Goal: Task Accomplishment & Management: Use online tool/utility

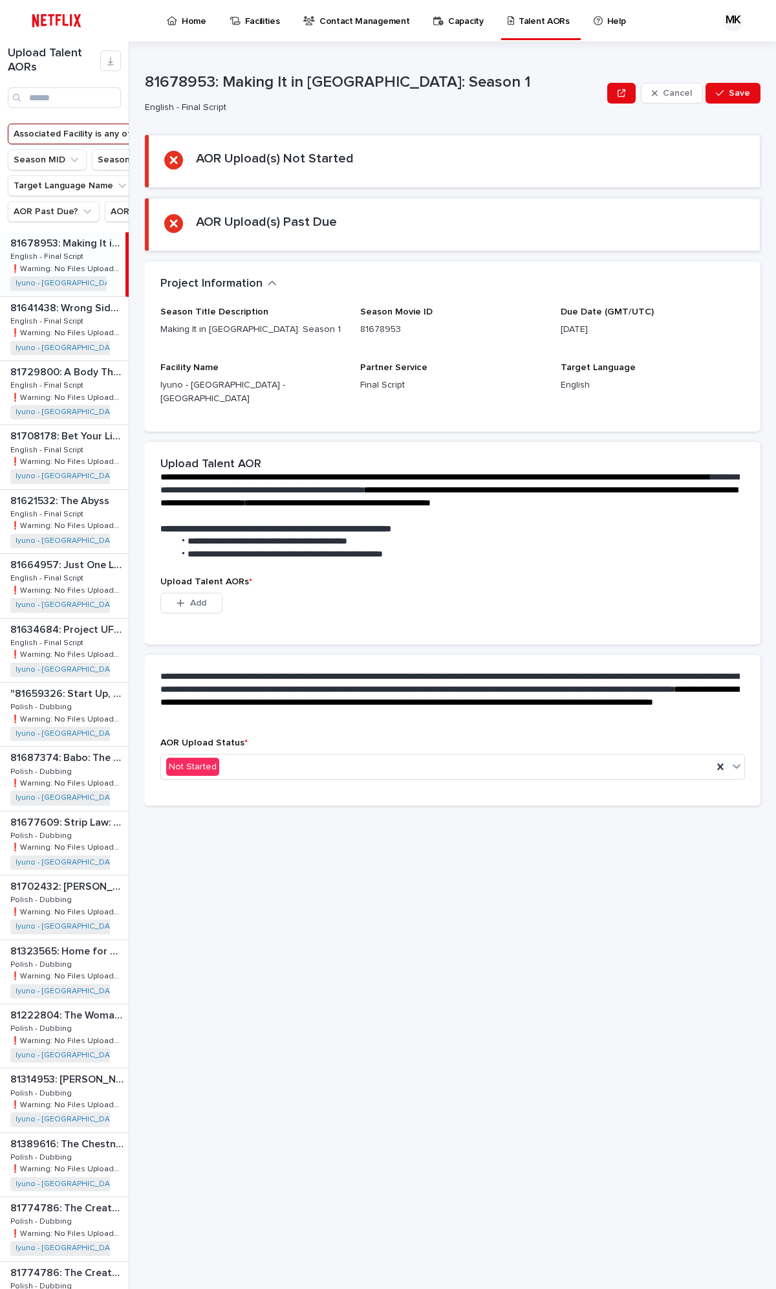
click at [123, 24] on div "Home Facilities Contact Management Capacity Talent AORs Help" at bounding box center [398, 20] width 608 height 41
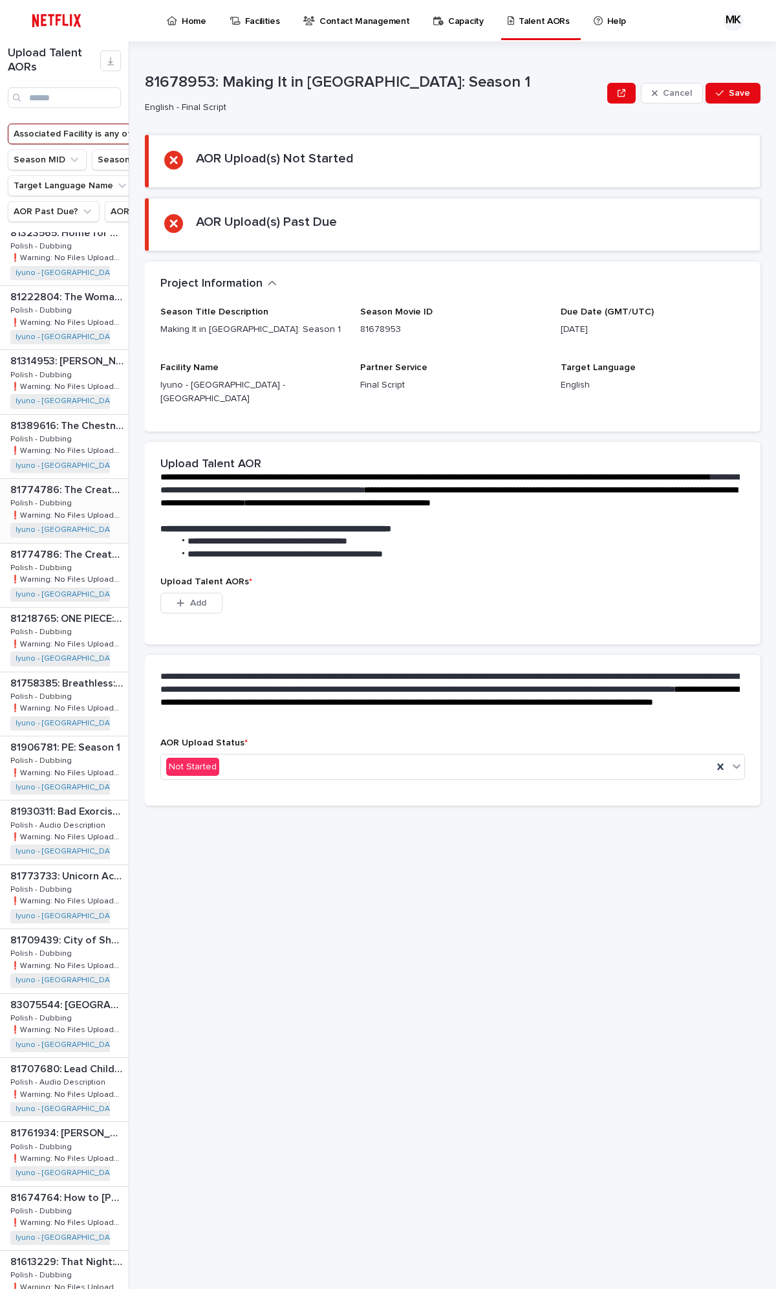
scroll to position [712, 0]
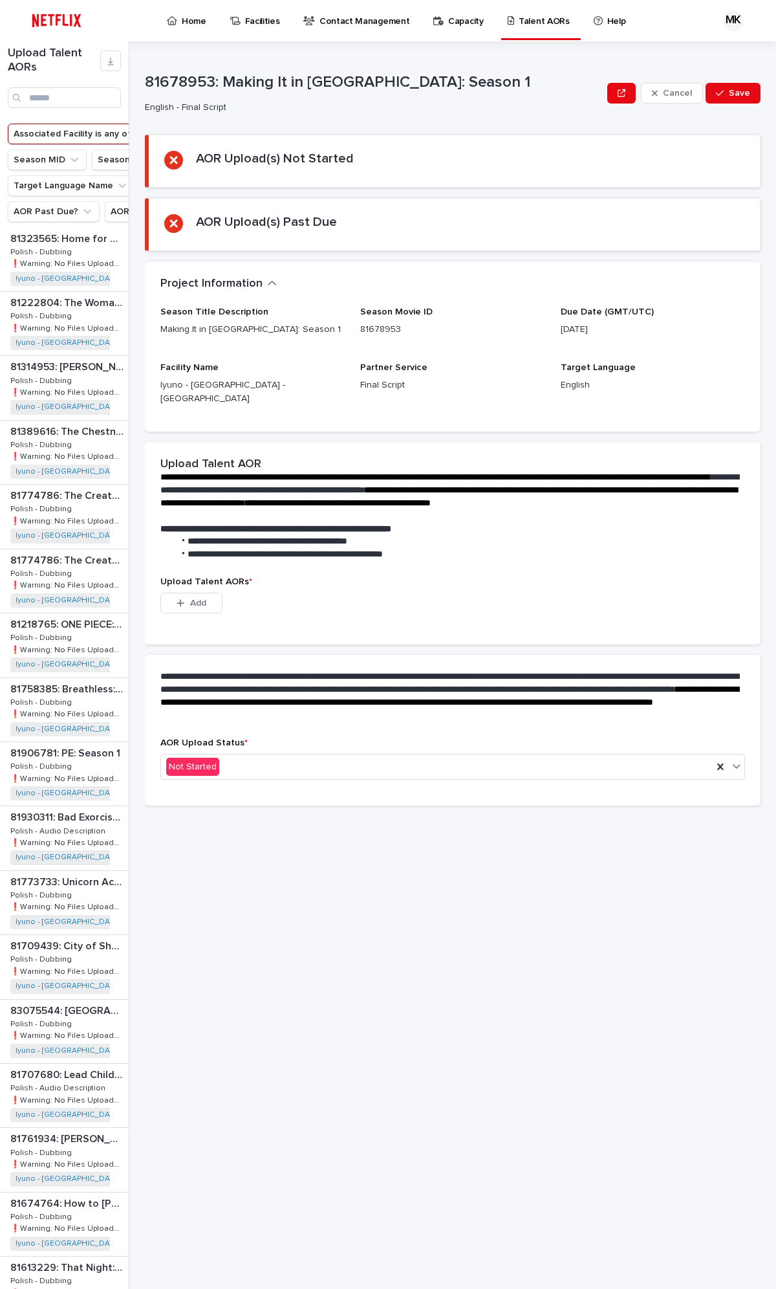
click at [230, 170] on button "Partner Service Type" at bounding box center [288, 159] width 117 height 21
click at [63, 243] on input at bounding box center [96, 244] width 164 height 21
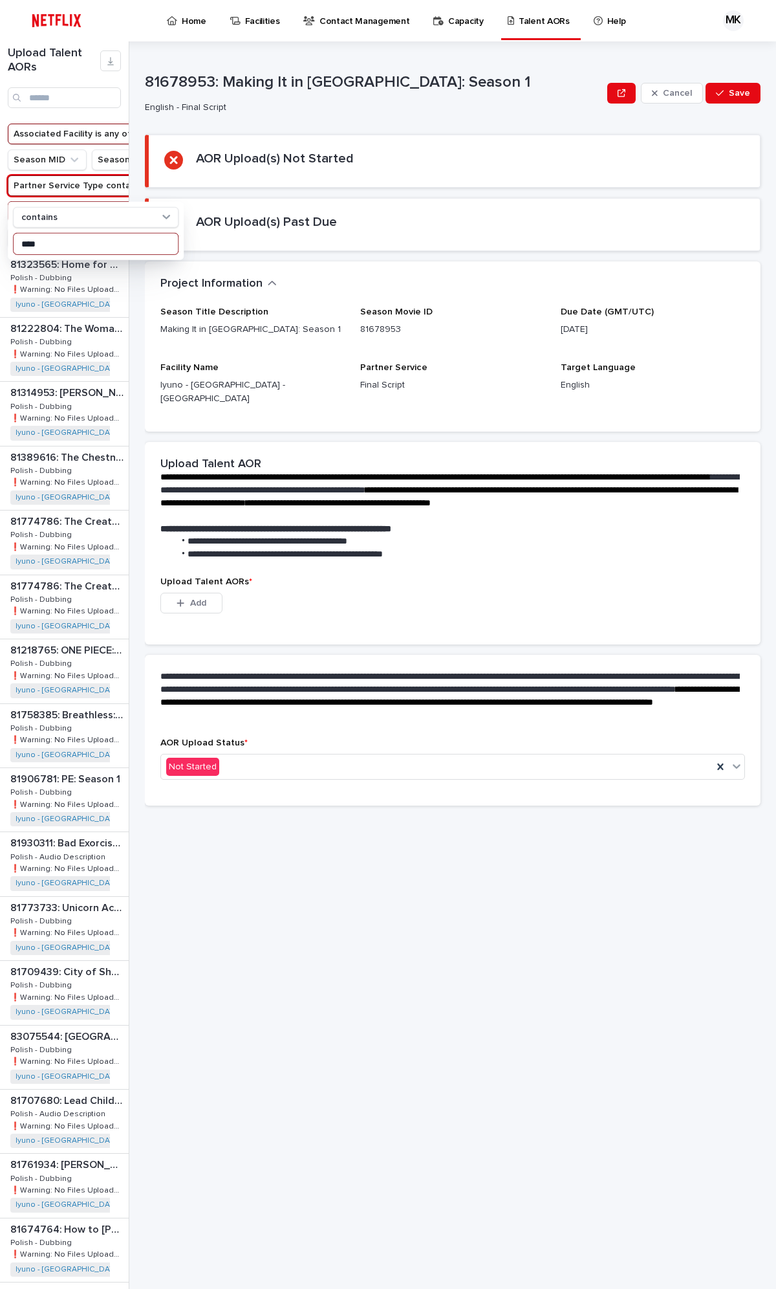
type input "****"
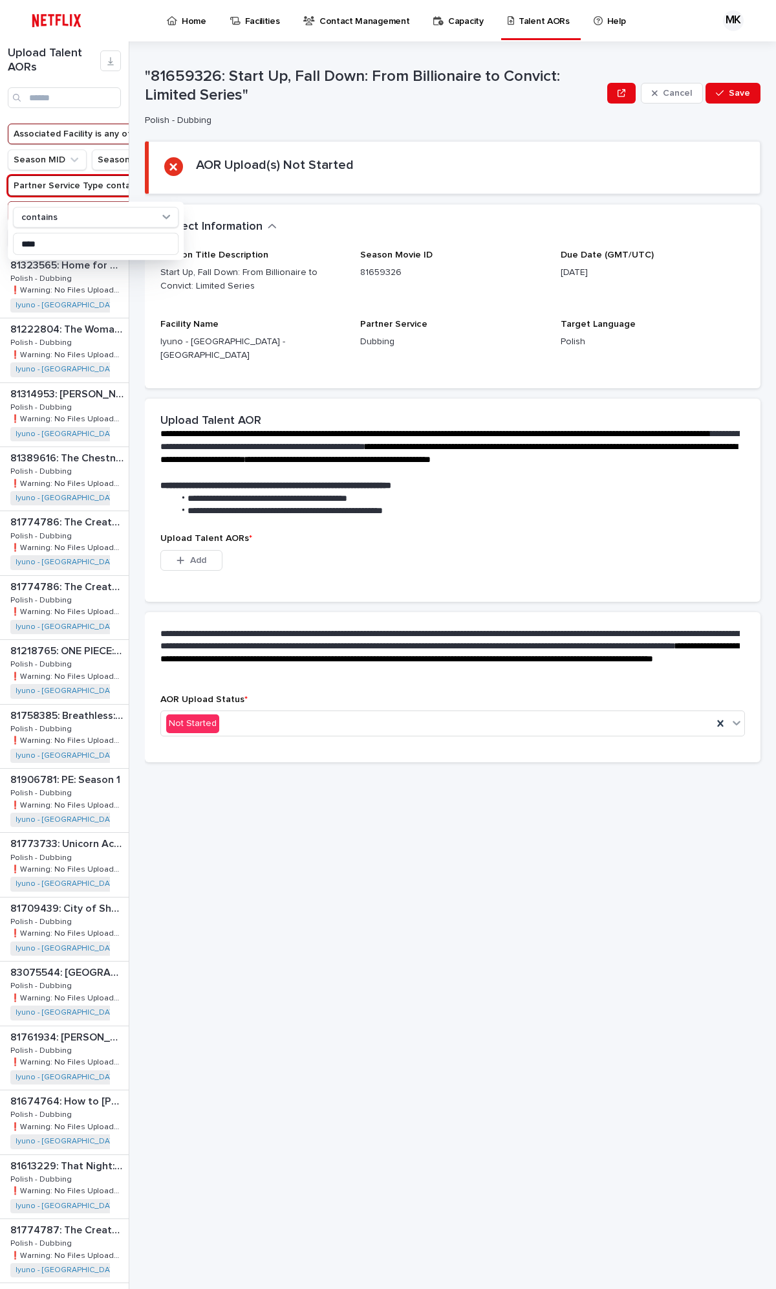
click at [448, 162] on div "AOR Upload(s) Not Started" at bounding box center [454, 167] width 580 height 21
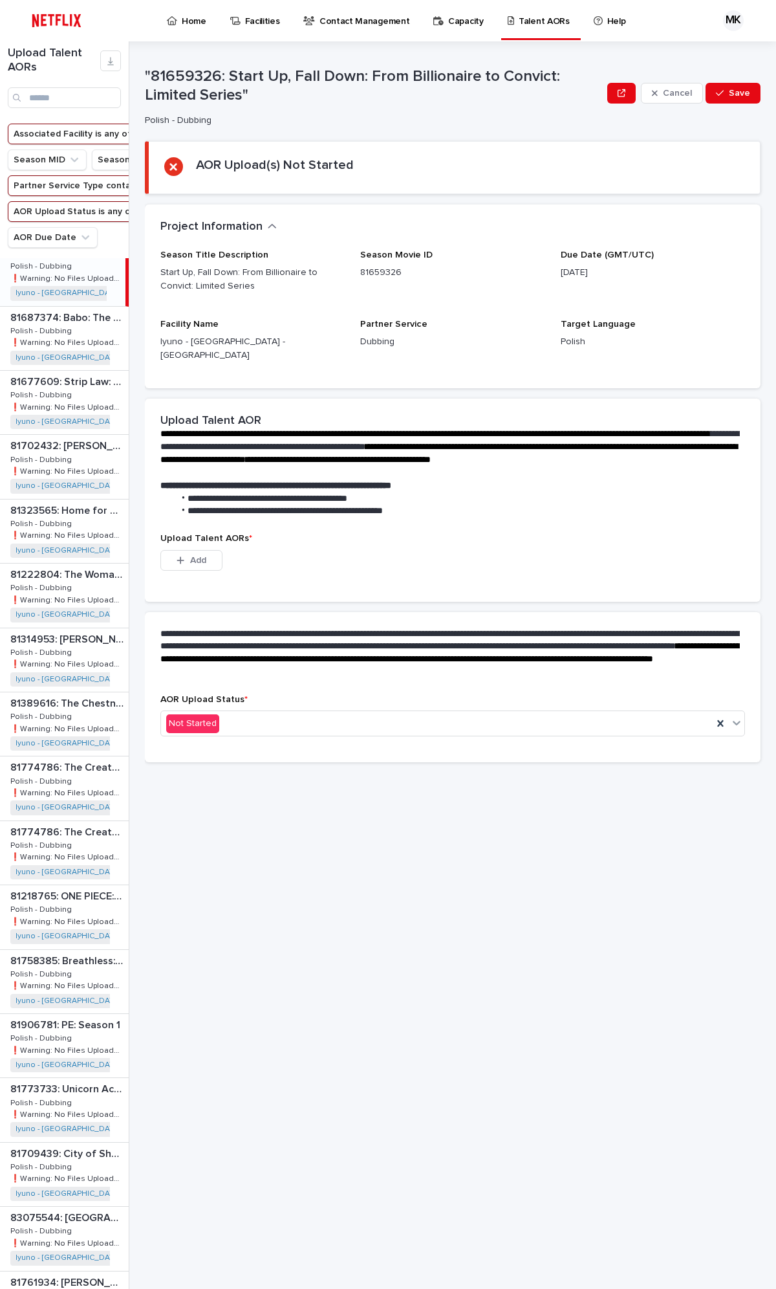
scroll to position [0, 0]
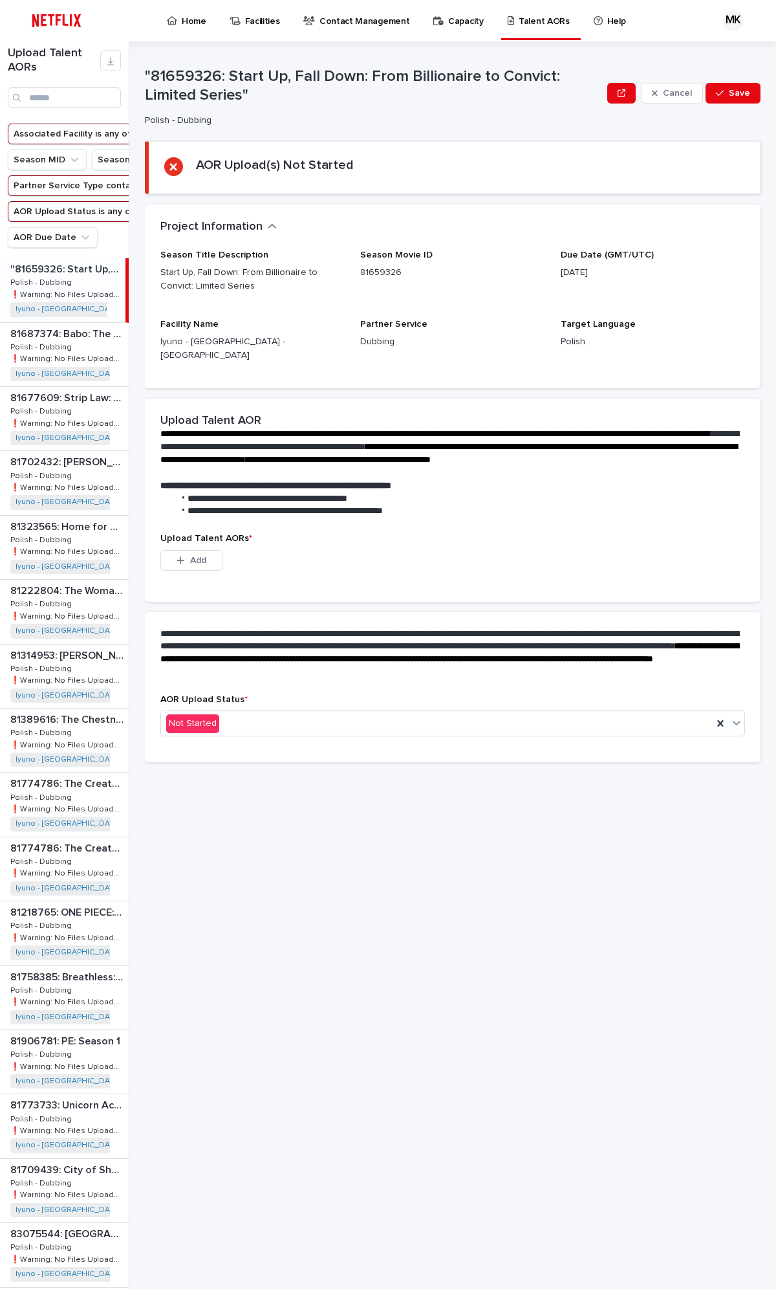
click at [57, 287] on p "Polish - Dubbing" at bounding box center [42, 282] width 64 height 12
click at [48, 352] on p "Polish - Dubbing" at bounding box center [42, 346] width 64 height 12
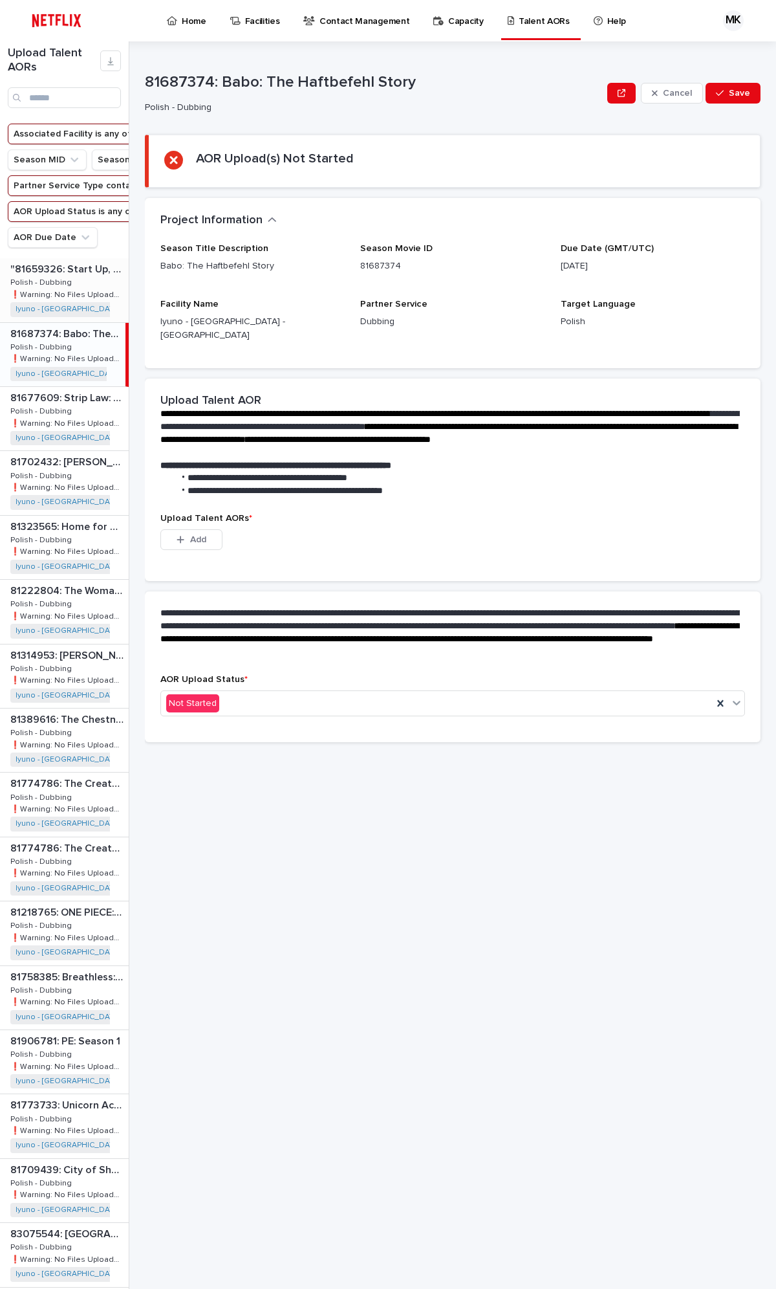
click at [55, 287] on p "Polish - Dubbing" at bounding box center [42, 282] width 64 height 12
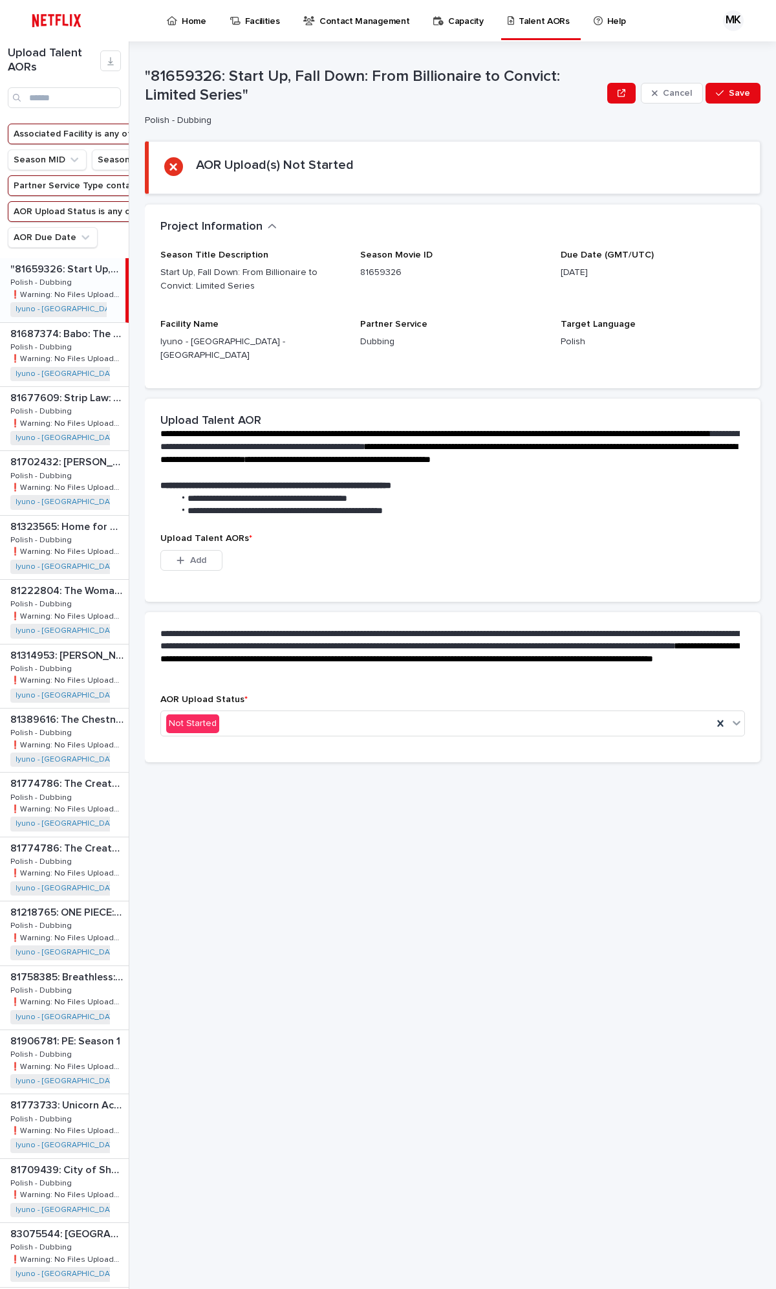
click at [224, 83] on p ""81659326: Start Up, Fall Down: From Billionaire to Convict: Limited Series"" at bounding box center [373, 86] width 457 height 38
click at [221, 72] on p ""81659326: Start Up, Fall Down: From Billionaire to Convict: Limited Series"" at bounding box center [373, 86] width 457 height 38
drag, startPoint x: 218, startPoint y: 72, endPoint x: 153, endPoint y: 72, distance: 65.3
click at [153, 72] on p ""81659326: Start Up, Fall Down: From Billionaire to Convict: Limited Series"" at bounding box center [373, 86] width 457 height 38
copy p "81659326"
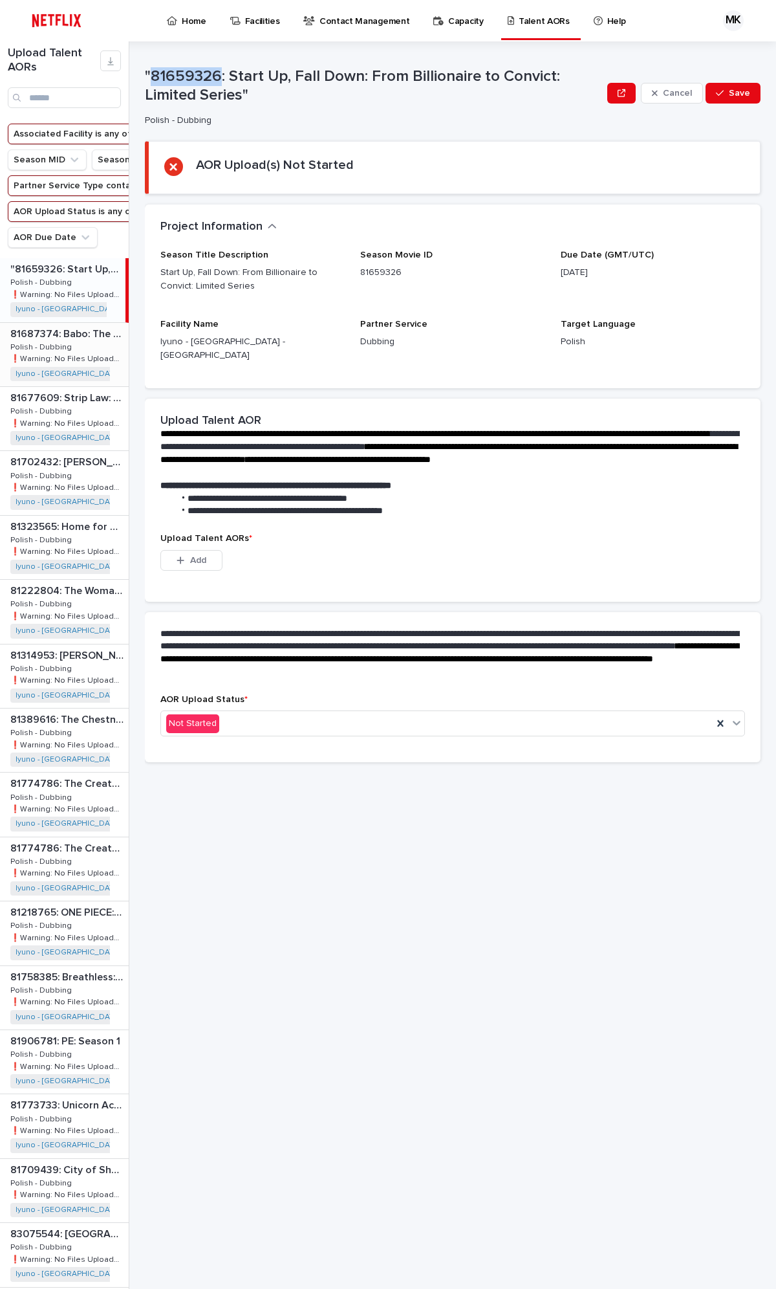
click at [57, 352] on p "Polish - Dubbing" at bounding box center [42, 346] width 64 height 12
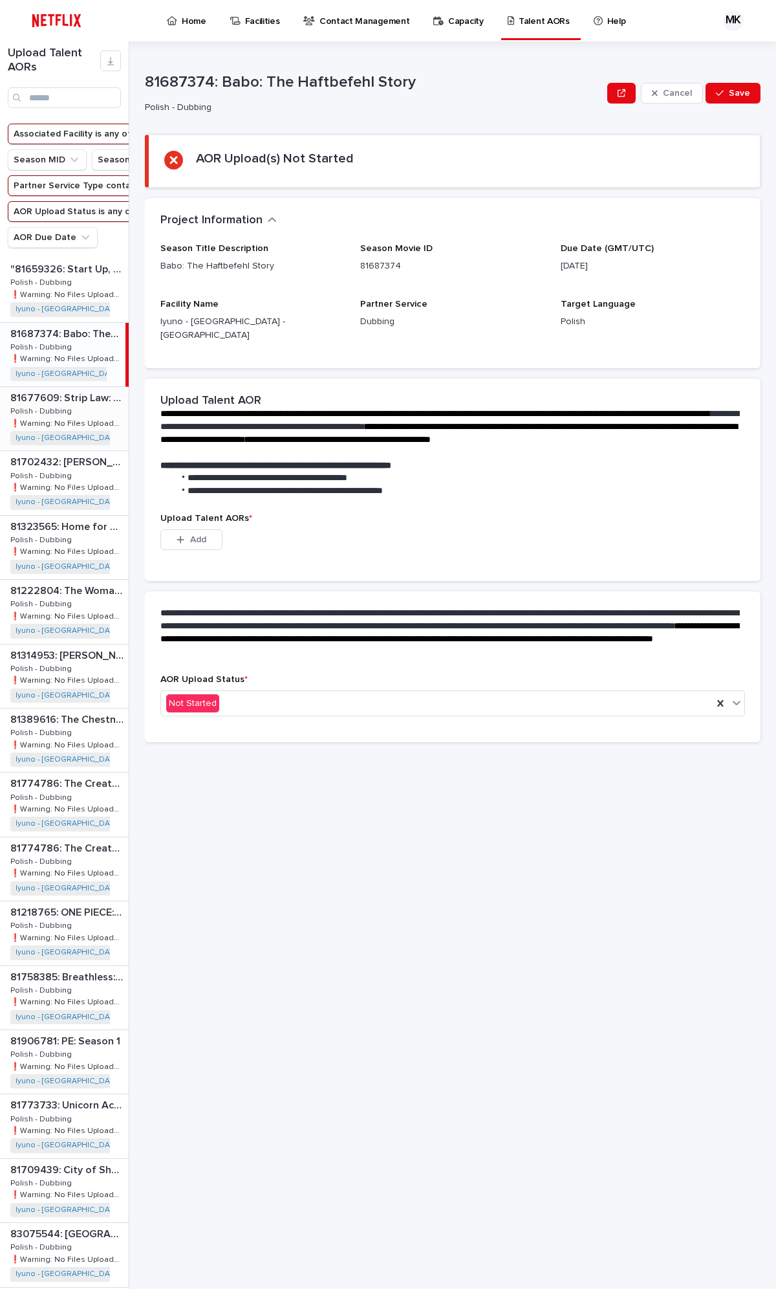
click at [54, 404] on p "81677609: Strip Law: Season 1" at bounding box center [68, 396] width 116 height 15
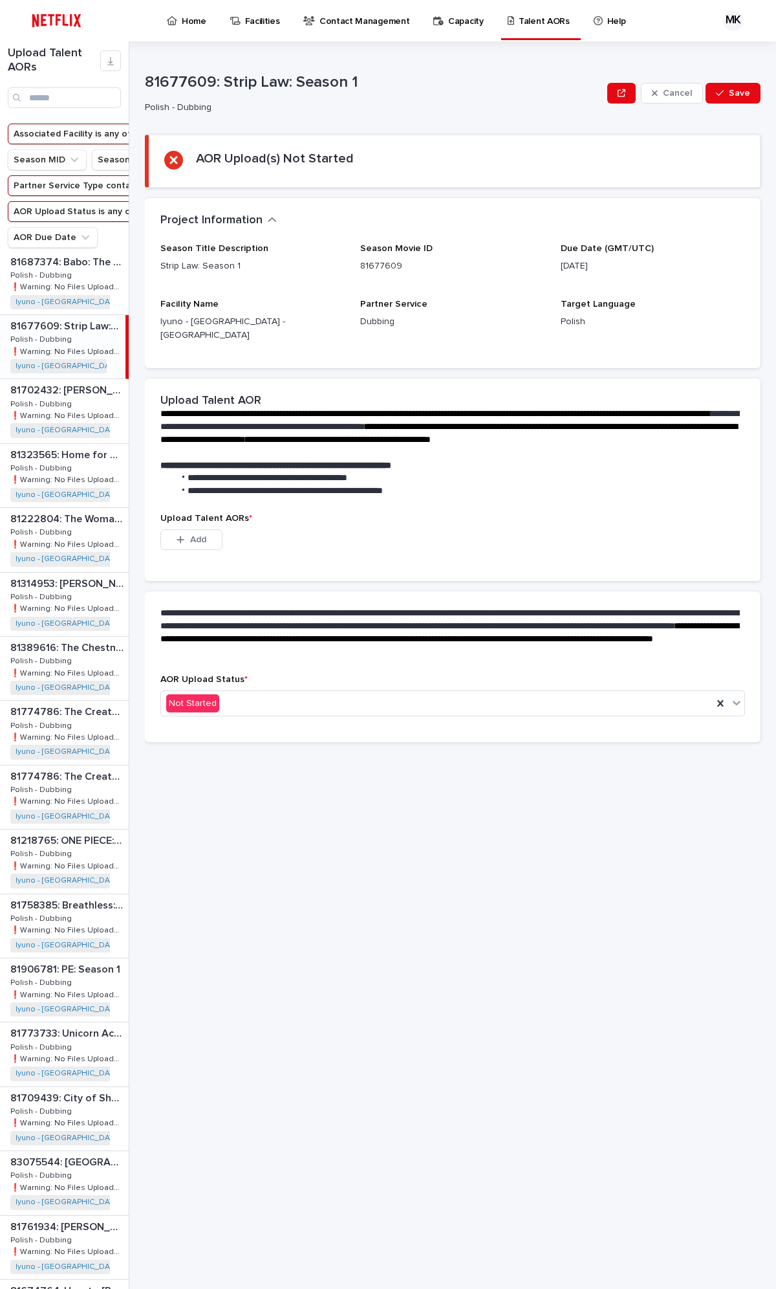
click at [71, 370] on div "81677609: Strip Law: Season 1 81677609: Strip Law: Season 1 Polish - Dubbing Po…" at bounding box center [63, 346] width 126 height 63
drag, startPoint x: 212, startPoint y: 80, endPoint x: 147, endPoint y: 74, distance: 64.3
click at [147, 74] on p "81677609: Strip Law: Season 1" at bounding box center [373, 82] width 457 height 19
copy p "81677609"
drag, startPoint x: 188, startPoint y: 100, endPoint x: 196, endPoint y: 89, distance: 13.3
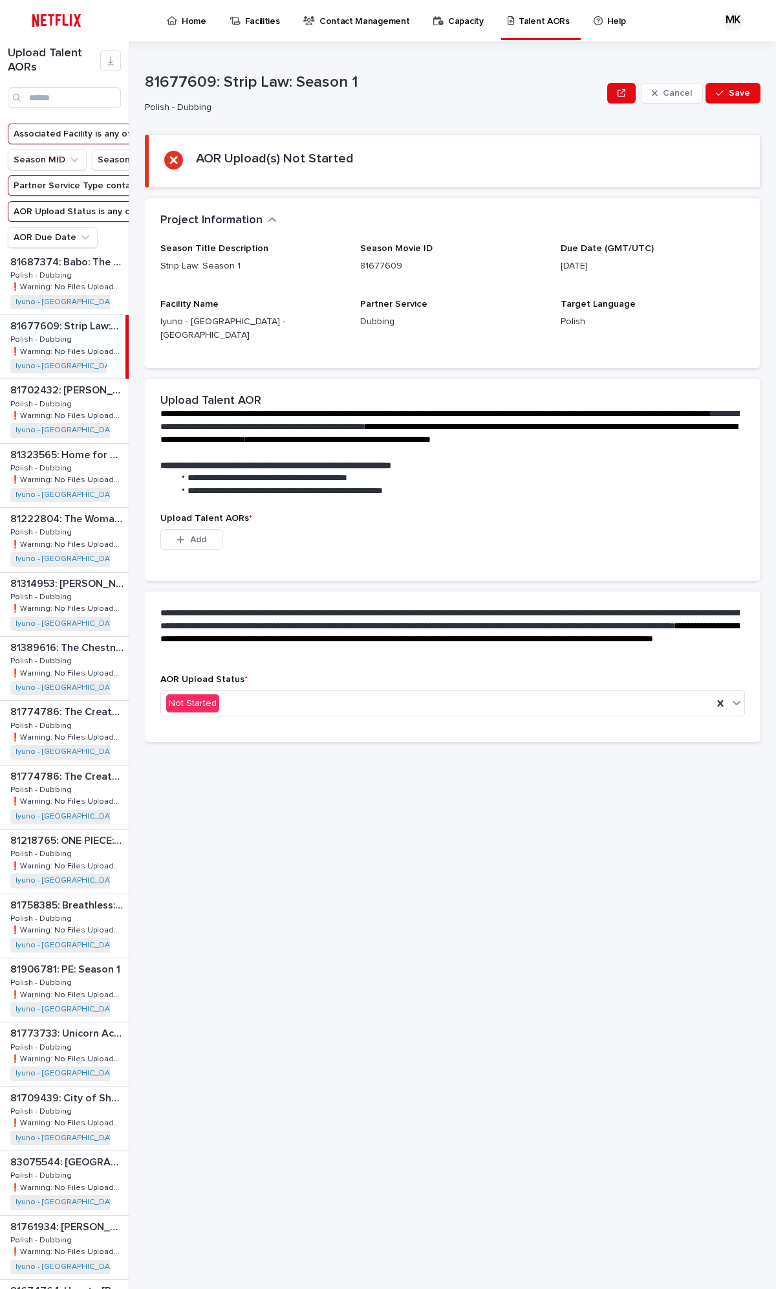
click at [188, 98] on div "81677609: Strip Law: Season 1 Polish - Dubbing" at bounding box center [373, 93] width 457 height 40
drag, startPoint x: 211, startPoint y: 80, endPoint x: 144, endPoint y: 124, distance: 80.7
click at [139, 72] on div "Upload Talent AORs Associated Facility is any of Iyuno - [GEOGRAPHIC_DATA] - [G…" at bounding box center [388, 664] width 776 height 1247
copy p "81677609"
drag, startPoint x: 49, startPoint y: 362, endPoint x: 46, endPoint y: 375, distance: 13.2
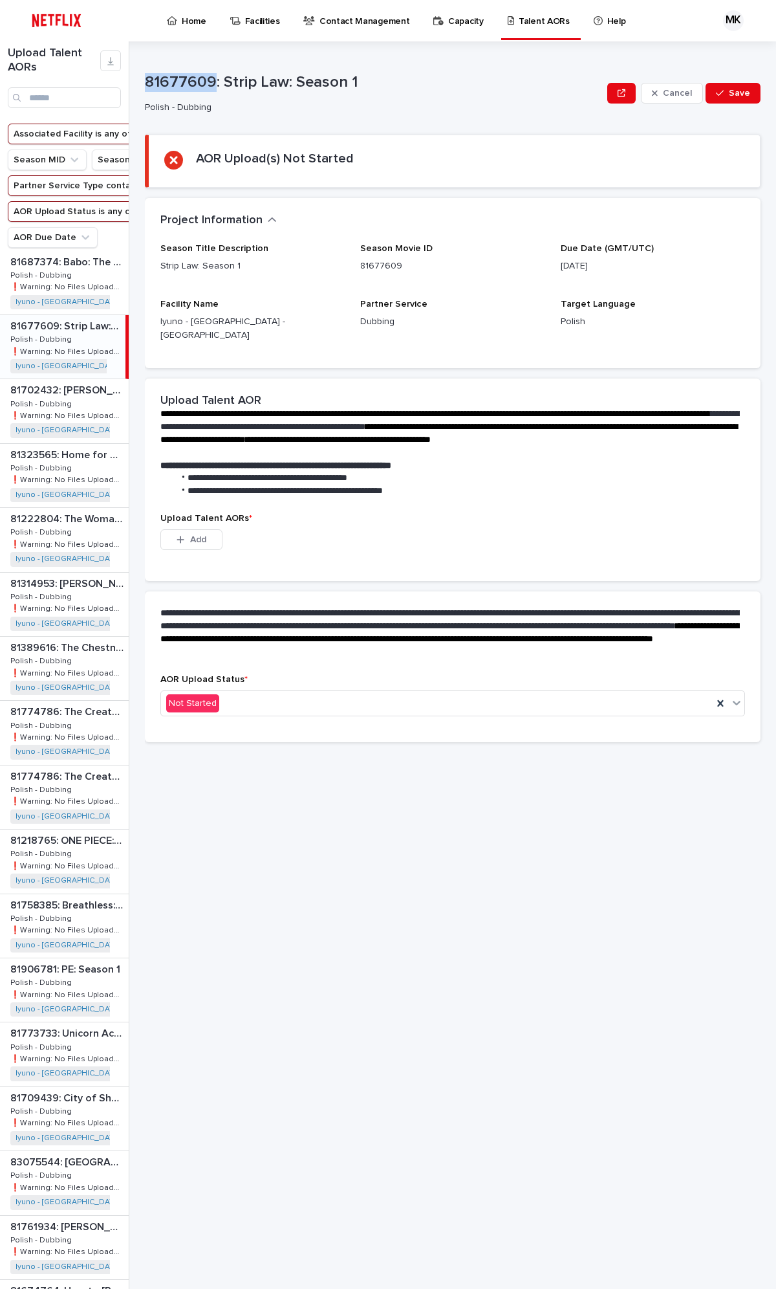
click at [49, 344] on p "Polish - Dubbing" at bounding box center [42, 339] width 64 height 12
click at [56, 409] on p "Polish - Dubbing" at bounding box center [42, 403] width 64 height 12
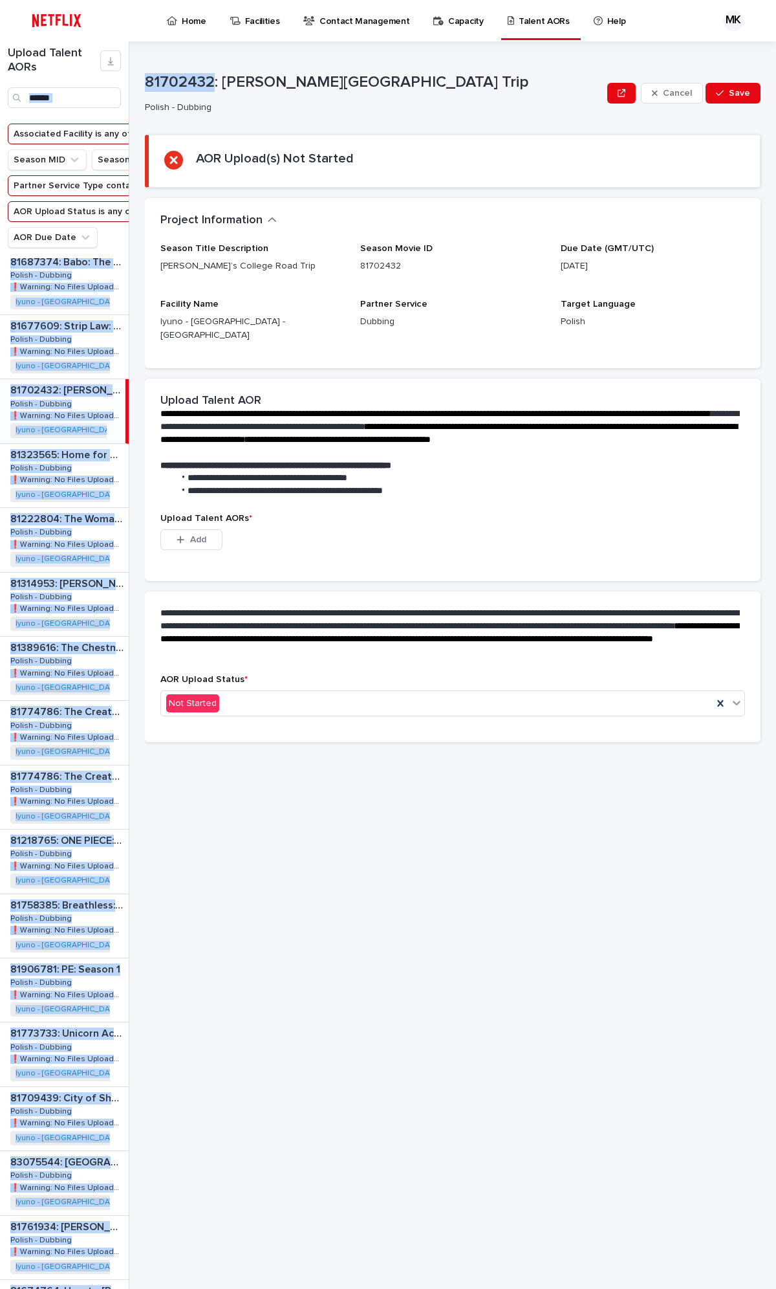
drag, startPoint x: 212, startPoint y: 78, endPoint x: 131, endPoint y: 72, distance: 80.4
click at [131, 72] on div "Upload Talent AORs Associated Facility is any of Iyuno - [GEOGRAPHIC_DATA] - [G…" at bounding box center [388, 664] width 776 height 1247
copy div "Loremipsum Dolorsit am con ad Elits - Doeius - Tempor Incidi UTL Etdolo Magna A…"
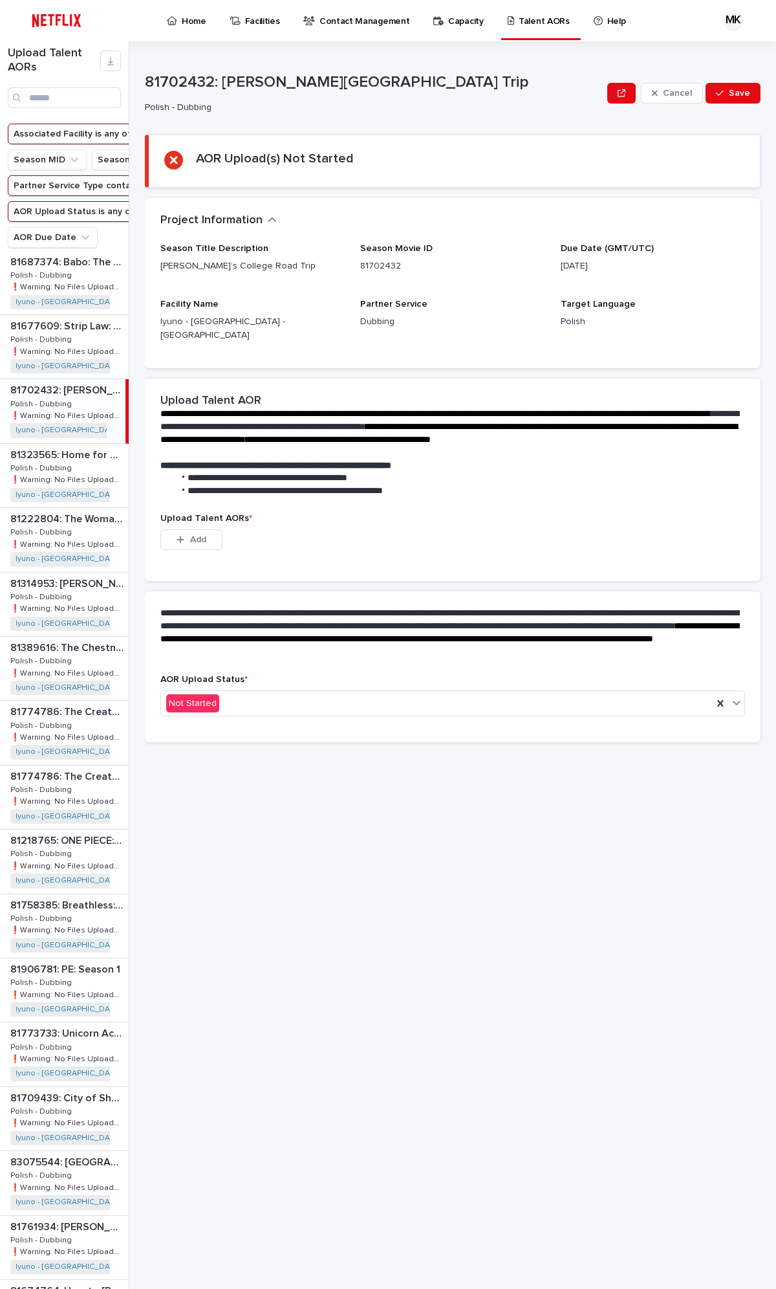
click at [175, 100] on div "Polish - Dubbing" at bounding box center [371, 107] width 452 height 14
drag, startPoint x: 212, startPoint y: 78, endPoint x: 140, endPoint y: 72, distance: 72.7
click at [140, 72] on div "Upload Talent AORs Associated Facility is any of Iyuno - [GEOGRAPHIC_DATA] - [G…" at bounding box center [388, 664] width 776 height 1247
copy p "81702432"
click at [50, 461] on p "81323565: Home for Christmas: Season 3" at bounding box center [68, 453] width 116 height 15
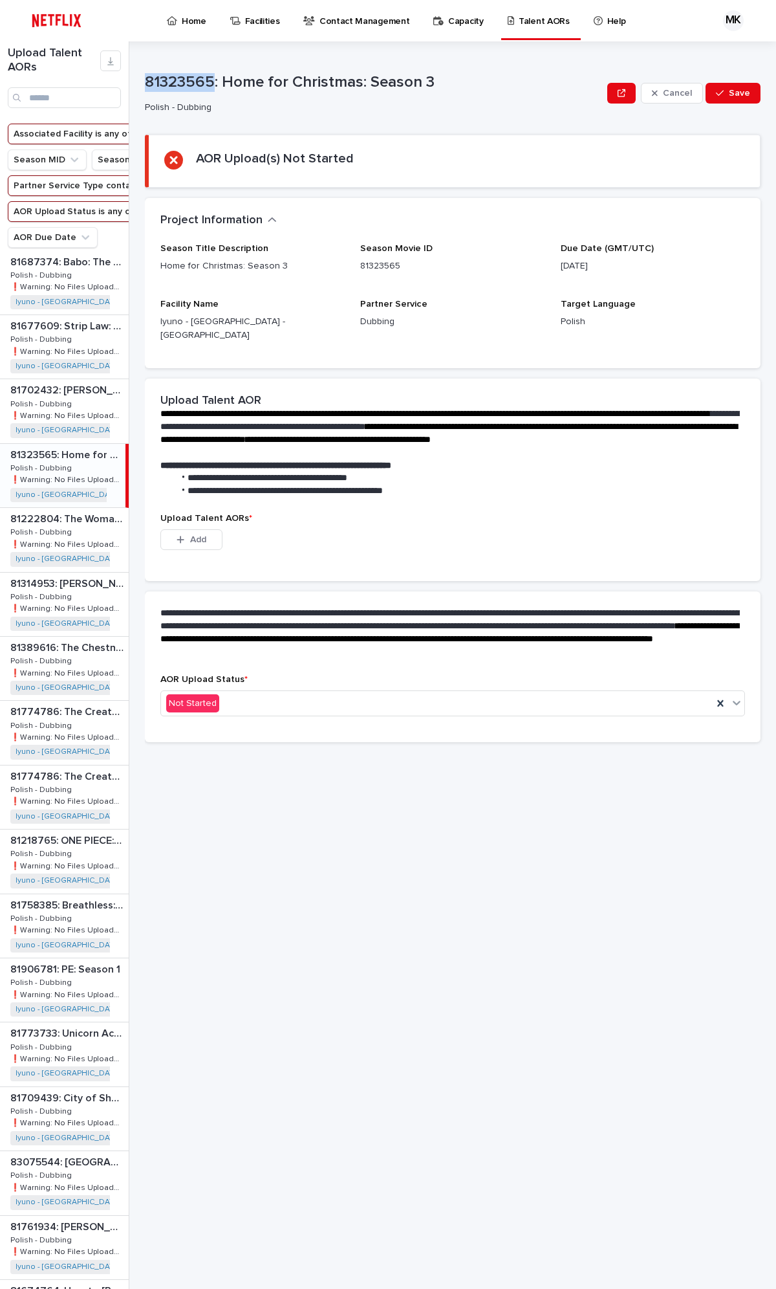
drag, startPoint x: 214, startPoint y: 82, endPoint x: 142, endPoint y: 78, distance: 71.9
click at [142, 78] on div "Upload Talent AORs Associated Facility is any of Iyuno - [GEOGRAPHIC_DATA] - [G…" at bounding box center [388, 664] width 776 height 1247
copy p "81323565"
click at [43, 537] on p "Polish - Dubbing" at bounding box center [42, 531] width 64 height 12
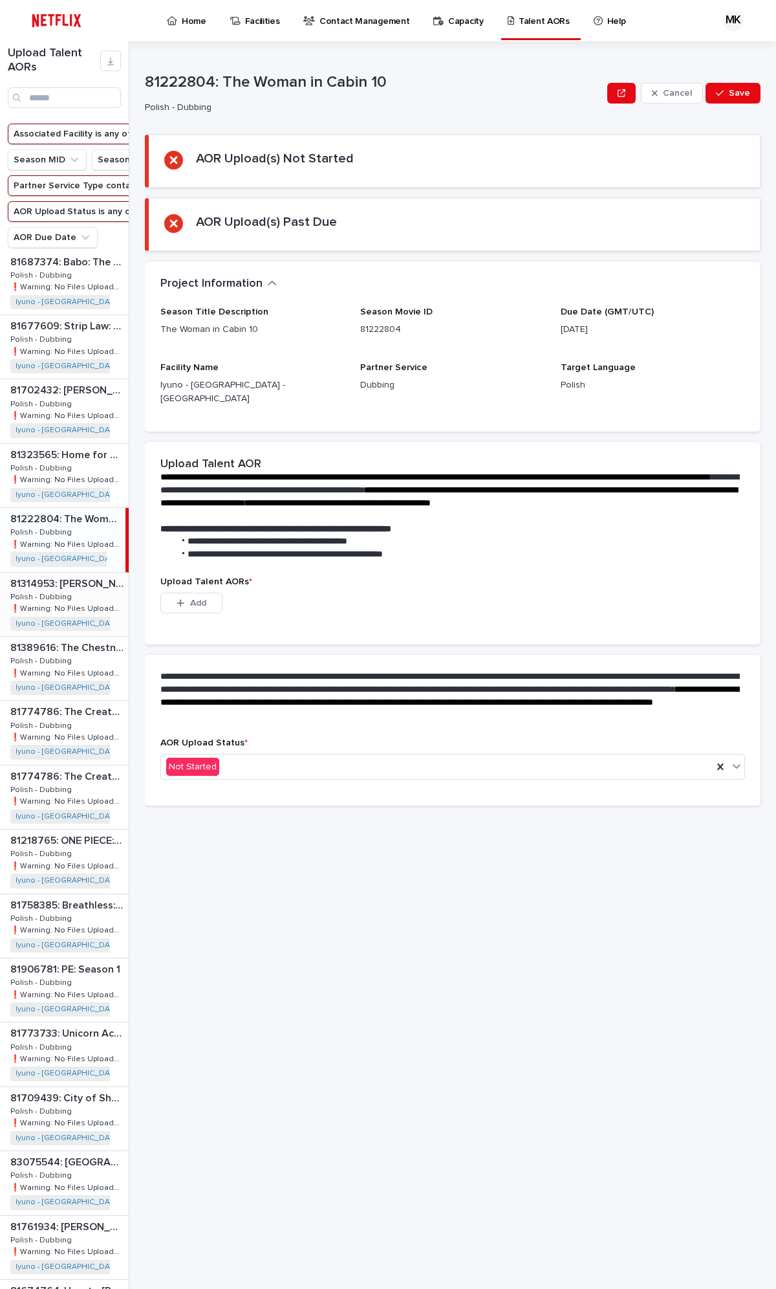
click at [59, 590] on p "81314953: [PERSON_NAME] Seven Dials: Limited Series" at bounding box center [68, 582] width 116 height 15
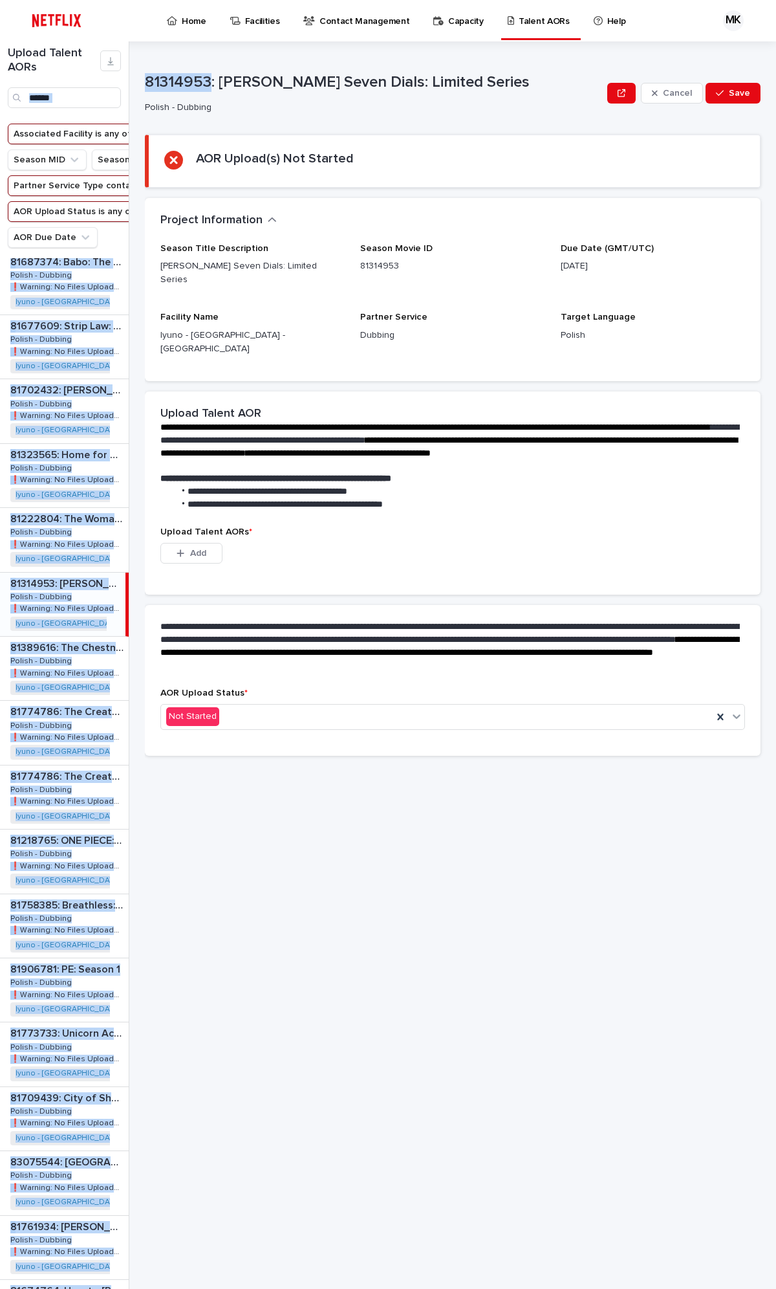
drag, startPoint x: 209, startPoint y: 80, endPoint x: 130, endPoint y: 91, distance: 79.7
click at [130, 89] on div "Upload Talent AORs Associated Facility is any of Iyuno - [GEOGRAPHIC_DATA] - [G…" at bounding box center [388, 664] width 776 height 1247
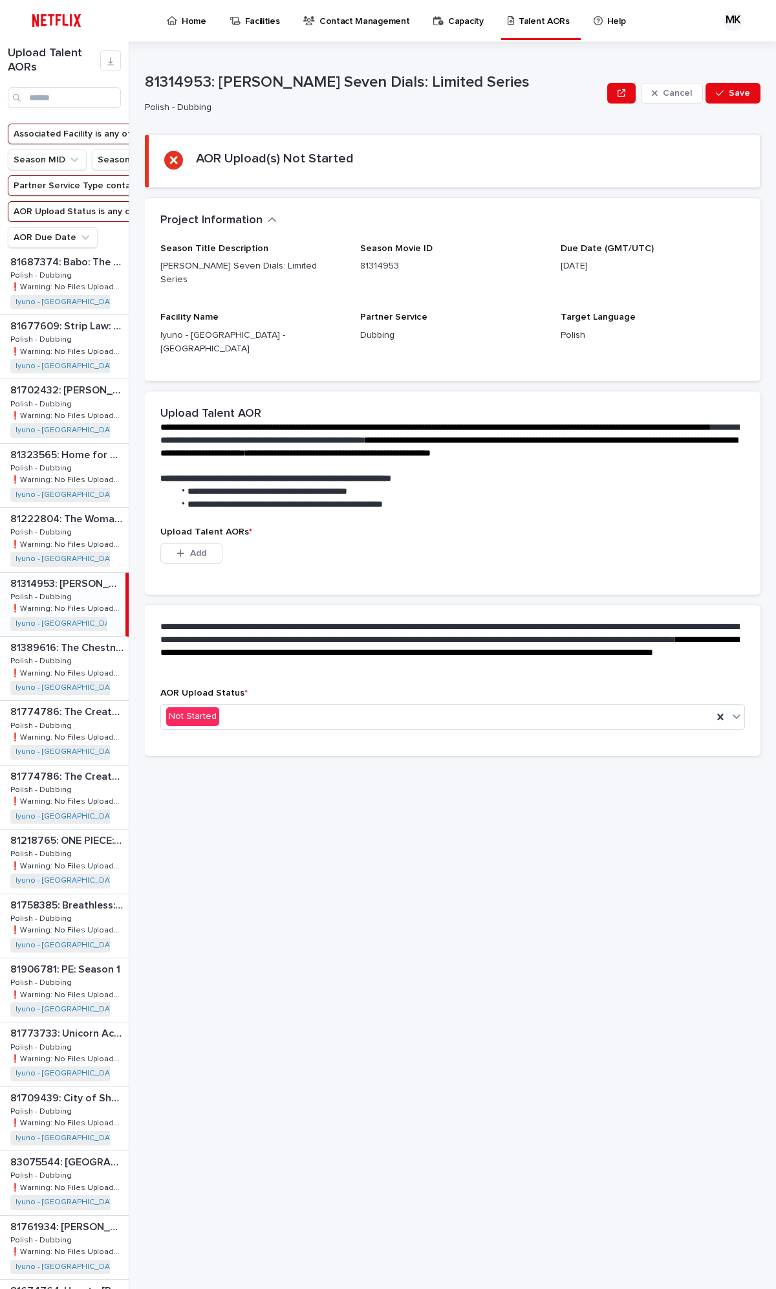
click at [269, 105] on p "Polish - Dubbing" at bounding box center [371, 107] width 452 height 11
drag, startPoint x: 208, startPoint y: 80, endPoint x: 144, endPoint y: 76, distance: 64.2
click at [145, 76] on p "81314953: [PERSON_NAME] Seven Dials: Limited Series" at bounding box center [373, 82] width 457 height 19
copy p "81314953"
drag, startPoint x: 70, startPoint y: 619, endPoint x: 56, endPoint y: 667, distance: 49.9
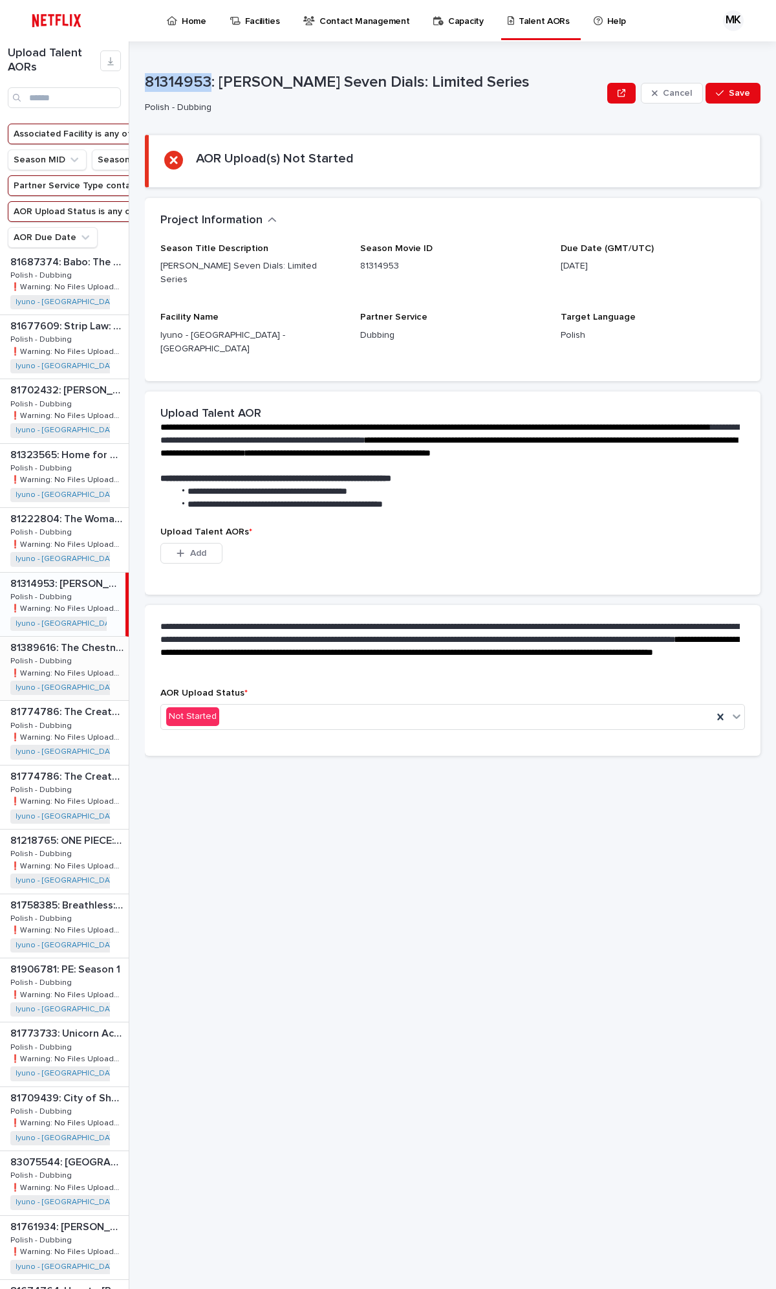
click at [70, 619] on div "81314953: [PERSON_NAME] Seven Dials: Limited Series 81314953: [PERSON_NAME] Sev…" at bounding box center [63, 604] width 126 height 63
click at [56, 666] on p "Polish - Dubbing" at bounding box center [42, 660] width 64 height 12
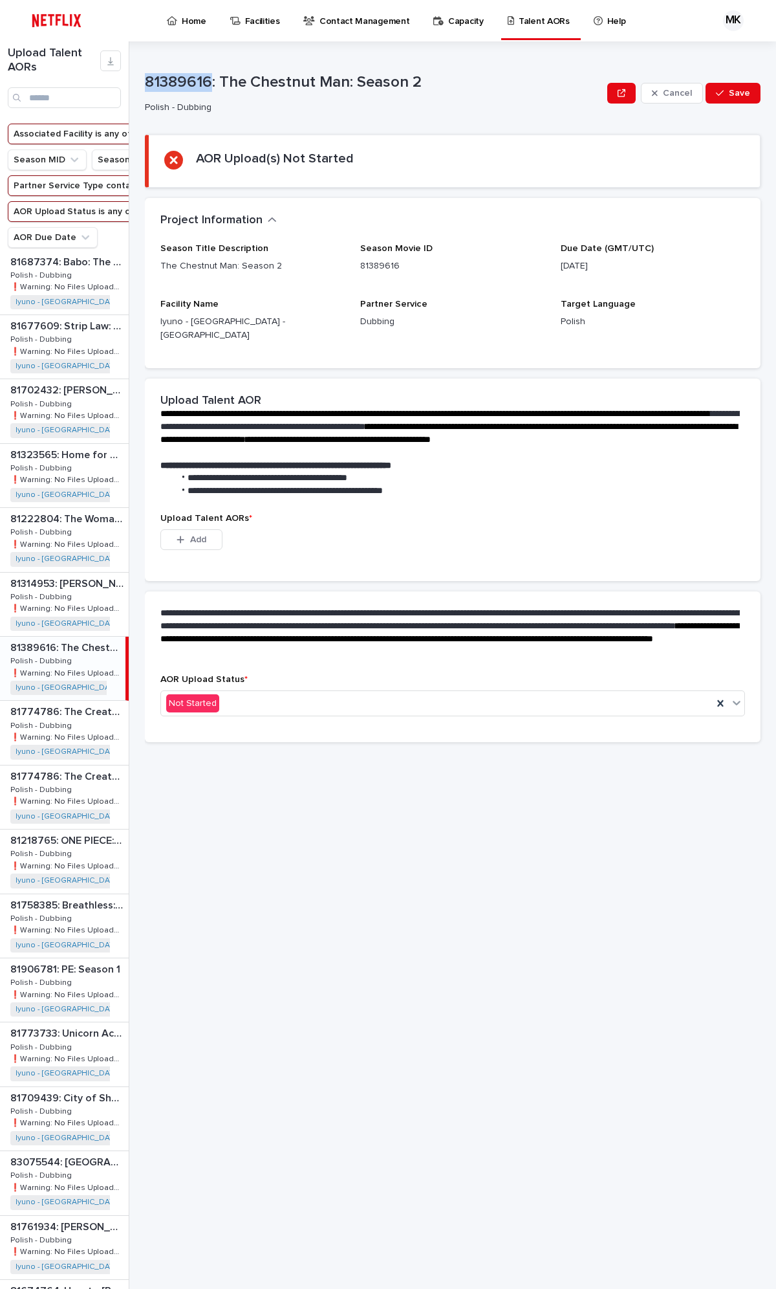
drag, startPoint x: 209, startPoint y: 80, endPoint x: 143, endPoint y: 82, distance: 66.0
click at [143, 82] on div "Upload Talent AORs Associated Facility is any of Iyuno - [GEOGRAPHIC_DATA] - [G…" at bounding box center [388, 664] width 776 height 1247
copy p "81389616"
click at [59, 666] on p "Polish - Dubbing" at bounding box center [42, 660] width 64 height 12
click at [50, 684] on p "81774786: The Creature Cases: Chapter 6" at bounding box center [68, 710] width 116 height 15
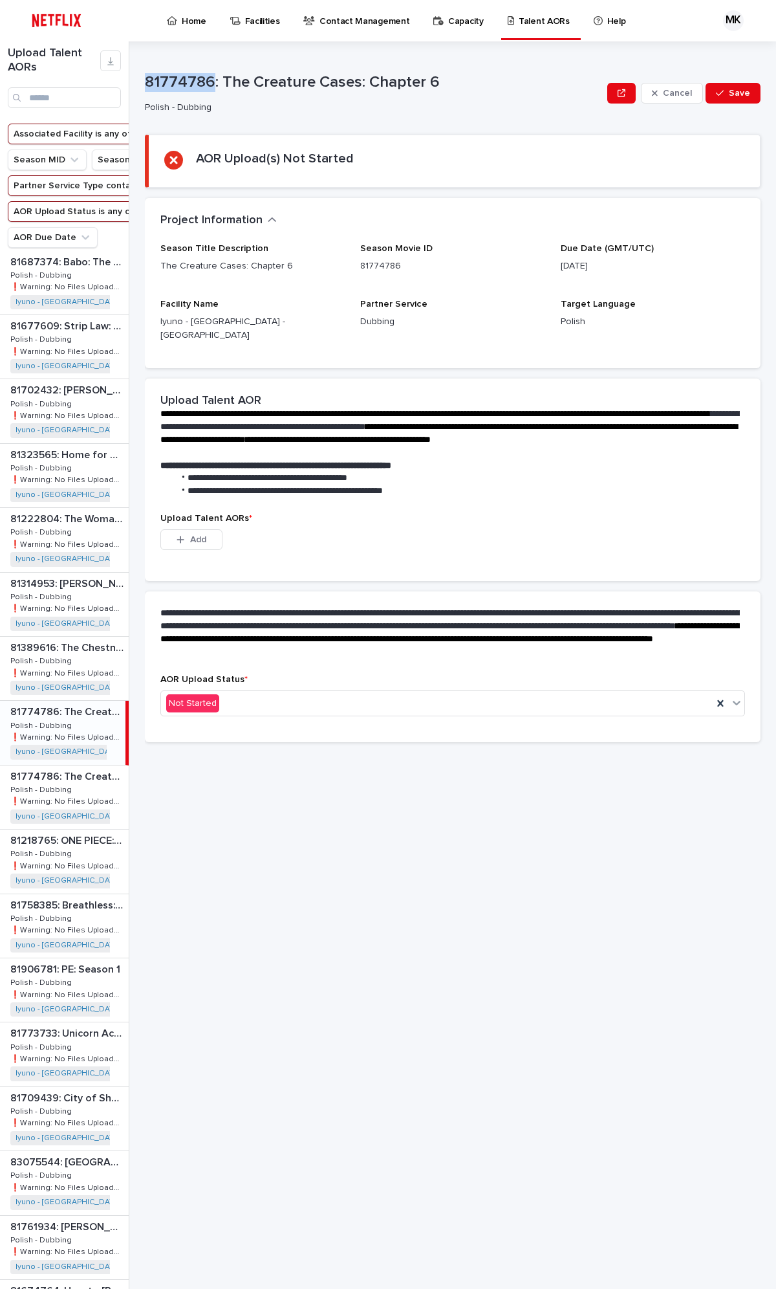
drag, startPoint x: 211, startPoint y: 80, endPoint x: 147, endPoint y: 76, distance: 64.2
click at [147, 76] on p "81774786: The Creature Cases: Chapter 6" at bounding box center [373, 82] width 457 height 19
copy p "81774786"
click at [67, 684] on p "❗️Warning: No Files Uploaded" at bounding box center [66, 736] width 113 height 12
click at [52, 684] on p "Polish - Dubbing" at bounding box center [42, 789] width 64 height 12
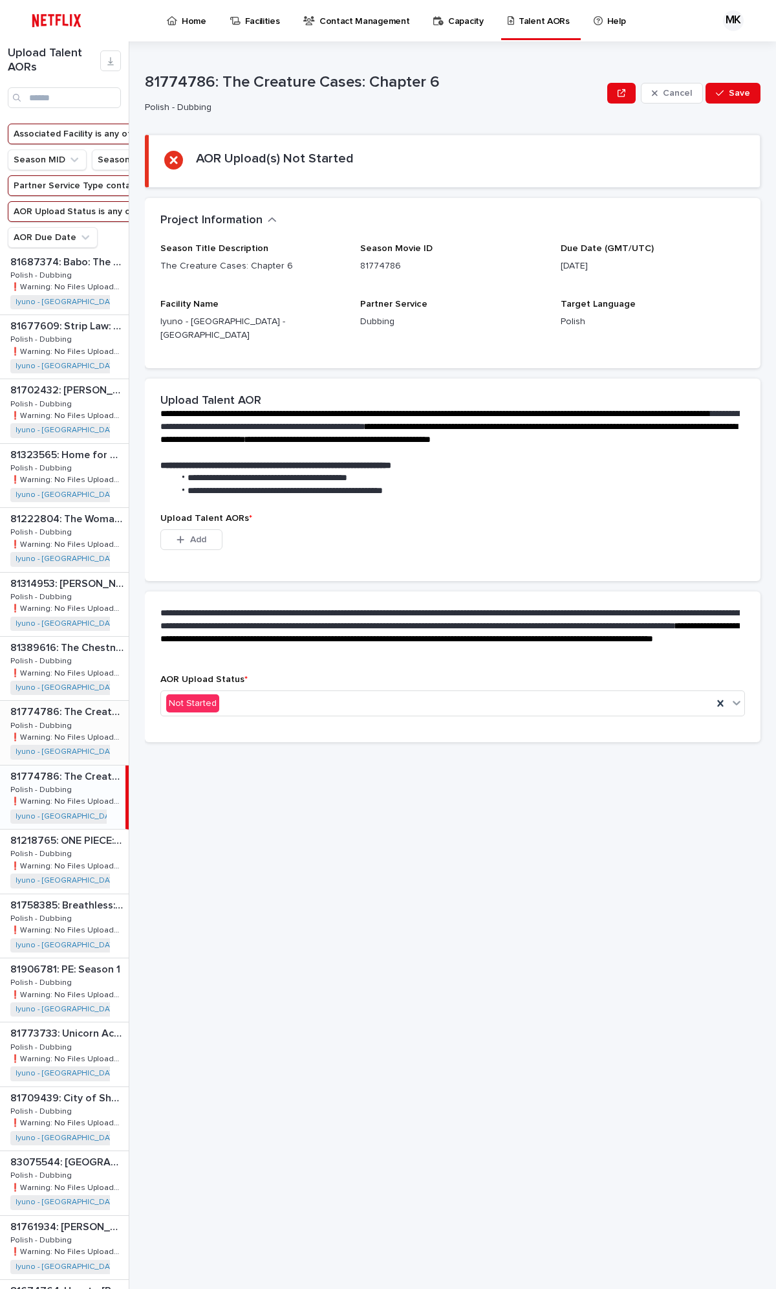
click at [61, 684] on p "❗️Warning: No Files Uploaded" at bounding box center [68, 736] width 116 height 12
click at [62, 684] on p "81774786: The Creature Cases: Chapter 6" at bounding box center [68, 775] width 116 height 15
click at [65, 684] on p "❗️Warning: No Files Uploaded" at bounding box center [68, 736] width 116 height 12
click at [61, 684] on p "Polish - Dubbing" at bounding box center [42, 789] width 64 height 12
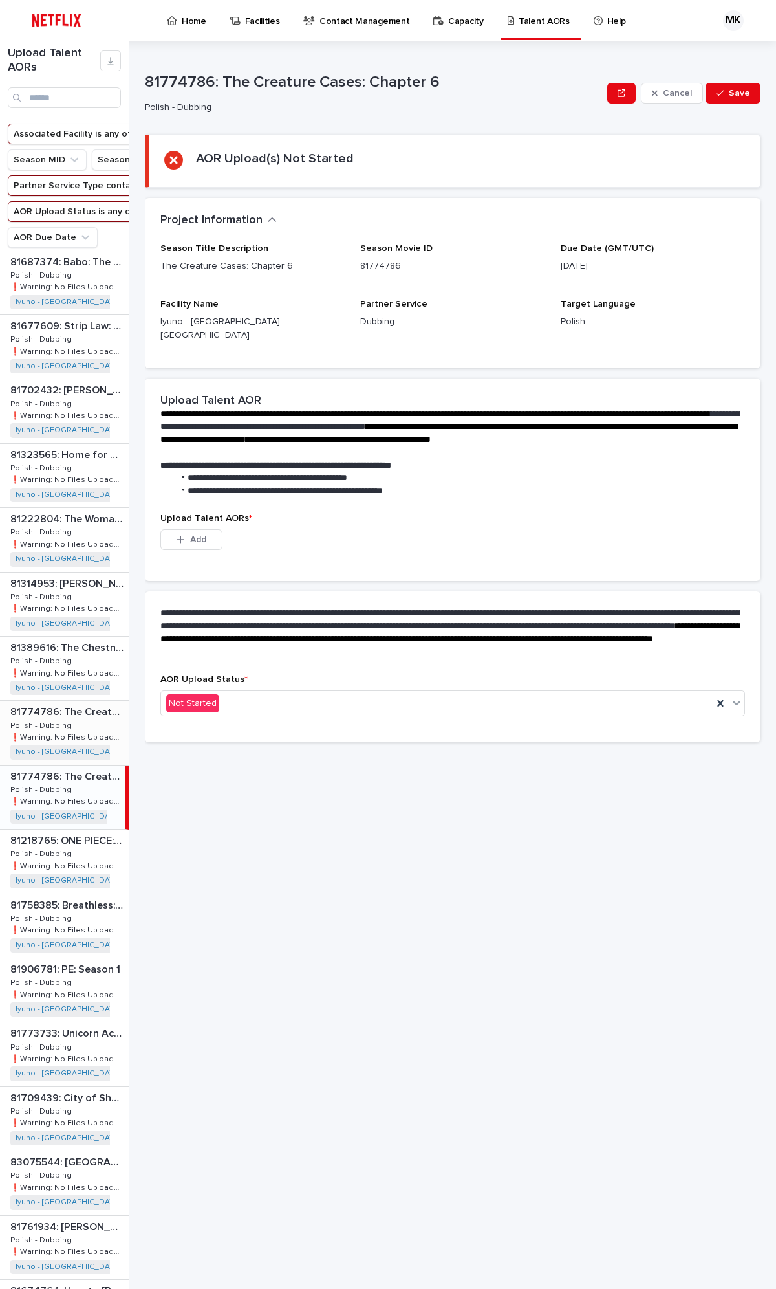
click at [73, 684] on p "❗️Warning: No Files Uploaded" at bounding box center [68, 736] width 116 height 12
click at [61, 684] on p "Polish - Dubbing" at bounding box center [42, 789] width 64 height 12
click at [76, 684] on p "❗️Warning: No Files Uploaded" at bounding box center [68, 736] width 116 height 12
click at [54, 684] on p "Polish - Dubbing" at bounding box center [42, 789] width 64 height 12
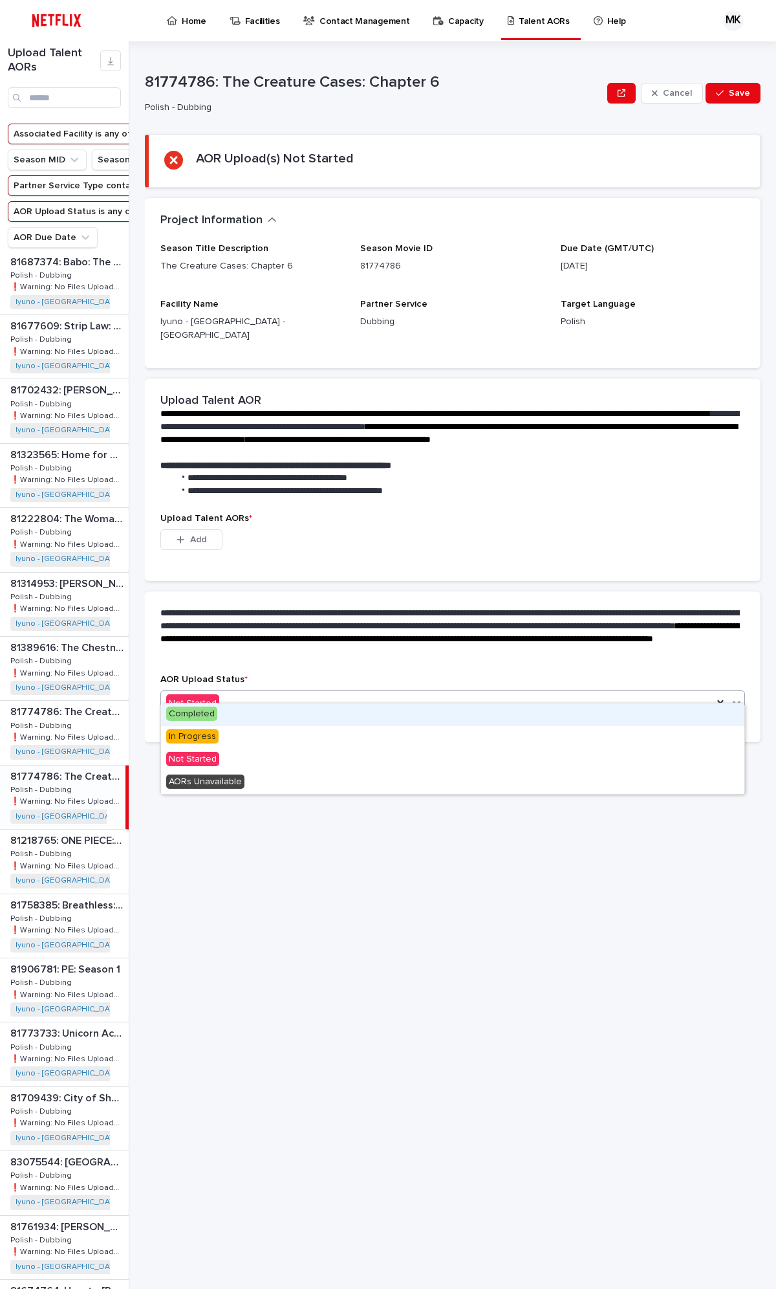
click at [238, 684] on div "Not Started" at bounding box center [437, 703] width 552 height 21
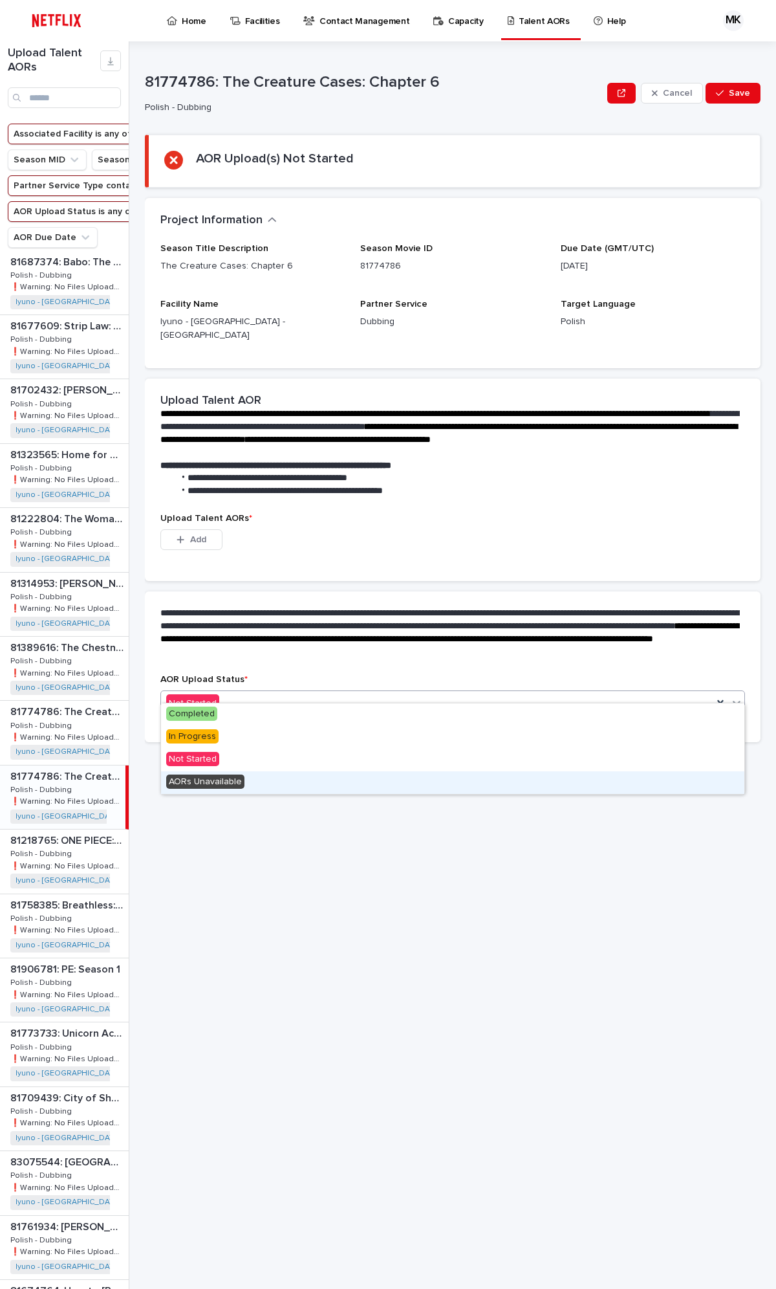
click at [216, 684] on span "AORs Unavailable" at bounding box center [205, 781] width 78 height 14
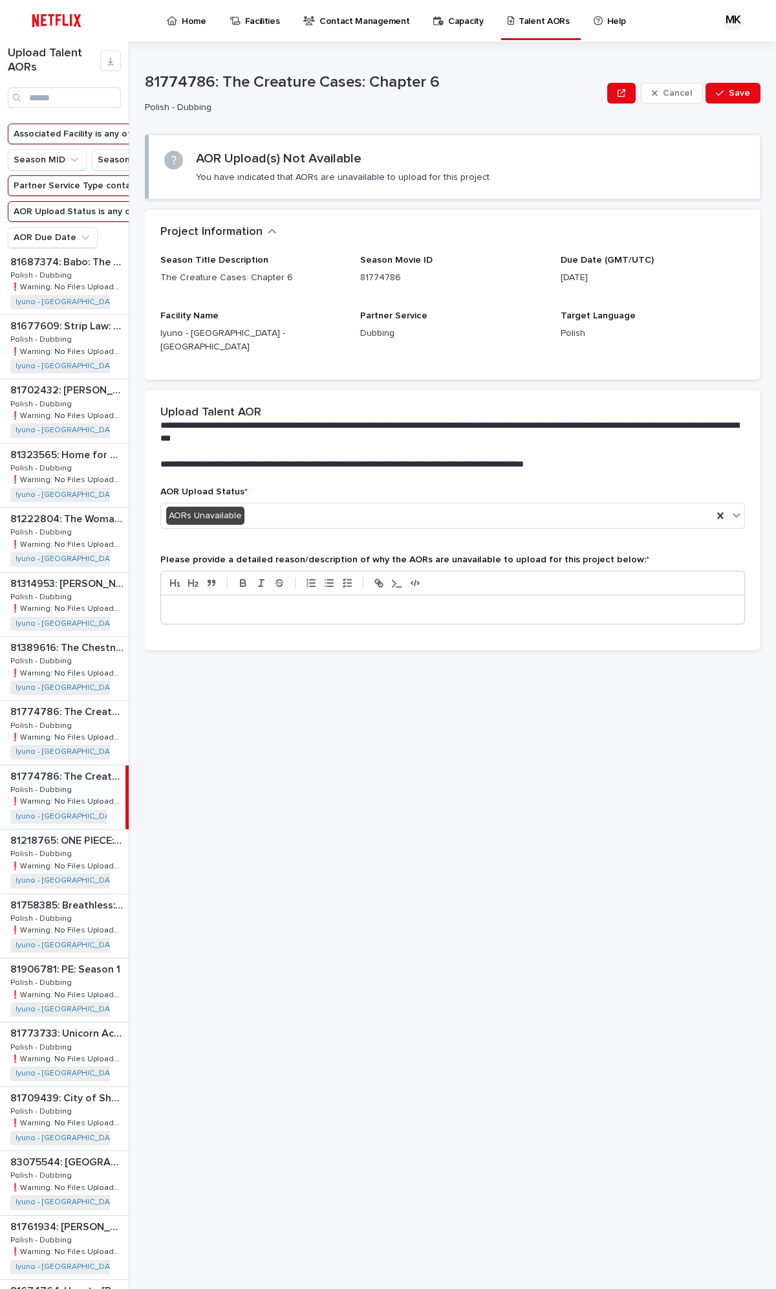
click at [197, 603] on p at bounding box center [453, 609] width 564 height 13
click at [184, 603] on p at bounding box center [453, 609] width 564 height 13
click at [175, 603] on p "**********" at bounding box center [453, 609] width 564 height 13
click at [739, 86] on button "Save" at bounding box center [733, 93] width 55 height 21
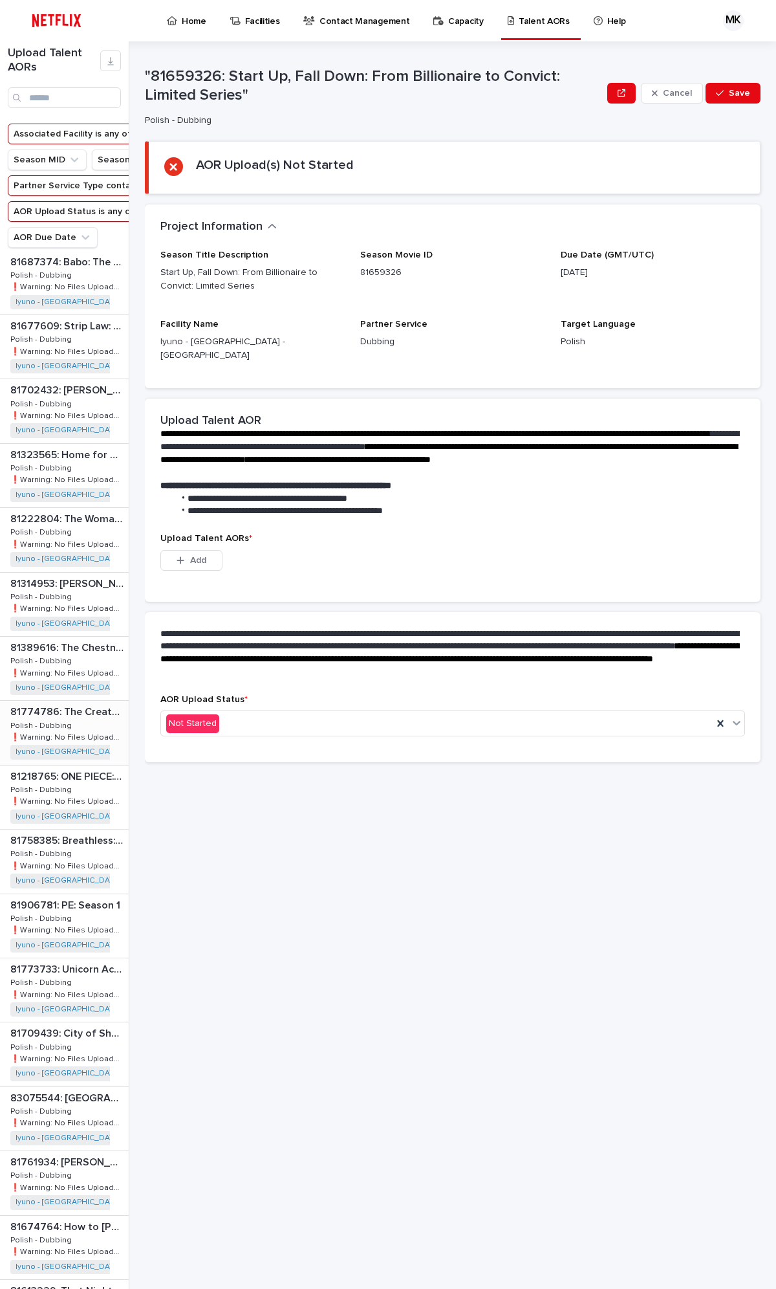
click at [61, 684] on p "❗️Warning: No Files Uploaded" at bounding box center [68, 736] width 116 height 12
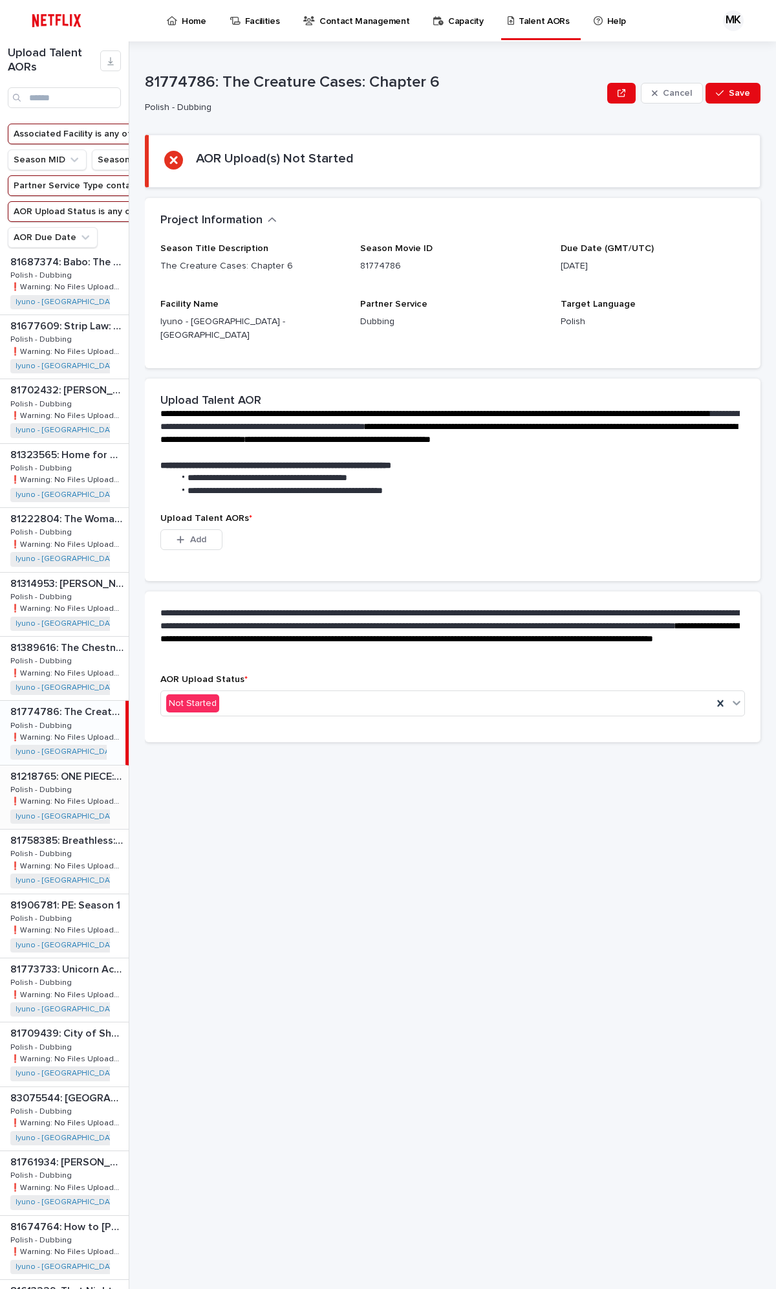
click at [57, 684] on p "Polish - Dubbing" at bounding box center [42, 789] width 64 height 12
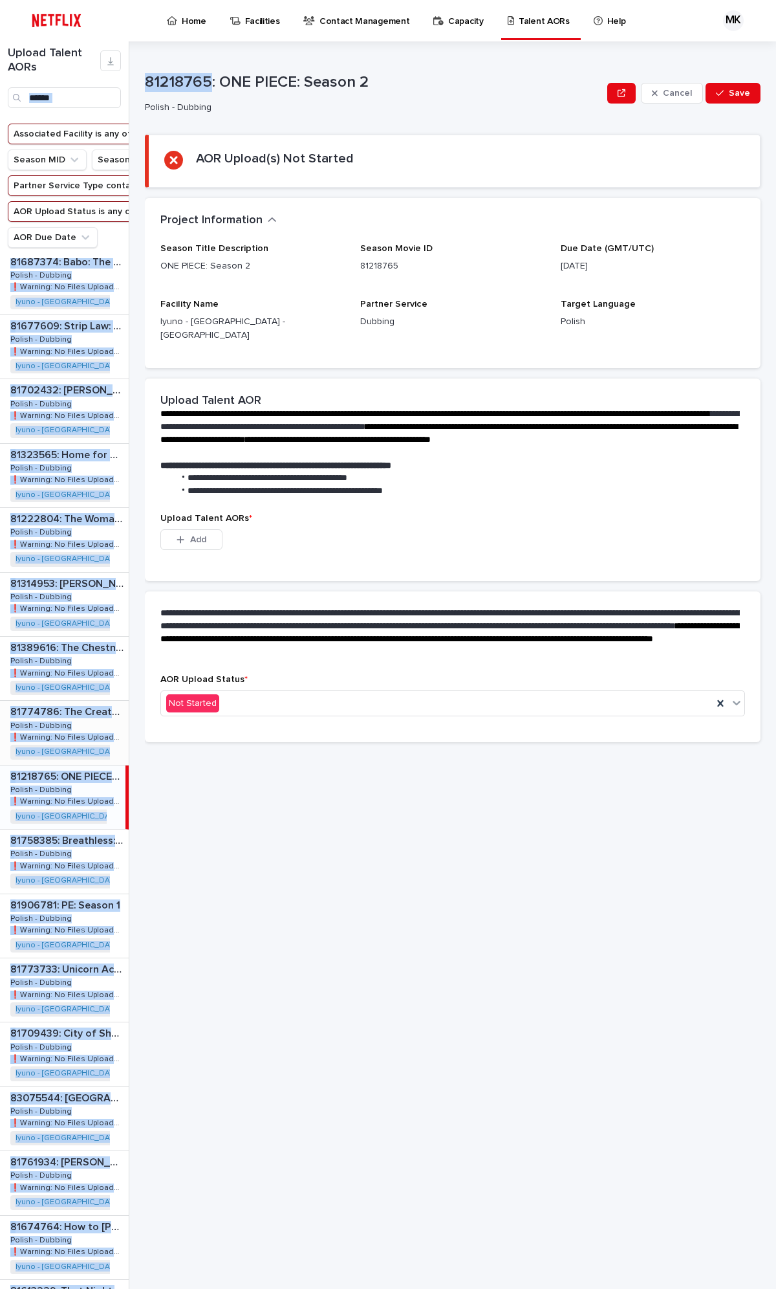
drag, startPoint x: 208, startPoint y: 80, endPoint x: 121, endPoint y: 82, distance: 87.4
click at [121, 82] on div "Upload Talent AORs Associated Facility is any of Iyuno - [GEOGRAPHIC_DATA] - [G…" at bounding box center [388, 664] width 776 height 1247
click at [191, 88] on p "81218765: ONE PIECE: Season 2" at bounding box center [373, 82] width 457 height 19
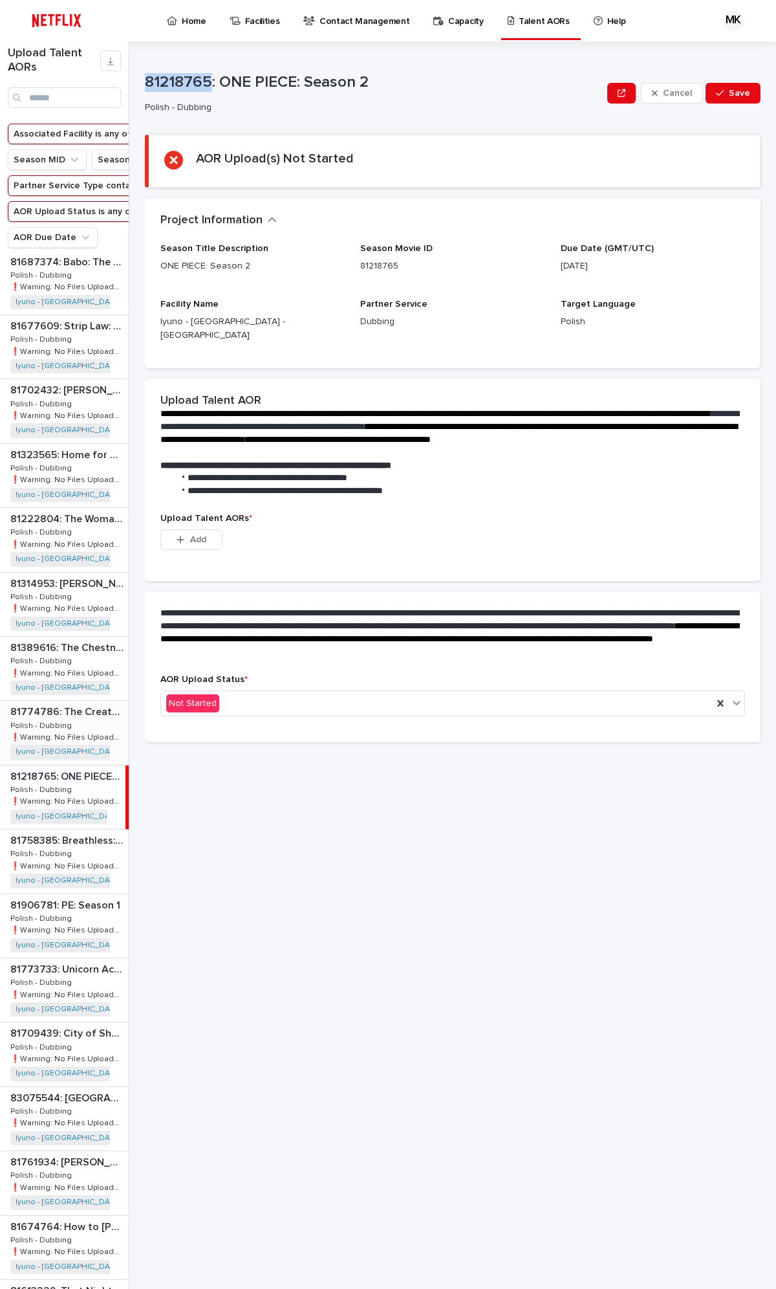
drag, startPoint x: 209, startPoint y: 80, endPoint x: 142, endPoint y: 74, distance: 66.8
click at [142, 74] on div "Upload Talent AORs Associated Facility is any of Iyuno - [GEOGRAPHIC_DATA] - [G…" at bounding box center [388, 664] width 776 height 1247
copy p "81218765"
click at [261, 102] on p "Polish - Dubbing" at bounding box center [371, 107] width 452 height 11
drag, startPoint x: 218, startPoint y: 79, endPoint x: 378, endPoint y: 85, distance: 159.9
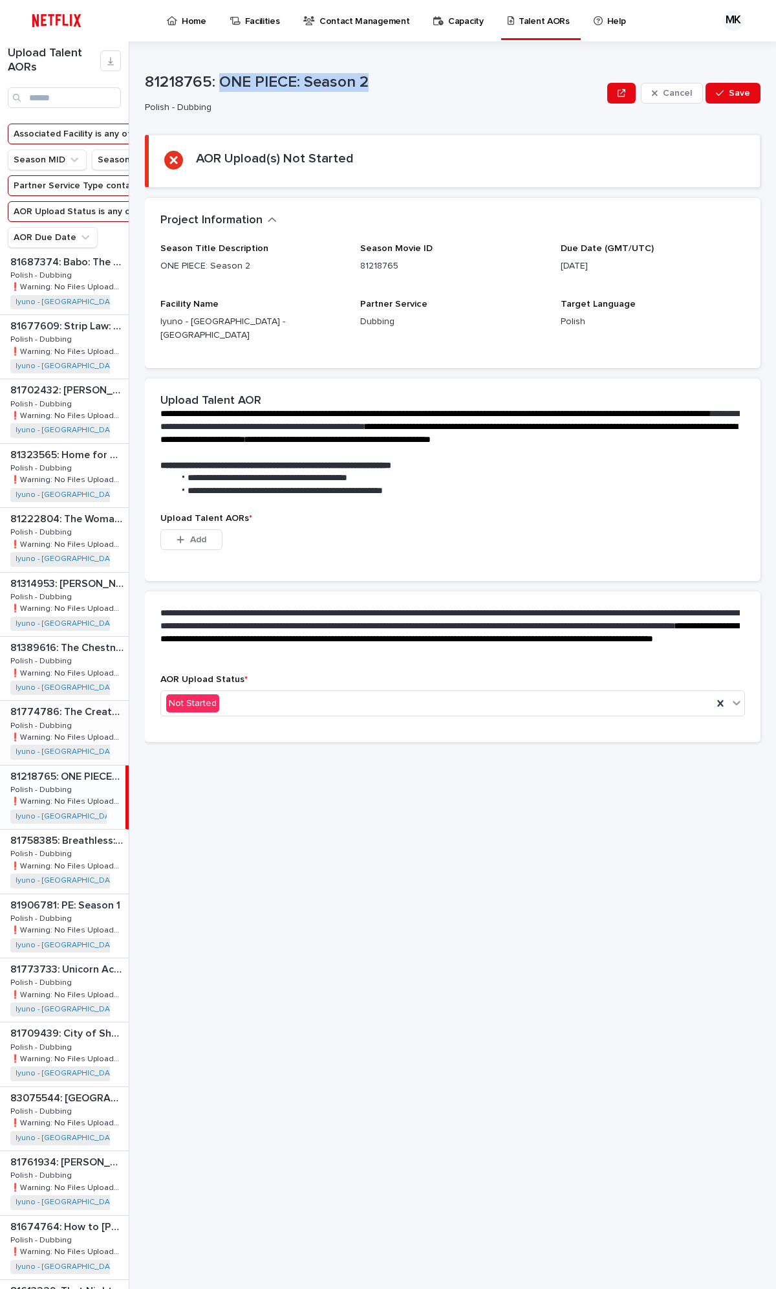
click at [374, 84] on p "81218765: ONE PIECE: Season 2" at bounding box center [373, 82] width 457 height 19
drag, startPoint x: 47, startPoint y: 816, endPoint x: 47, endPoint y: 840, distance: 23.9
click at [47, 684] on p "Polish - Dubbing" at bounding box center [42, 789] width 64 height 12
click at [50, 684] on p "Polish - Dubbing" at bounding box center [42, 853] width 64 height 12
drag, startPoint x: 211, startPoint y: 79, endPoint x: 140, endPoint y: 80, distance: 71.2
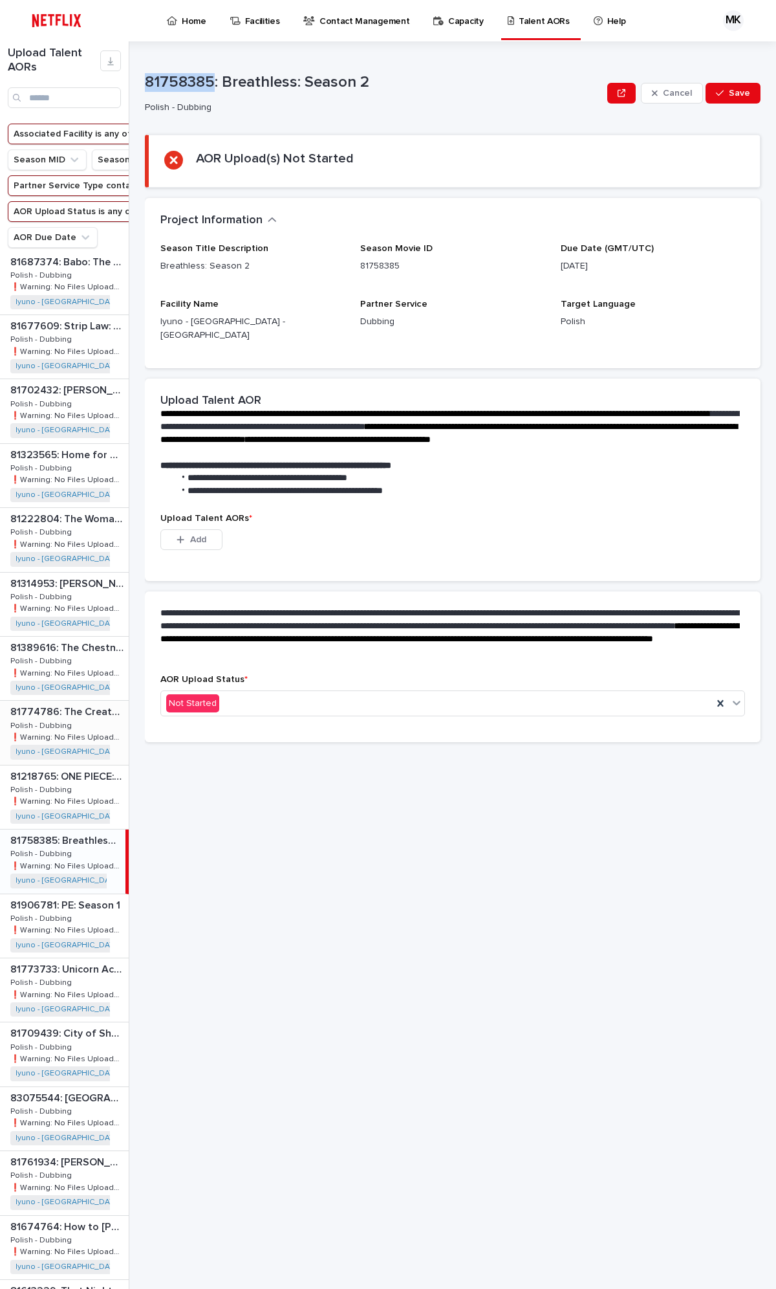
click at [140, 80] on div "Upload Talent AORs Associated Facility is any of Iyuno - [GEOGRAPHIC_DATA] - [G…" at bounding box center [388, 664] width 776 height 1247
click at [237, 89] on p "81758385: Breathless: Season 2" at bounding box center [373, 82] width 457 height 19
drag, startPoint x: 224, startPoint y: 79, endPoint x: 369, endPoint y: 81, distance: 144.9
click at [369, 81] on p "81758385: Breathless: Season 2" at bounding box center [373, 82] width 457 height 19
click at [73, 684] on p "81758385: Breathless: Season 2" at bounding box center [66, 839] width 113 height 15
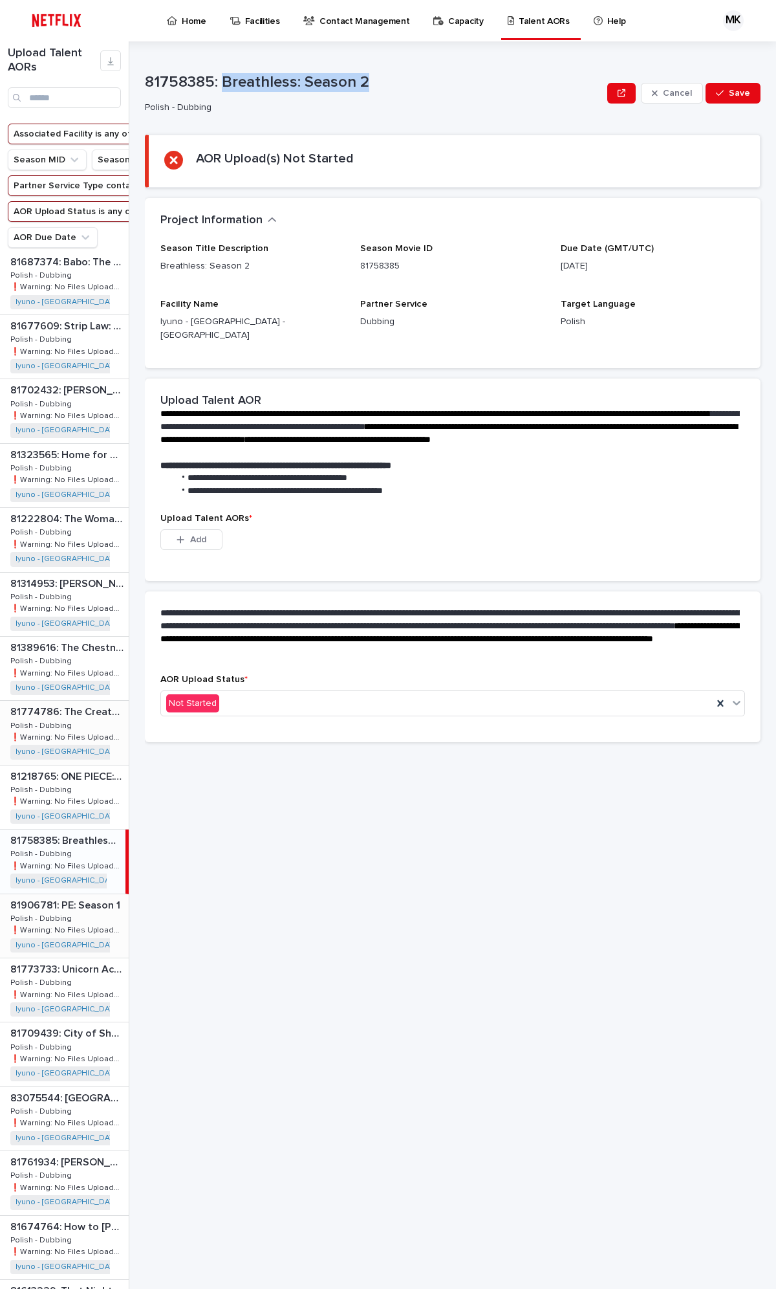
click at [69, 684] on p "81906781: PE: Season 1" at bounding box center [66, 904] width 113 height 15
drag, startPoint x: 210, startPoint y: 78, endPoint x: 140, endPoint y: 85, distance: 70.3
click at [140, 85] on div "Upload Talent AORs Associated Facility is any of Iyuno - [GEOGRAPHIC_DATA] - [G…" at bounding box center [388, 664] width 776 height 1247
click at [296, 74] on p "81906781: PE: Season 1" at bounding box center [373, 82] width 457 height 19
drag, startPoint x: 220, startPoint y: 79, endPoint x: 309, endPoint y: 78, distance: 89.3
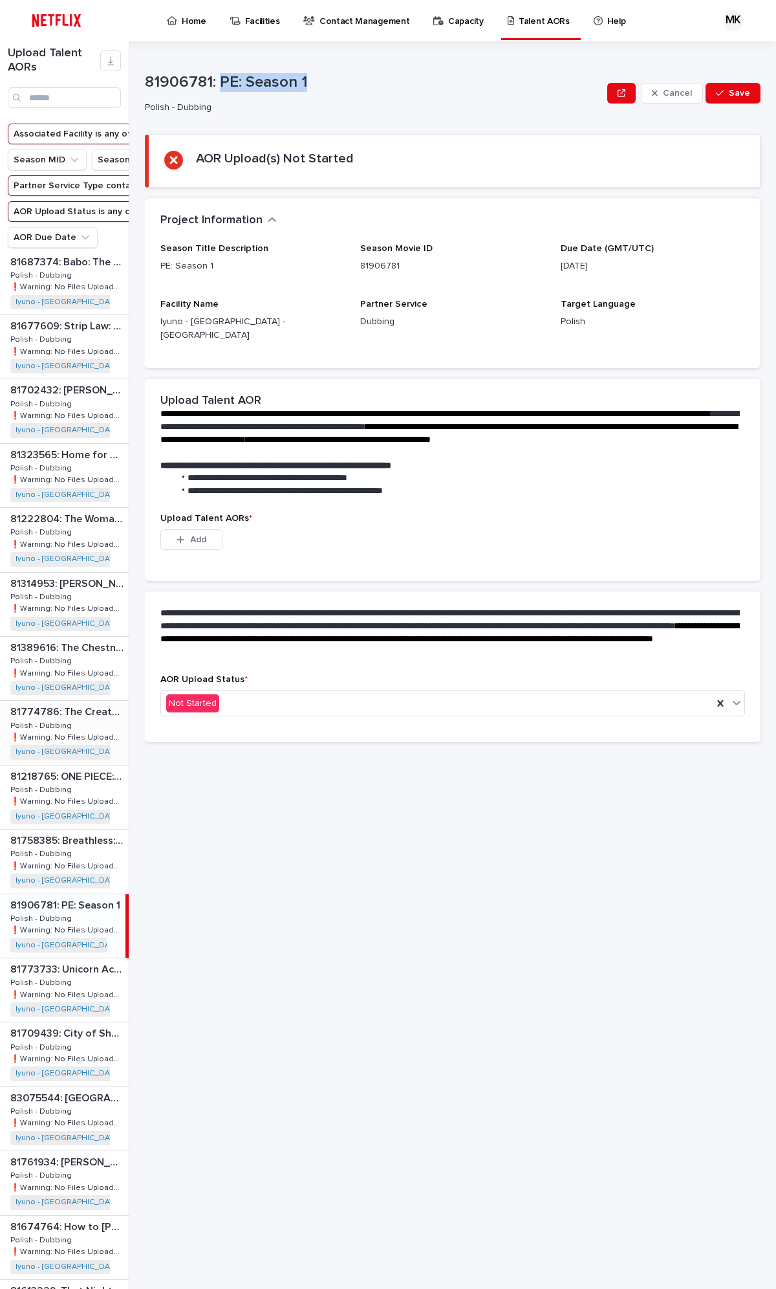
click at [309, 78] on p "81906781: PE: Season 1" at bounding box center [373, 82] width 457 height 19
click at [57, 684] on p "81773733: Unicorn Academy: Chapter 5" at bounding box center [68, 968] width 116 height 15
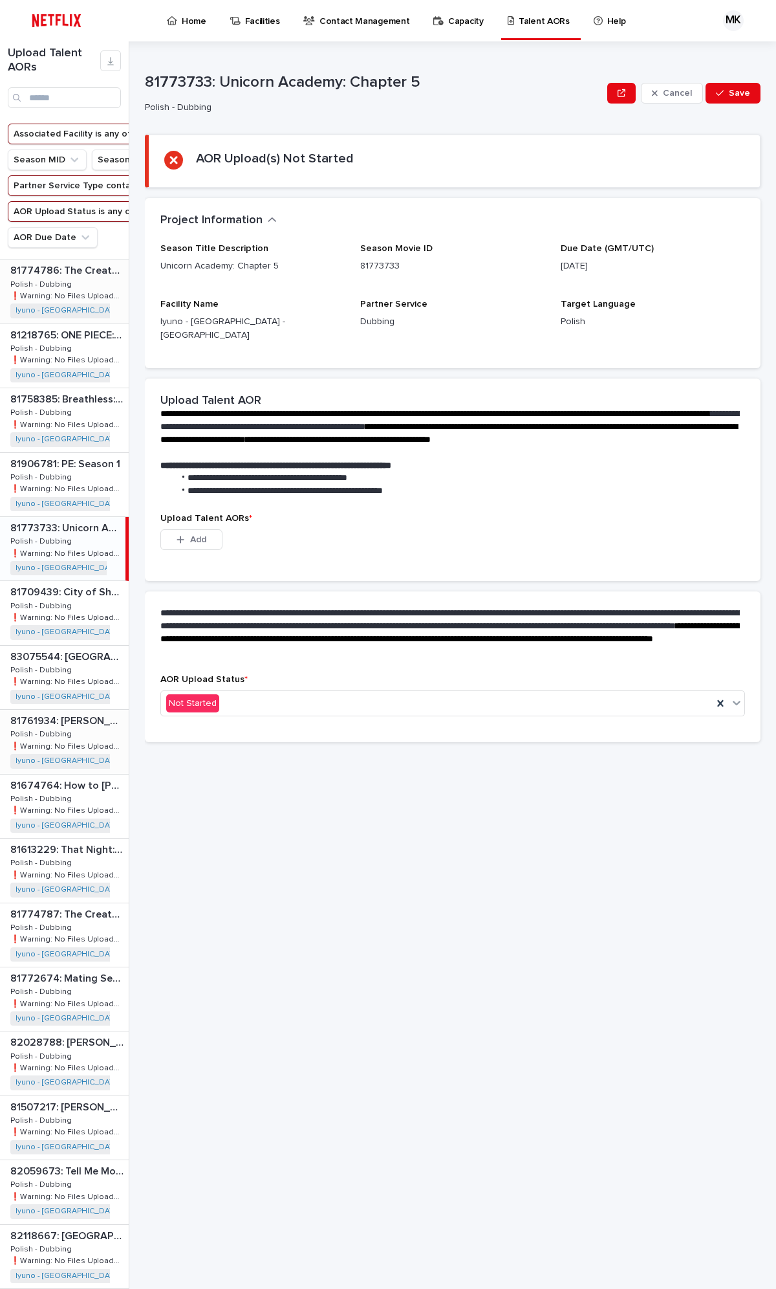
scroll to position [574, 0]
drag, startPoint x: 257, startPoint y: 91, endPoint x: 216, endPoint y: 88, distance: 41.5
click at [257, 91] on p "81773733: Unicorn Academy: Chapter 5" at bounding box center [373, 82] width 457 height 19
drag, startPoint x: 209, startPoint y: 78, endPoint x: 172, endPoint y: 94, distance: 40.0
click at [147, 76] on p "81773733: Unicorn Academy: Chapter 5" at bounding box center [373, 82] width 457 height 19
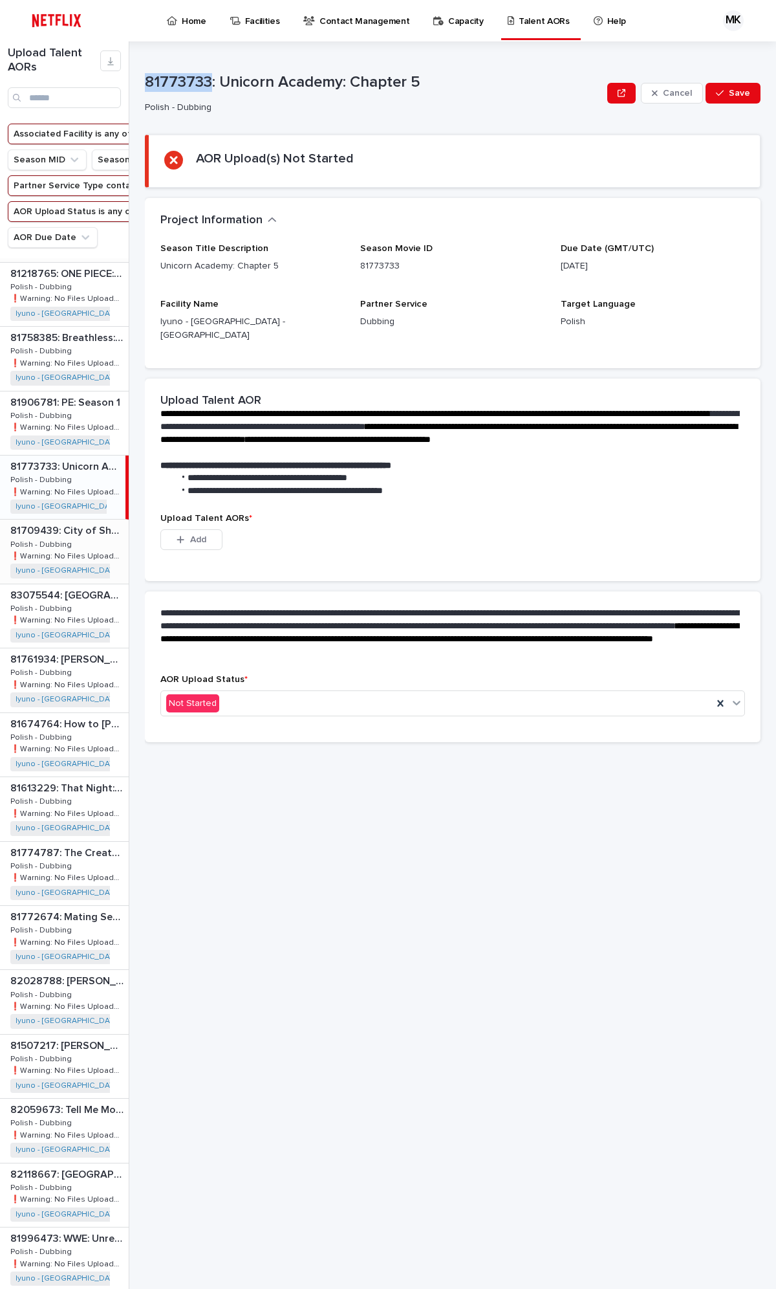
click at [66, 549] on p "Polish - Dubbing" at bounding box center [42, 544] width 64 height 12
drag, startPoint x: 213, startPoint y: 78, endPoint x: 140, endPoint y: 76, distance: 73.1
click at [140, 76] on div "Upload Talent AORs Associated Facility is any of Iyuno - [GEOGRAPHIC_DATA] - [G…" at bounding box center [388, 664] width 776 height 1247
drag, startPoint x: 373, startPoint y: 173, endPoint x: 386, endPoint y: 120, distance: 54.8
click at [373, 170] on section "AOR Upload(s) Not Started" at bounding box center [453, 161] width 616 height 53
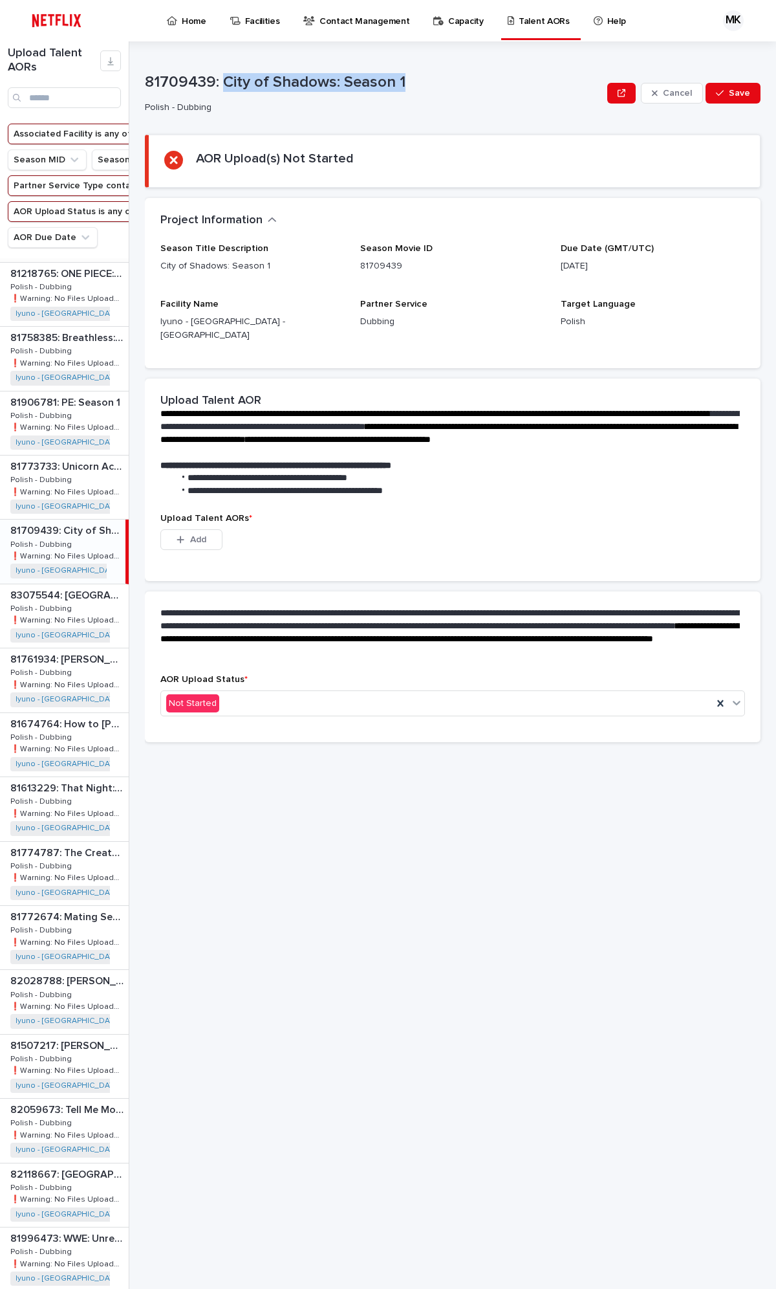
drag, startPoint x: 403, startPoint y: 78, endPoint x: 227, endPoint y: 69, distance: 176.2
click at [227, 69] on div "81709439: City of Shadows: Season 1 Polish - Dubbing Cancel Save" at bounding box center [453, 93] width 616 height 52
click at [82, 537] on p "81709439: City of Shadows: Season 1" at bounding box center [66, 529] width 113 height 15
click at [70, 602] on p "83075544: [GEOGRAPHIC_DATA]: Volume 1" at bounding box center [68, 594] width 116 height 15
drag, startPoint x: 214, startPoint y: 80, endPoint x: 144, endPoint y: 80, distance: 70.5
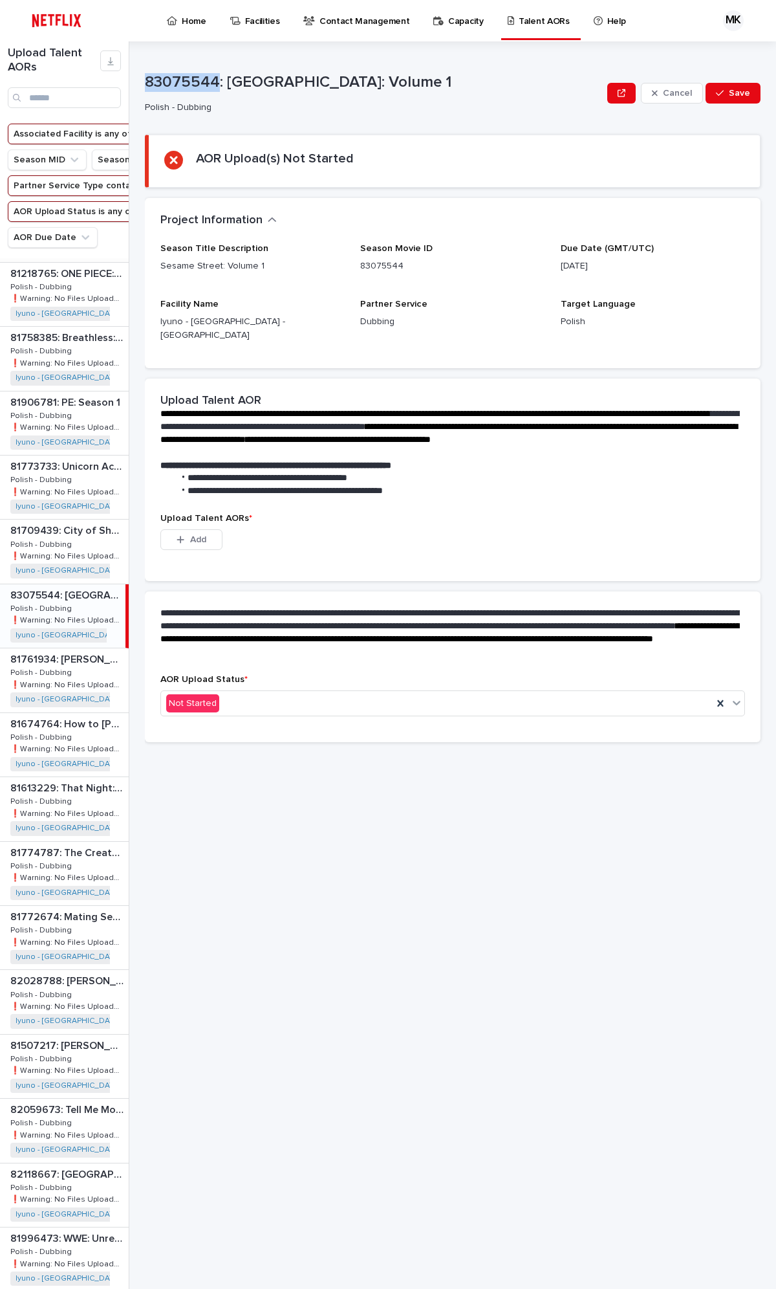
click at [144, 80] on div "Upload Talent AORs Associated Facility is any of Iyuno - [GEOGRAPHIC_DATA] - [G…" at bounding box center [388, 664] width 776 height 1247
drag, startPoint x: 330, startPoint y: 138, endPoint x: 366, endPoint y: 102, distance: 50.8
click at [331, 137] on section "AOR Upload(s) Not Started" at bounding box center [453, 161] width 616 height 53
drag, startPoint x: 398, startPoint y: 80, endPoint x: 292, endPoint y: 100, distance: 107.3
click at [227, 71] on div "83075544: [GEOGRAPHIC_DATA]: Volume 1" at bounding box center [373, 81] width 457 height 21
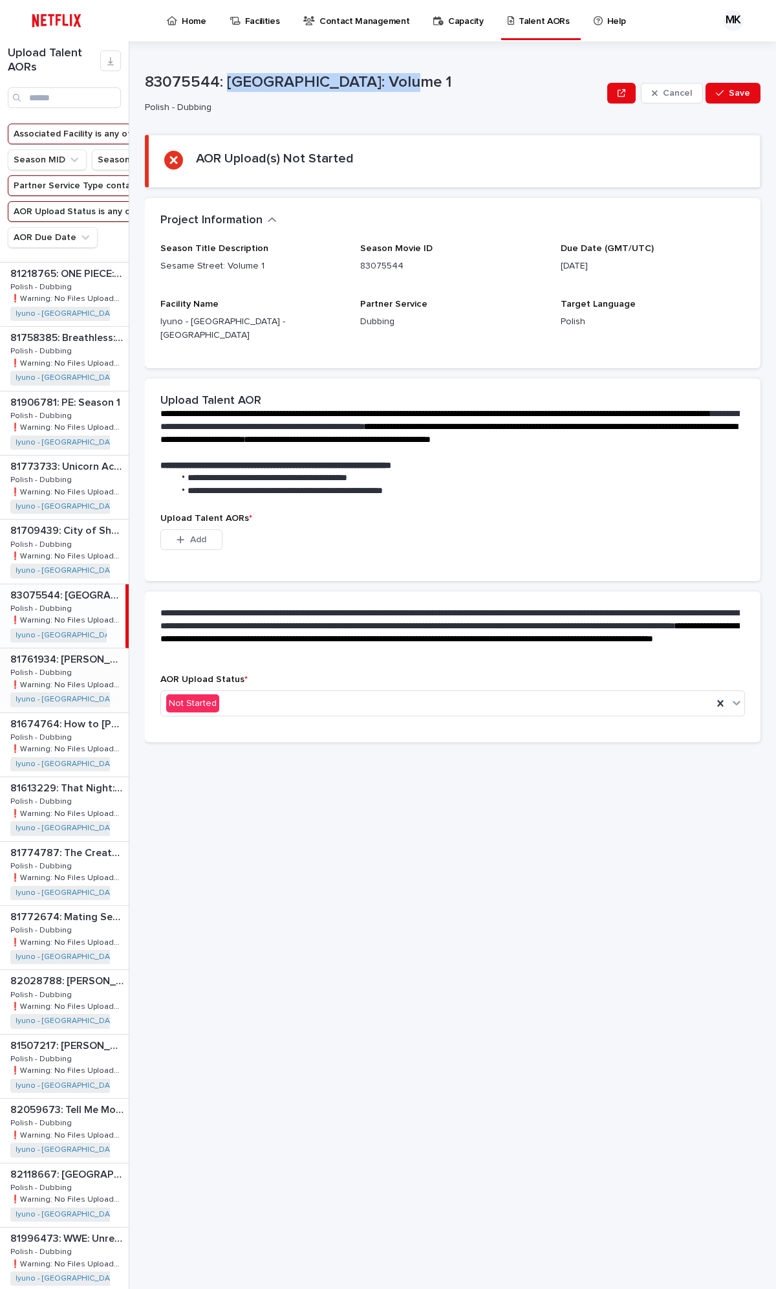
click at [53, 677] on p "Polish - Dubbing" at bounding box center [42, 672] width 64 height 12
click at [54, 677] on p "Polish - Dubbing" at bounding box center [42, 672] width 64 height 12
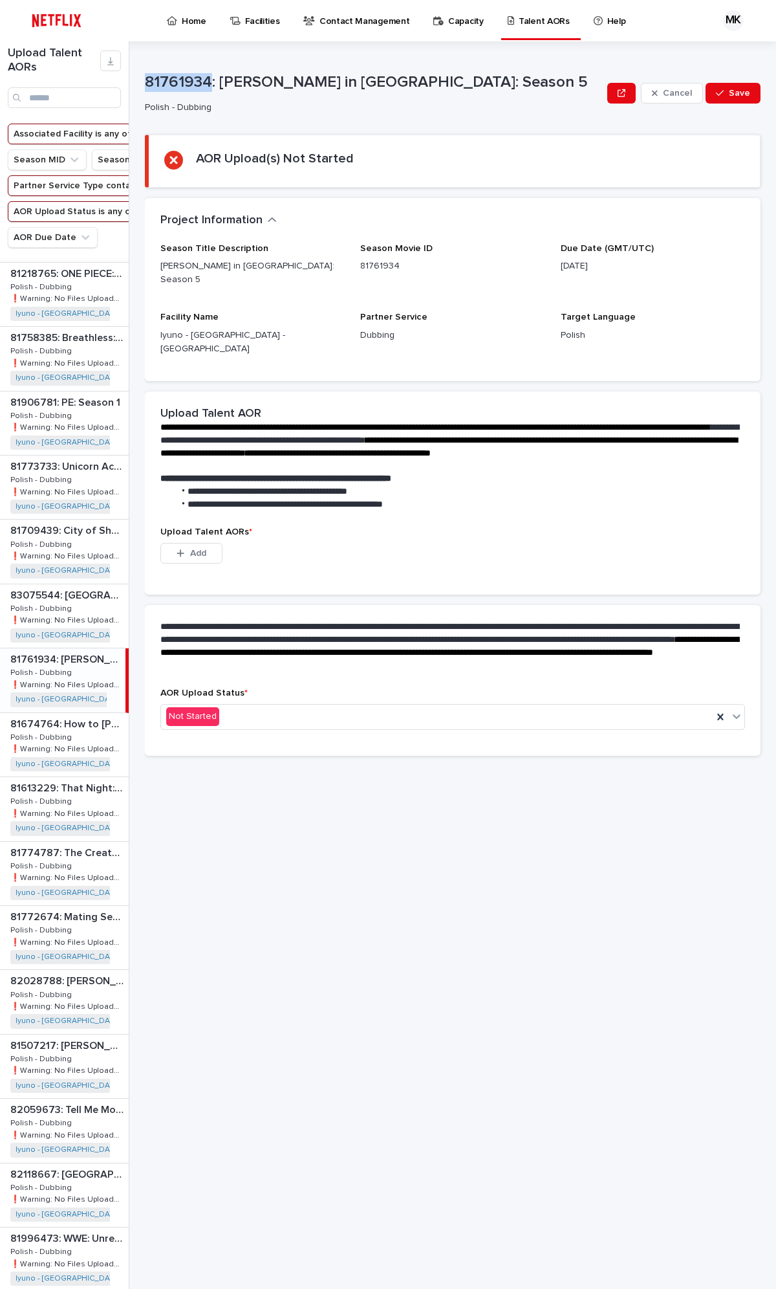
drag, startPoint x: 210, startPoint y: 82, endPoint x: 207, endPoint y: 124, distance: 42.1
click at [137, 83] on div "Upload Talent AORs Associated Facility is any of Iyuno - [GEOGRAPHIC_DATA] - [G…" at bounding box center [388, 664] width 776 height 1247
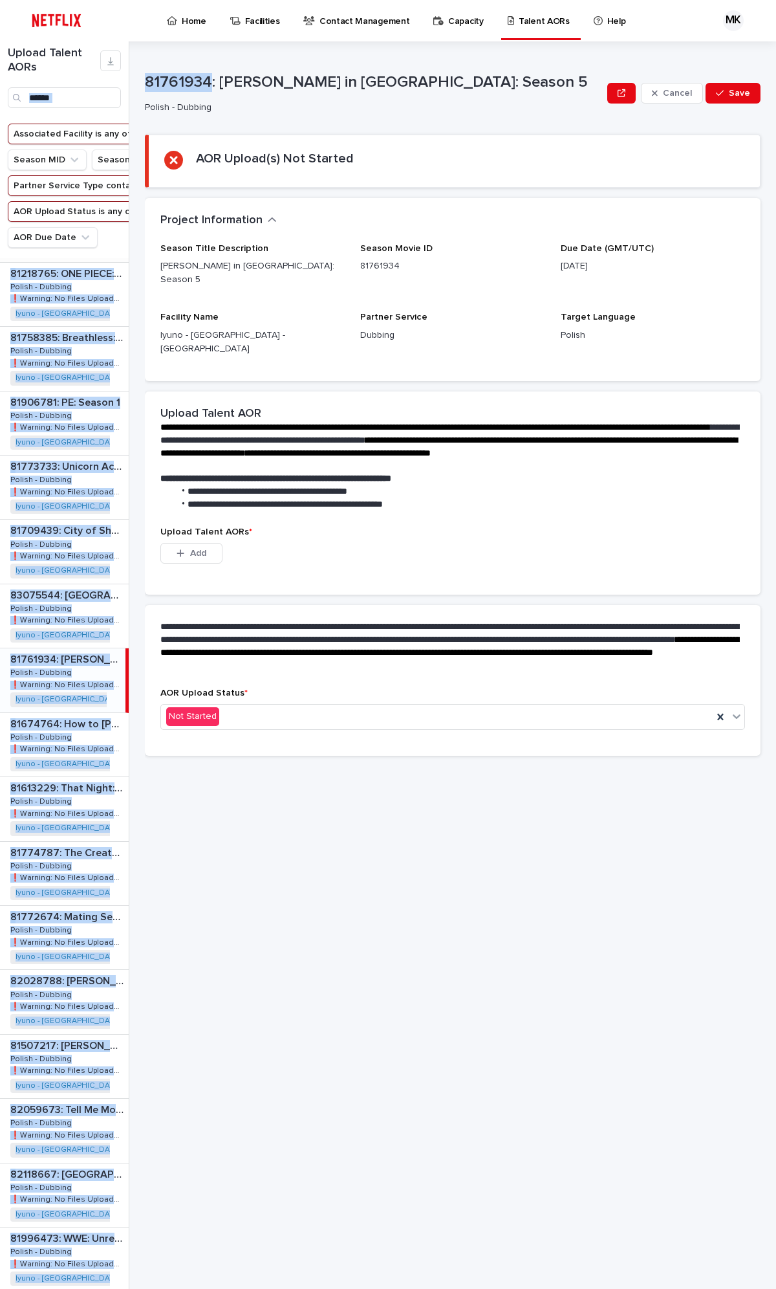
click at [199, 80] on p "81761934: [PERSON_NAME] in [GEOGRAPHIC_DATA]: Season 5" at bounding box center [373, 82] width 457 height 19
click at [210, 80] on p "81761934: [PERSON_NAME] in [GEOGRAPHIC_DATA]: Season 5" at bounding box center [373, 82] width 457 height 19
click at [209, 78] on p "81761934: [PERSON_NAME] in [GEOGRAPHIC_DATA]: Season 5" at bounding box center [373, 82] width 457 height 19
click at [208, 78] on p "81761934: [PERSON_NAME] in [GEOGRAPHIC_DATA]: Season 5" at bounding box center [373, 82] width 457 height 19
click at [156, 78] on p "81761934: [PERSON_NAME] in [GEOGRAPHIC_DATA]: Season 5" at bounding box center [373, 82] width 457 height 19
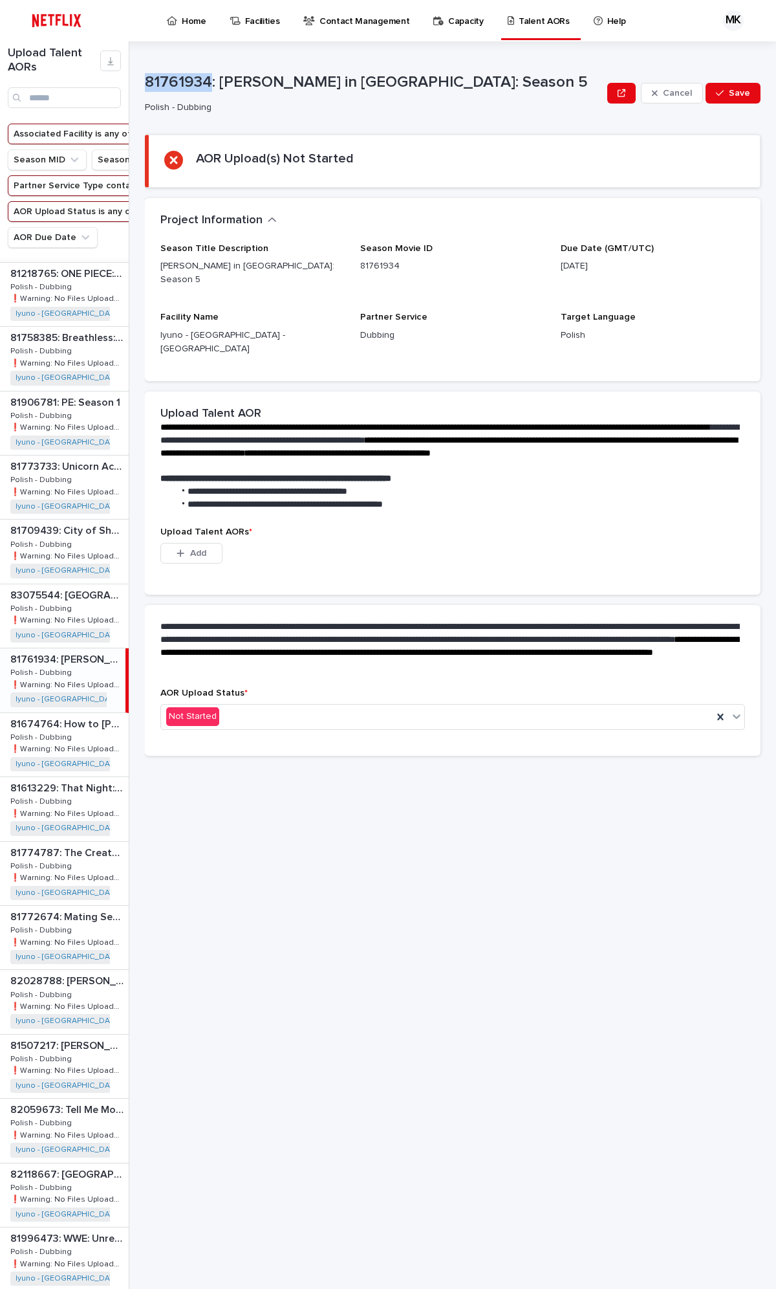
drag, startPoint x: 147, startPoint y: 78, endPoint x: 208, endPoint y: 78, distance: 61.5
click at [208, 78] on p "81761934: [PERSON_NAME] in [GEOGRAPHIC_DATA]: Season 5" at bounding box center [373, 82] width 457 height 19
click at [393, 180] on section "AOR Upload(s) Not Started" at bounding box center [453, 161] width 616 height 53
drag, startPoint x: 221, startPoint y: 76, endPoint x: 382, endPoint y: 86, distance: 162.1
click at [382, 86] on p "81761934: [PERSON_NAME] in [GEOGRAPHIC_DATA]: Season 5" at bounding box center [373, 82] width 457 height 19
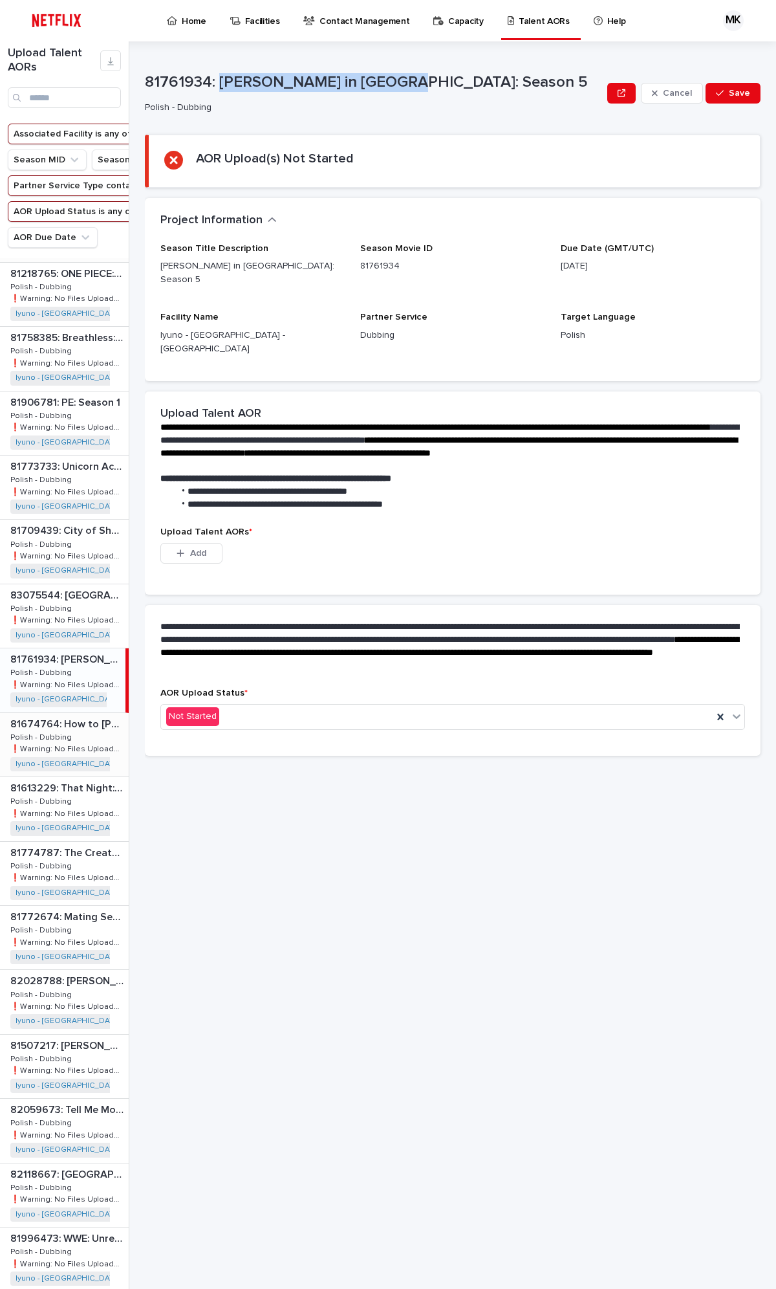
click at [63, 684] on p "Polish - Dubbing" at bounding box center [42, 736] width 64 height 12
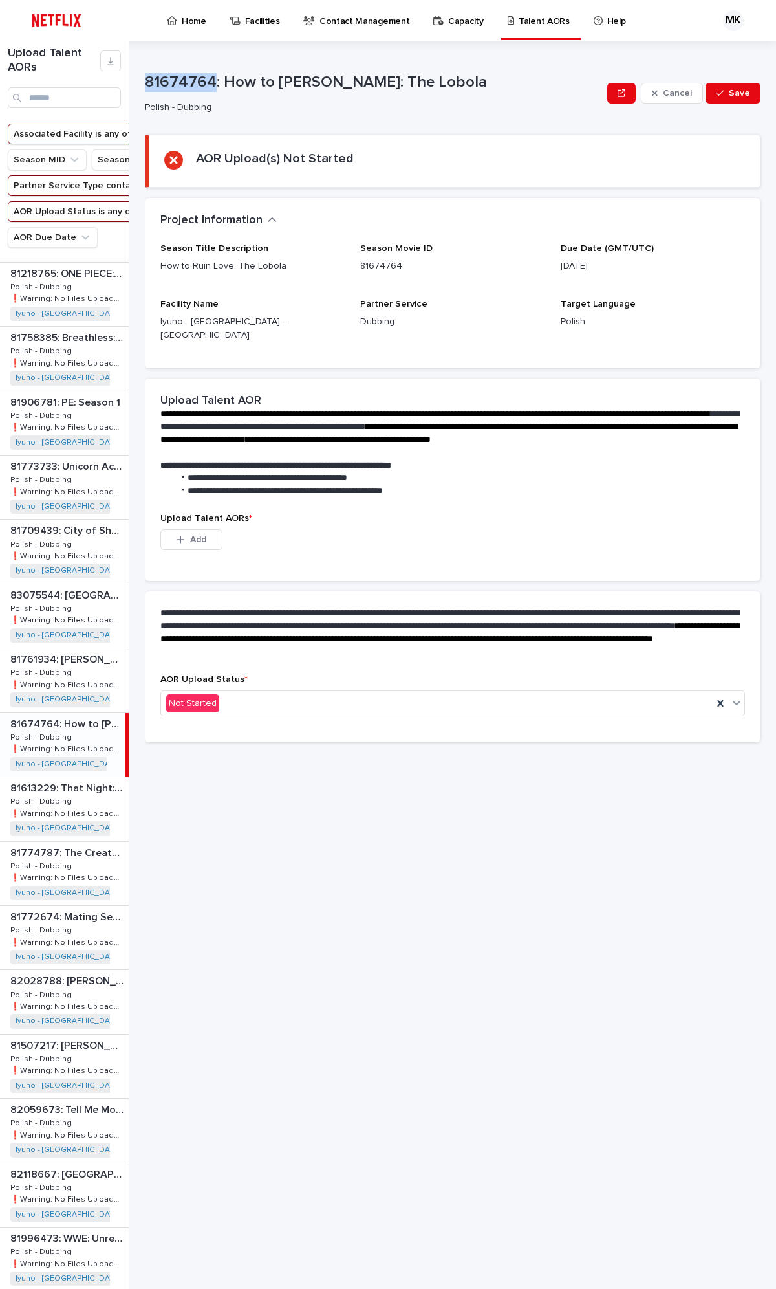
drag, startPoint x: 145, startPoint y: 78, endPoint x: 210, endPoint y: 86, distance: 65.2
click at [210, 85] on p "81674764: How to [PERSON_NAME]: The Lobola" at bounding box center [373, 82] width 457 height 19
click at [214, 89] on p "81674764: How to [PERSON_NAME]: The Lobola" at bounding box center [373, 82] width 457 height 19
drag, startPoint x: 224, startPoint y: 79, endPoint x: 445, endPoint y: 80, distance: 221.3
click at [445, 80] on p "81674764: How to [PERSON_NAME]: The Lobola" at bounding box center [373, 82] width 457 height 19
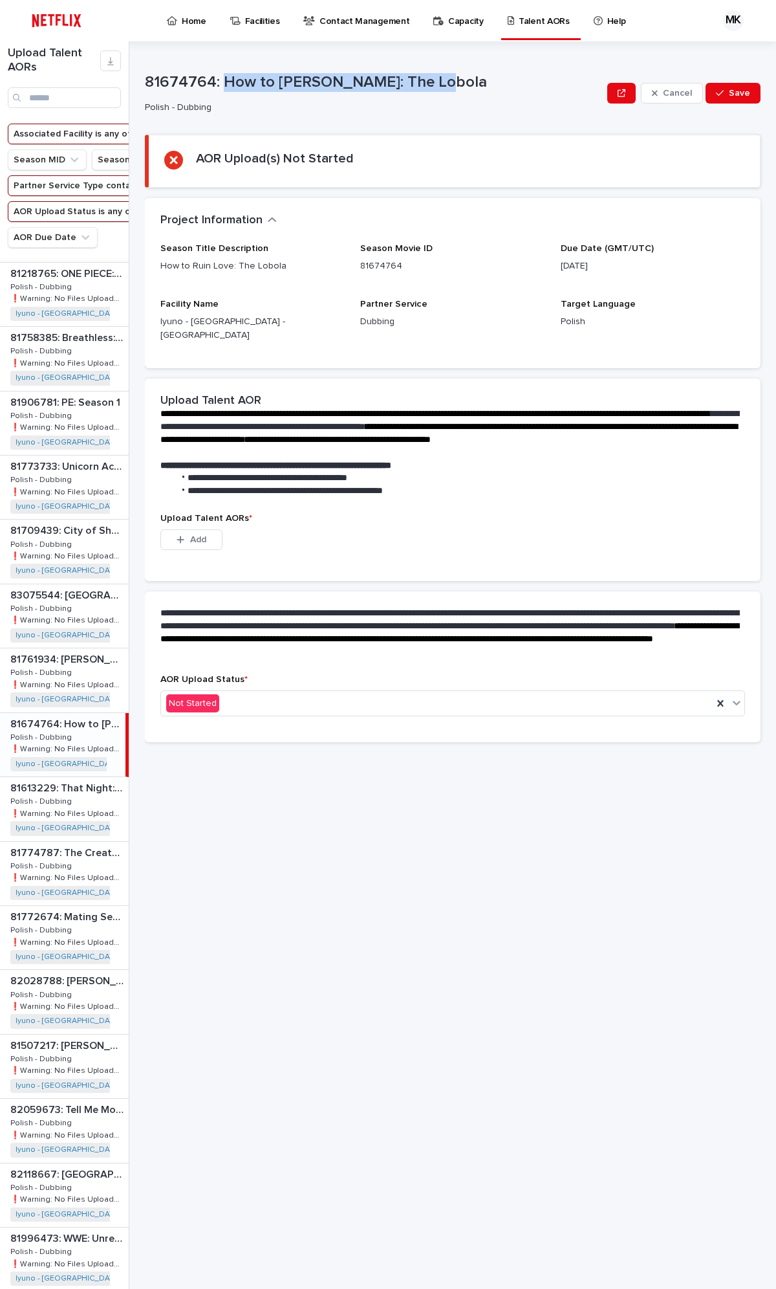
click at [80, 684] on div "81674764: How to Ruin Love: The Lobola 81674764: How to Ruin Love: The Lobola P…" at bounding box center [63, 744] width 126 height 63
click at [76, 684] on div "81613229: That Night: Limited Series 81613229: That Night: Limited Series Polis…" at bounding box center [64, 808] width 129 height 63
drag, startPoint x: 144, startPoint y: 80, endPoint x: 262, endPoint y: 136, distance: 131.1
click at [210, 89] on div "Upload Talent AORs Associated Facility is any of Iyuno - [GEOGRAPHIC_DATA] - [G…" at bounding box center [388, 664] width 776 height 1247
drag, startPoint x: 295, startPoint y: 81, endPoint x: 272, endPoint y: 83, distance: 23.4
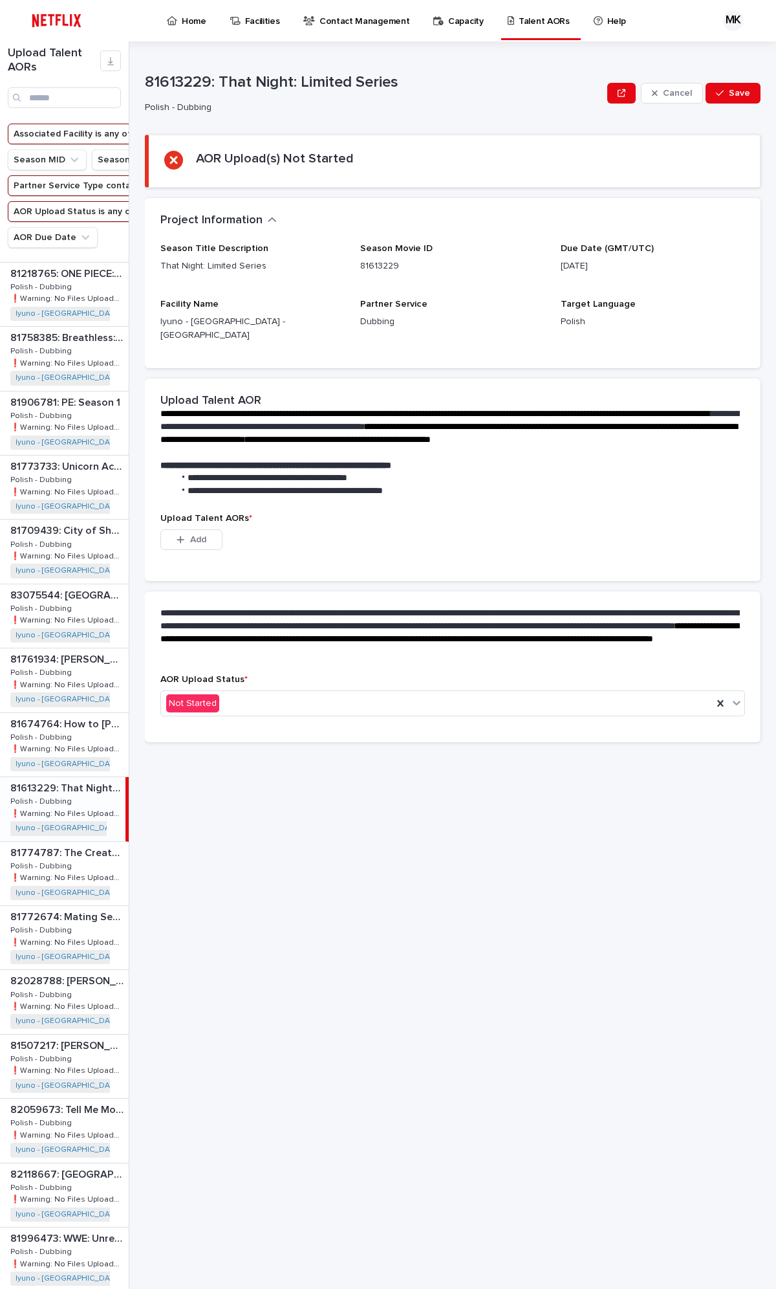
click at [295, 81] on p "81613229: That Night: Limited Series" at bounding box center [373, 82] width 457 height 19
drag, startPoint x: 223, startPoint y: 76, endPoint x: 461, endPoint y: 99, distance: 239.2
click at [408, 87] on p "81613229: That Night: Limited Series" at bounding box center [373, 82] width 457 height 19
click at [87, 684] on div "81774787: The Creature Cases: Chapter 7 81774787: The Creature Cases: Chapter 7…" at bounding box center [64, 873] width 129 height 63
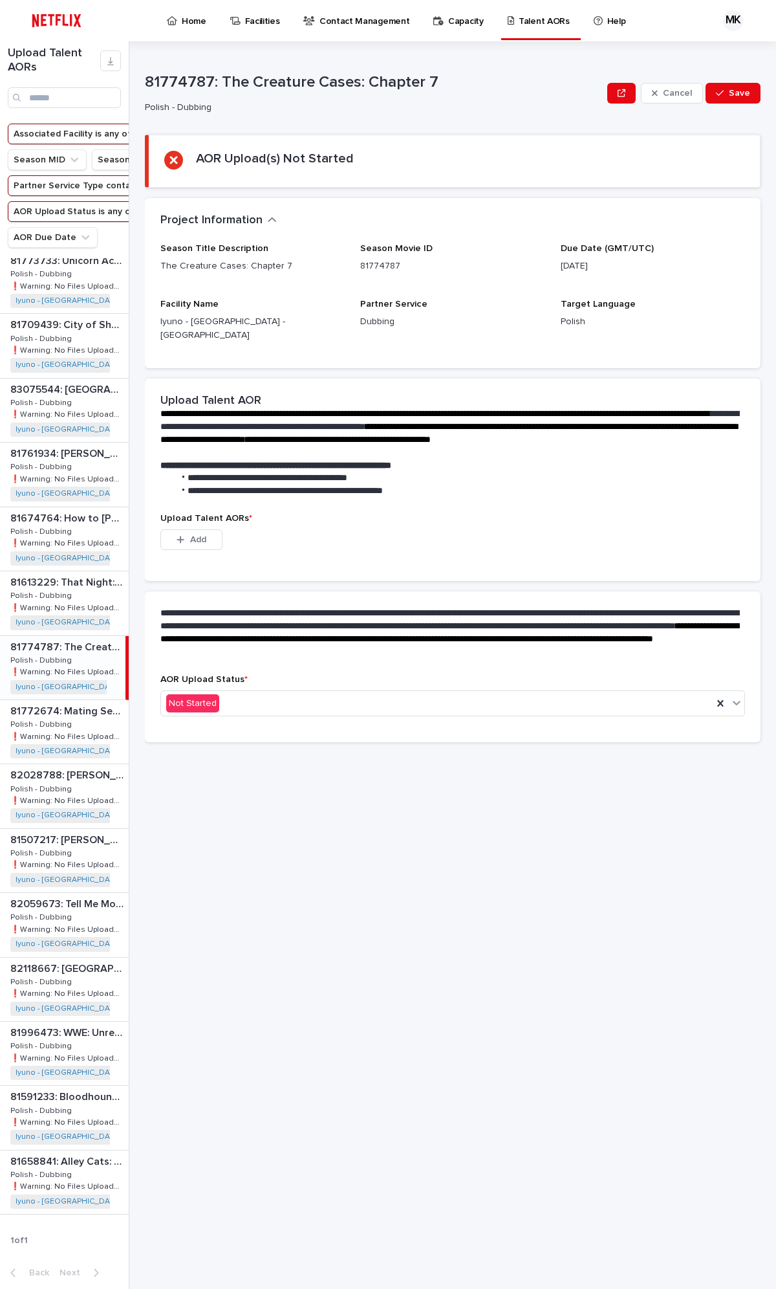
scroll to position [806, 0]
click at [69, 655] on div "81774787: The Creature Cases: Chapter 7 81774787: The Creature Cases: Chapter 7…" at bounding box center [63, 667] width 126 height 63
drag, startPoint x: 147, startPoint y: 79, endPoint x: 254, endPoint y: 124, distance: 116.0
click at [211, 76] on p "81774787: The Creature Cases: Chapter 7" at bounding box center [373, 82] width 457 height 19
drag, startPoint x: 320, startPoint y: 104, endPoint x: 287, endPoint y: 86, distance: 37.3
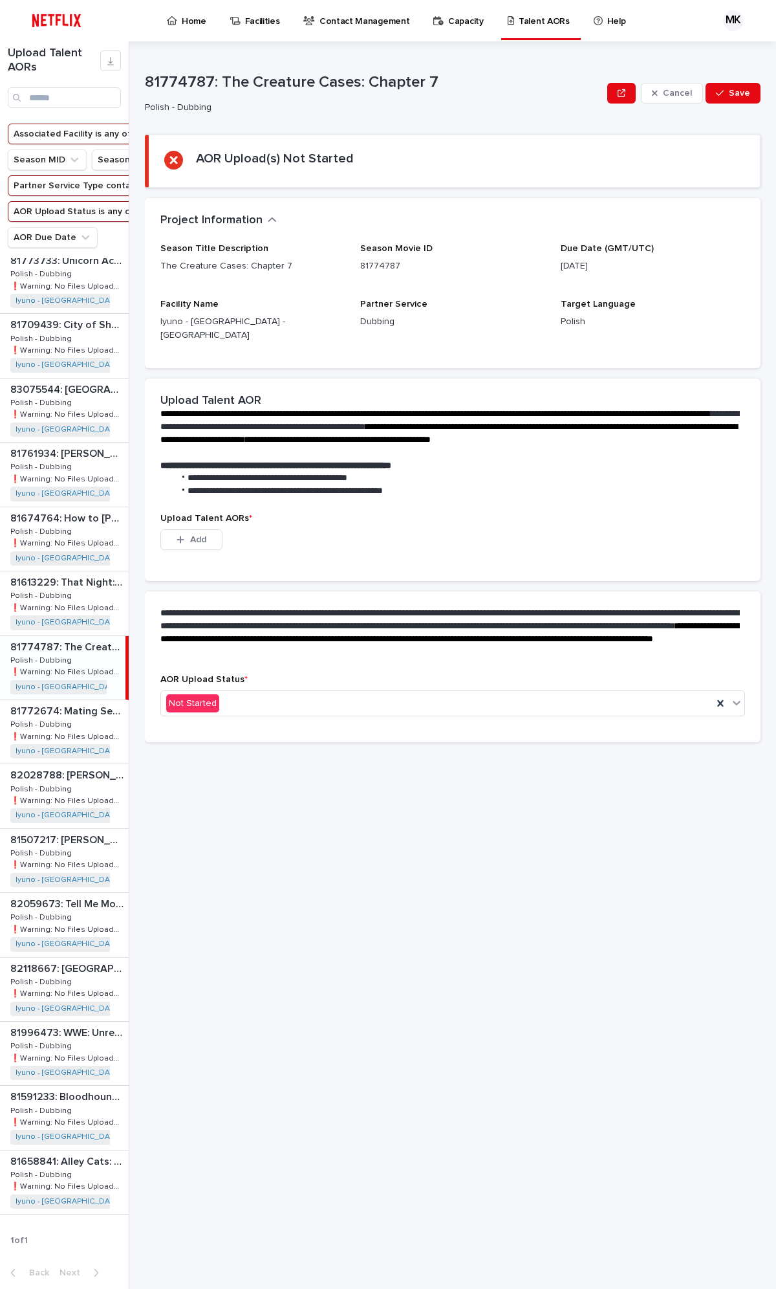
click at [319, 101] on div "Polish - Dubbing" at bounding box center [371, 107] width 452 height 14
drag, startPoint x: 223, startPoint y: 79, endPoint x: 432, endPoint y: 82, distance: 209.0
click at [432, 82] on p "81774787: The Creature Cases: Chapter 7" at bounding box center [373, 82] width 457 height 19
click at [61, 684] on p "81772674: Mating Season: Season 1" at bounding box center [68, 710] width 116 height 15
click at [63, 684] on p "81772674: Mating Season: Season 1" at bounding box center [66, 710] width 113 height 15
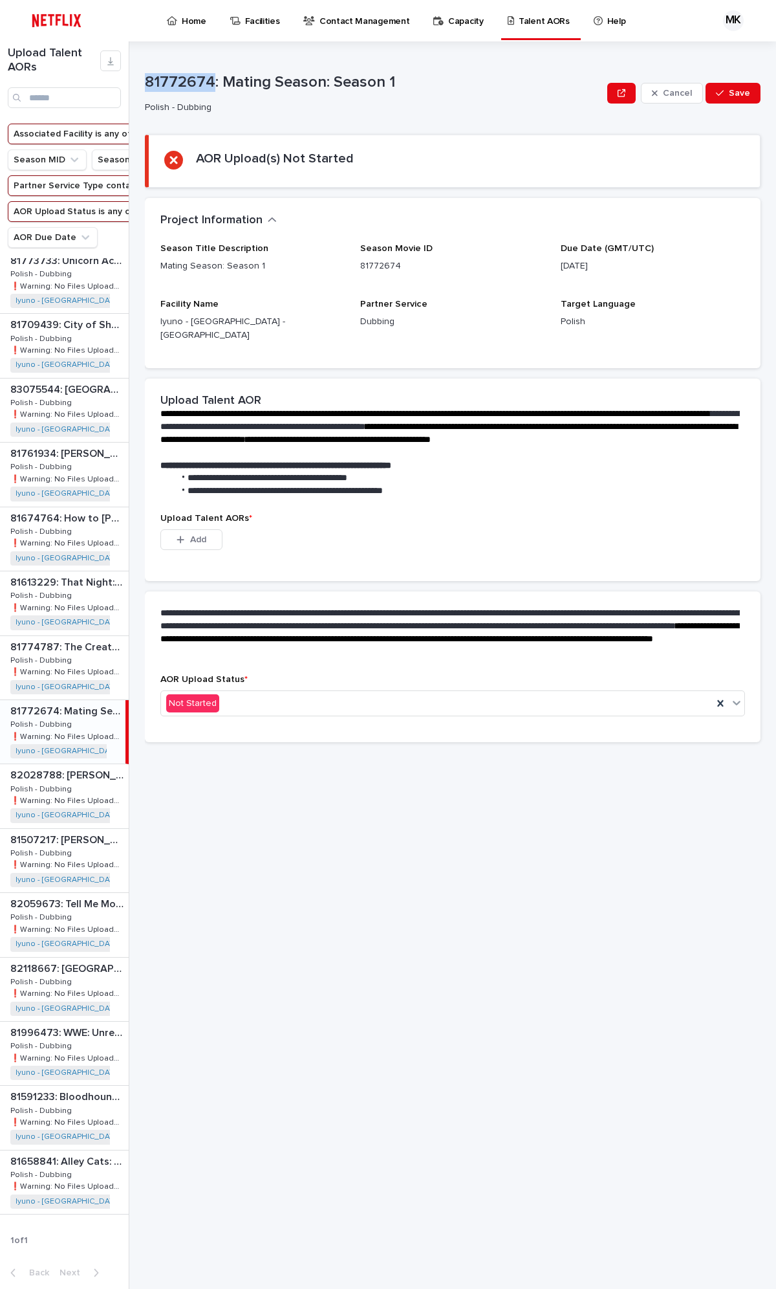
drag, startPoint x: 143, startPoint y: 78, endPoint x: 210, endPoint y: 79, distance: 66.6
click at [210, 79] on div "Upload Talent AORs Associated Facility is any of Iyuno - [GEOGRAPHIC_DATA] - [G…" at bounding box center [388, 664] width 776 height 1247
click at [289, 73] on p "81772674: Mating Season: Season 1" at bounding box center [373, 82] width 457 height 19
drag, startPoint x: 222, startPoint y: 81, endPoint x: 537, endPoint y: 164, distance: 325.8
click at [392, 80] on p "81772674: Mating Season: Season 1" at bounding box center [373, 82] width 457 height 19
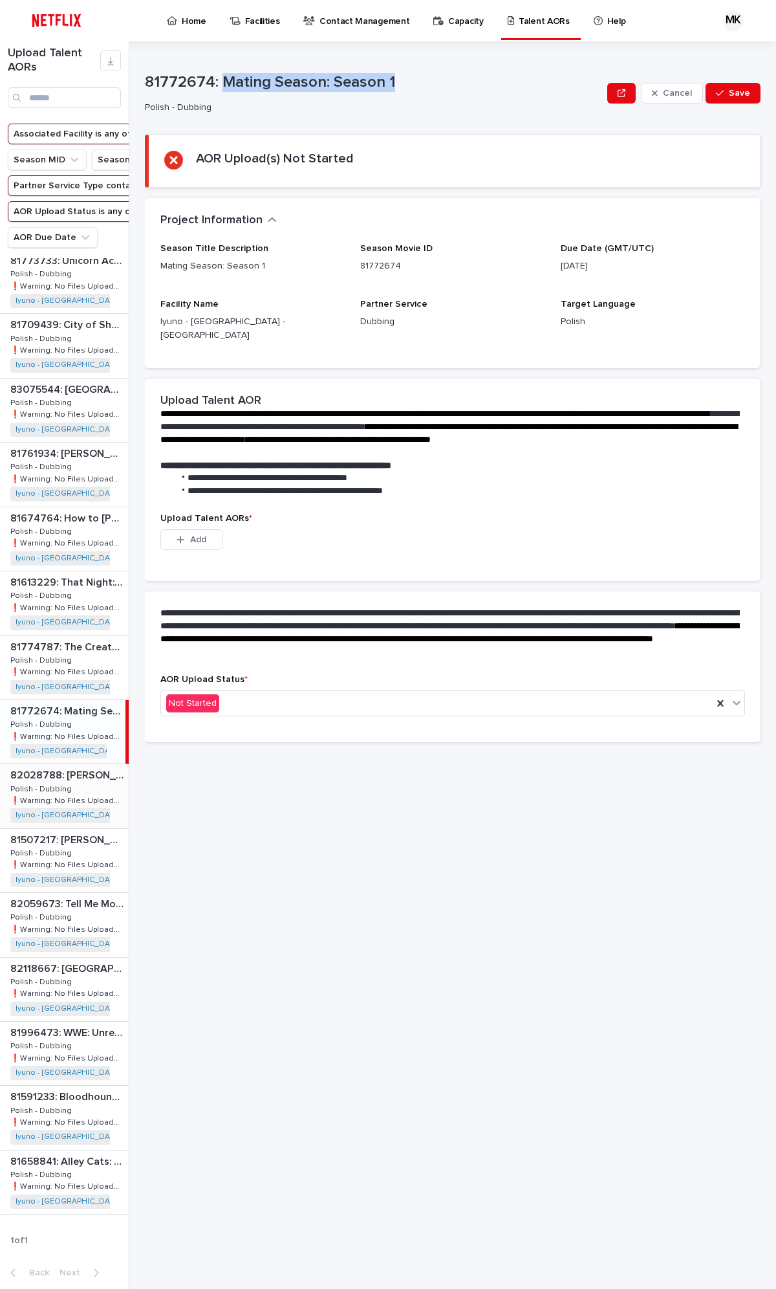
click at [55, 684] on p "❗️Warning: No Files Uploaded" at bounding box center [68, 800] width 116 height 12
click at [55, 684] on p "Polish - Dubbing" at bounding box center [42, 788] width 64 height 12
drag, startPoint x: 146, startPoint y: 78, endPoint x: 215, endPoint y: 76, distance: 68.6
click at [215, 76] on p "82028788: [PERSON_NAME] y Los Dinos" at bounding box center [373, 82] width 457 height 19
drag, startPoint x: 343, startPoint y: 70, endPoint x: 253, endPoint y: 76, distance: 90.2
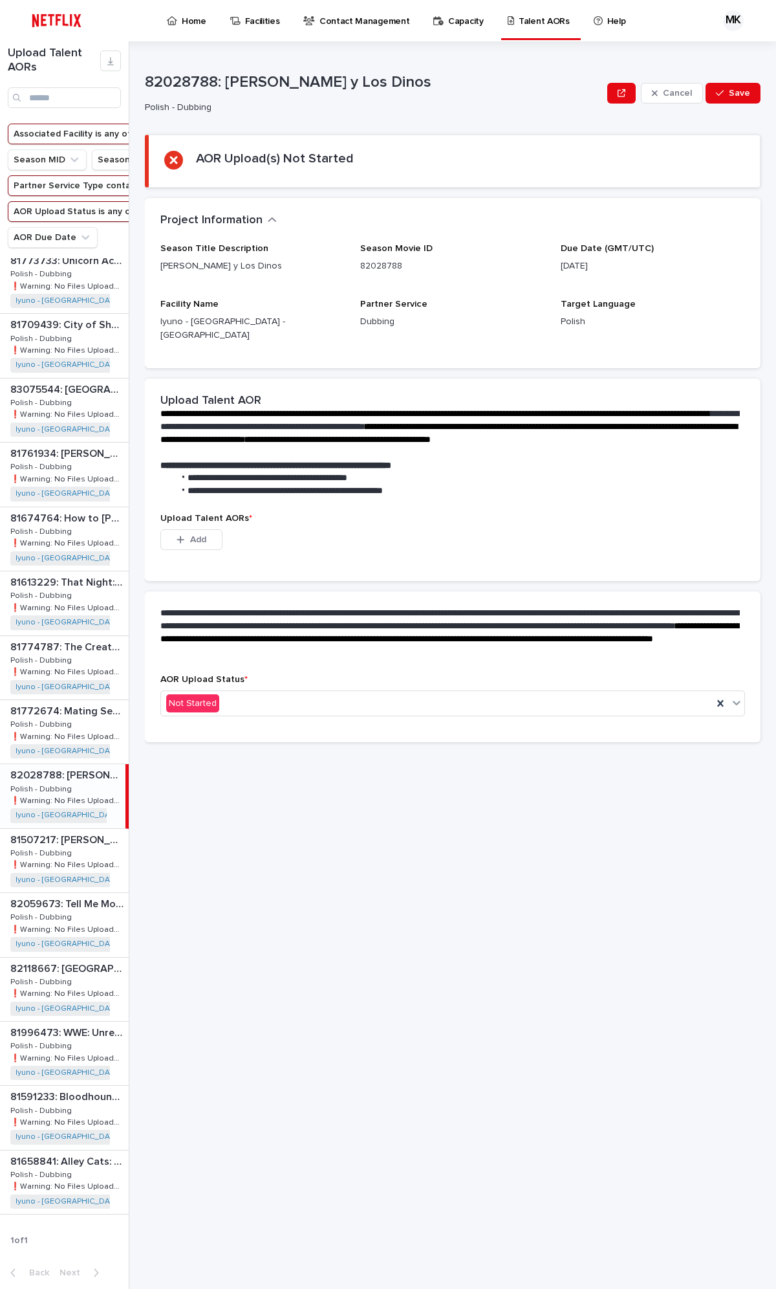
click at [334, 71] on div "82028788: [PERSON_NAME] y Los Dinos" at bounding box center [373, 81] width 457 height 21
drag, startPoint x: 228, startPoint y: 78, endPoint x: 357, endPoint y: 80, distance: 128.7
click at [357, 80] on p "82028788: [PERSON_NAME] y Los Dinos" at bounding box center [373, 82] width 457 height 19
click at [53, 684] on p "Polish - Dubbing" at bounding box center [42, 852] width 64 height 12
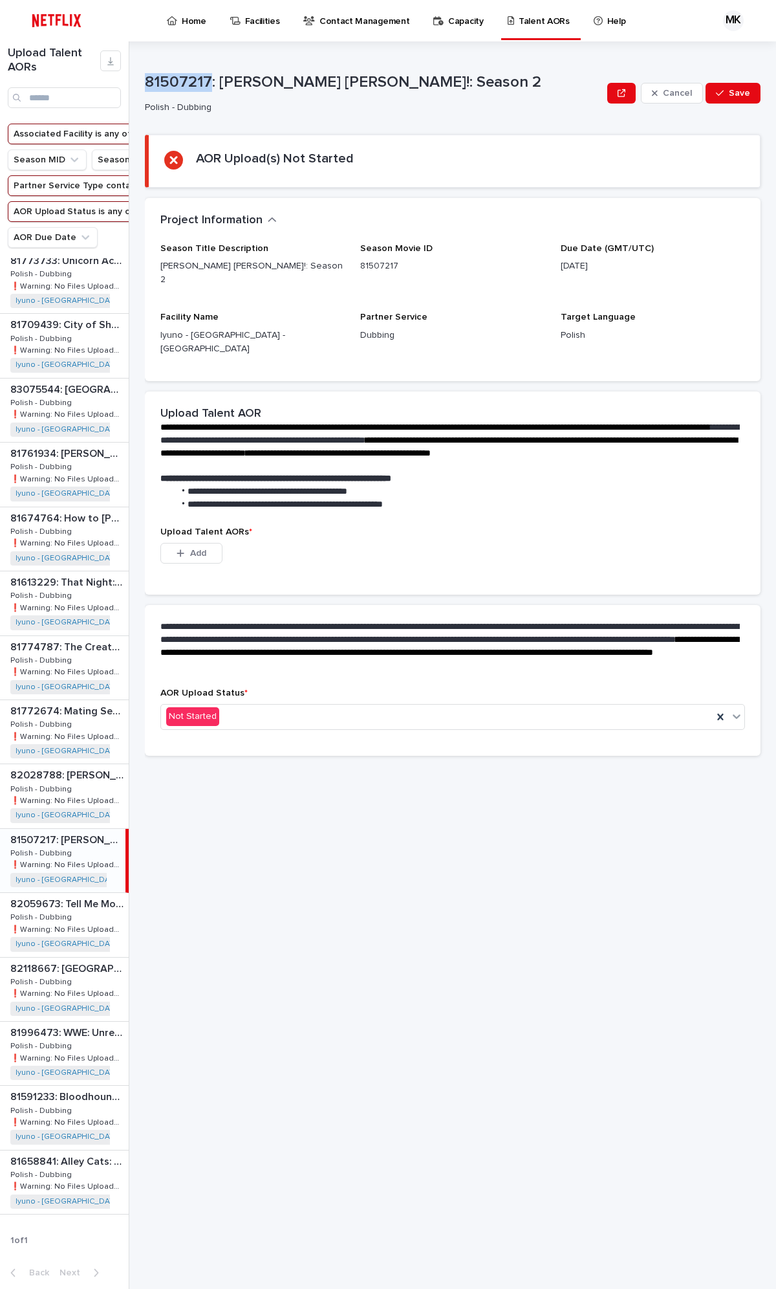
drag, startPoint x: 208, startPoint y: 79, endPoint x: 138, endPoint y: 87, distance: 70.4
click at [138, 87] on div "Upload Talent AORs Associated Facility is any of Iyuno - [GEOGRAPHIC_DATA] - [G…" at bounding box center [388, 664] width 776 height 1247
click at [231, 88] on p "81507217: [PERSON_NAME] [PERSON_NAME]!: Season 2" at bounding box center [373, 82] width 457 height 19
drag, startPoint x: 220, startPoint y: 78, endPoint x: 647, endPoint y: 153, distance: 433.5
click at [429, 76] on p "81507217: [PERSON_NAME] [PERSON_NAME]!: Season 2" at bounding box center [373, 82] width 457 height 19
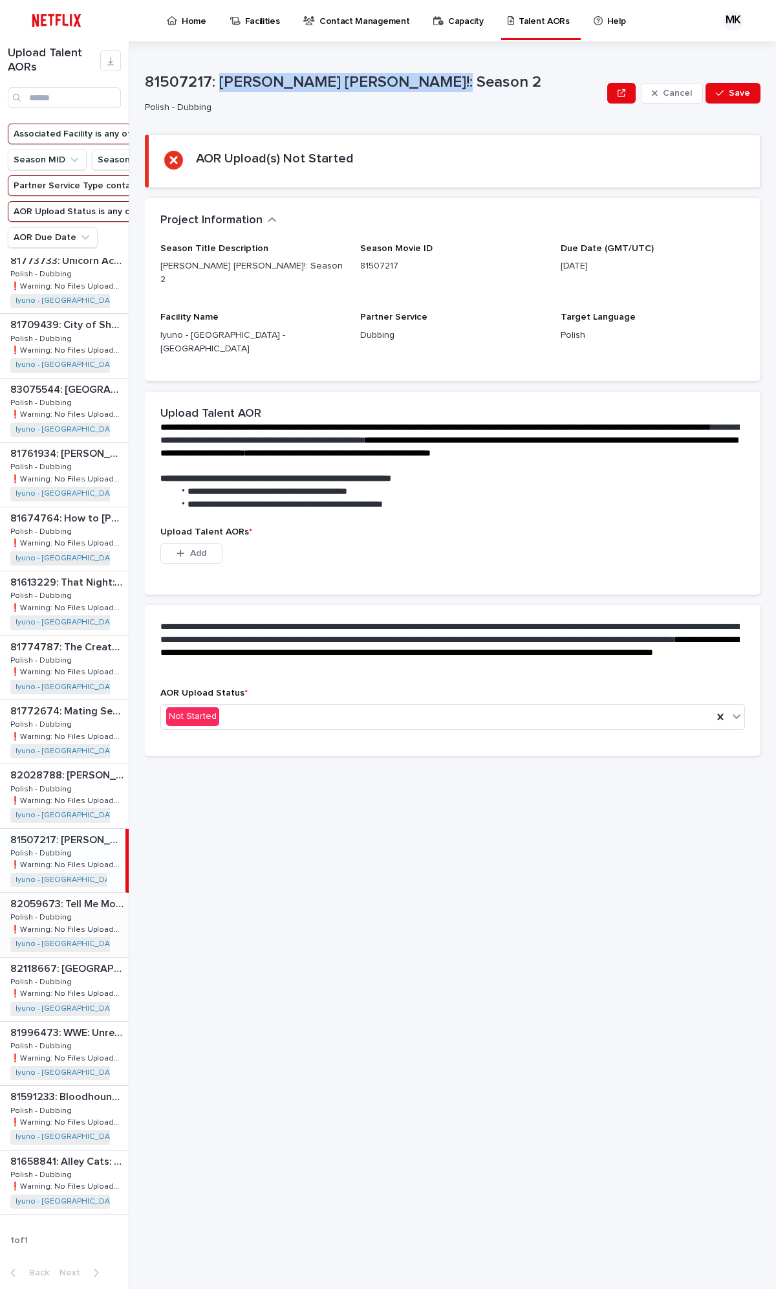
click at [57, 684] on p "Polish - Dubbing" at bounding box center [42, 916] width 64 height 12
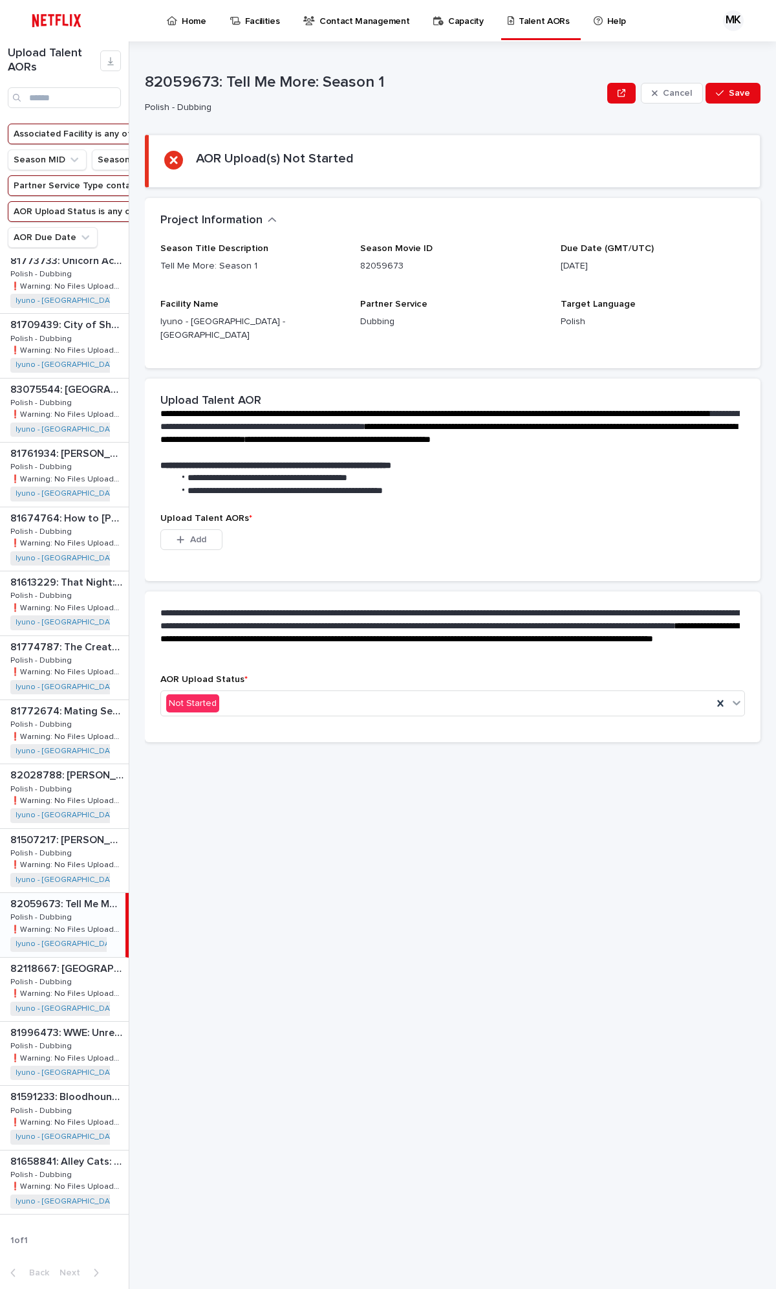
click at [213, 78] on p "82059673: Tell Me More: Season 1" at bounding box center [373, 82] width 457 height 19
drag, startPoint x: 217, startPoint y: 76, endPoint x: 144, endPoint y: 78, distance: 72.5
click at [145, 78] on p "82059673: Tell Me More: Season 1" at bounding box center [373, 82] width 457 height 19
click at [43, 684] on p "Polish - Dubbing" at bounding box center [42, 916] width 64 height 12
click at [39, 684] on p "82118667: [GEOGRAPHIC_DATA]: The Nutcracker" at bounding box center [68, 967] width 116 height 15
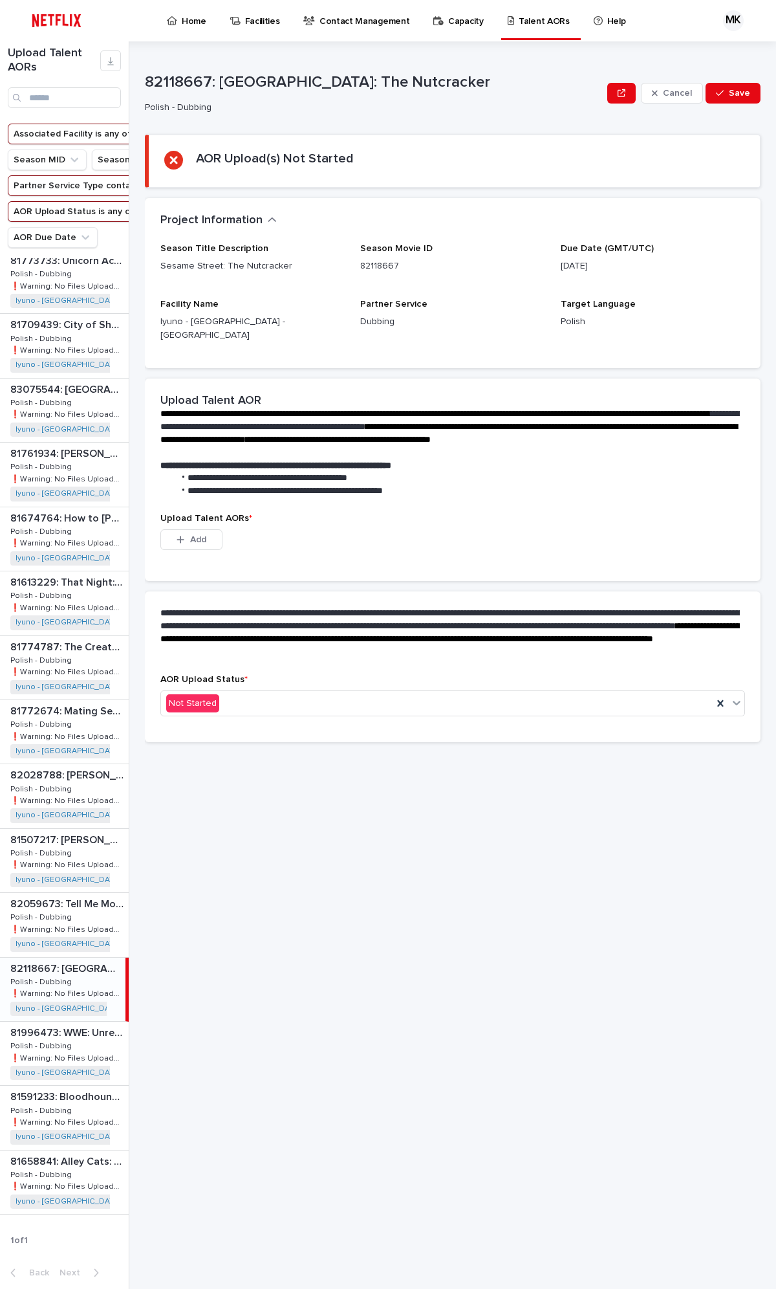
click at [210, 73] on p "82118667: [GEOGRAPHIC_DATA]: The Nutcracker" at bounding box center [373, 82] width 457 height 19
drag, startPoint x: 210, startPoint y: 76, endPoint x: 144, endPoint y: 79, distance: 66.7
click at [144, 79] on div "Upload Talent AORs Associated Facility is any of Iyuno - [GEOGRAPHIC_DATA] - [G…" at bounding box center [388, 664] width 776 height 1247
click at [320, 157] on h2 "AOR Upload(s) Not Started" at bounding box center [275, 159] width 158 height 16
drag, startPoint x: 221, startPoint y: 76, endPoint x: 442, endPoint y: 78, distance: 221.3
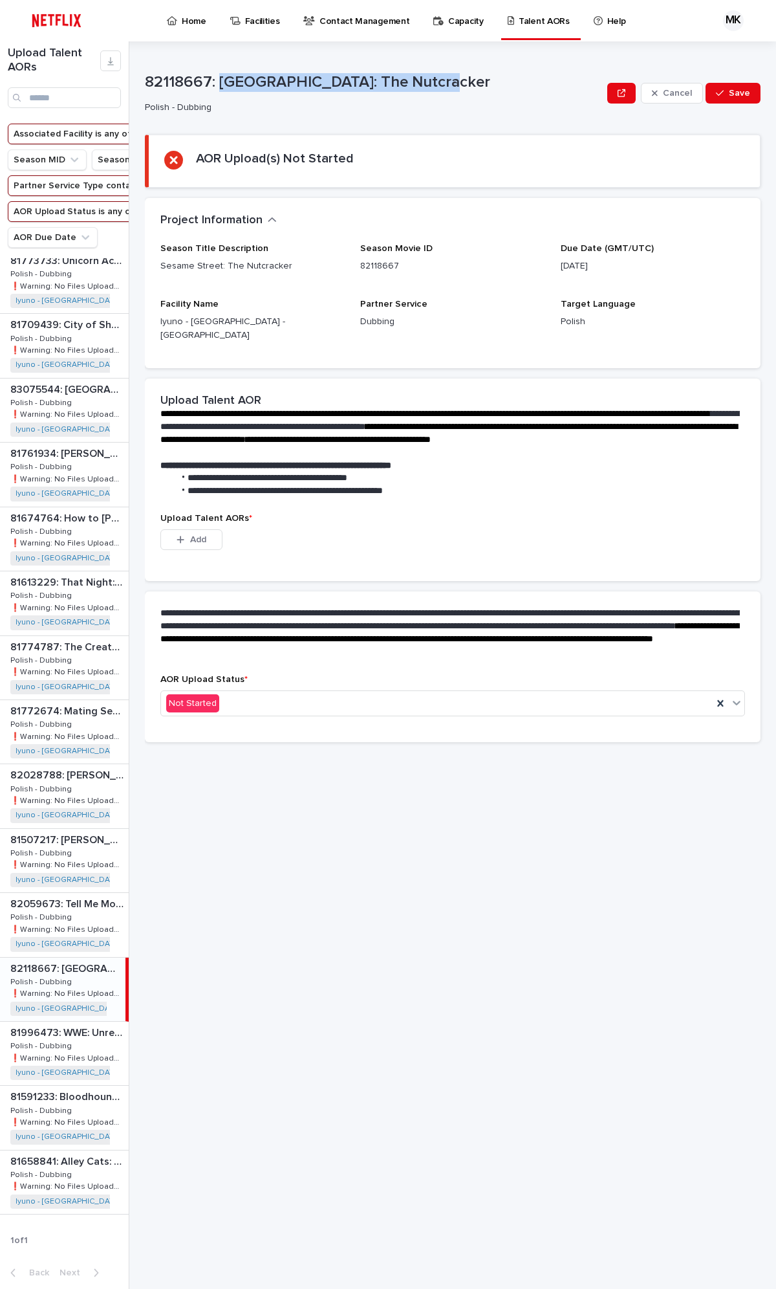
click at [442, 78] on p "82118667: [GEOGRAPHIC_DATA]: The Nutcracker" at bounding box center [373, 82] width 457 height 19
click at [76, 684] on p "82118667: [GEOGRAPHIC_DATA]: The Nutcracker" at bounding box center [66, 967] width 113 height 15
click at [72, 684] on p "81996473: WWE: Unreal: Season 2" at bounding box center [68, 1031] width 116 height 15
drag, startPoint x: 225, startPoint y: 79, endPoint x: 405, endPoint y: 85, distance: 179.9
click at [405, 85] on p "81996473: WWE: Unreal: Season 2" at bounding box center [373, 82] width 457 height 19
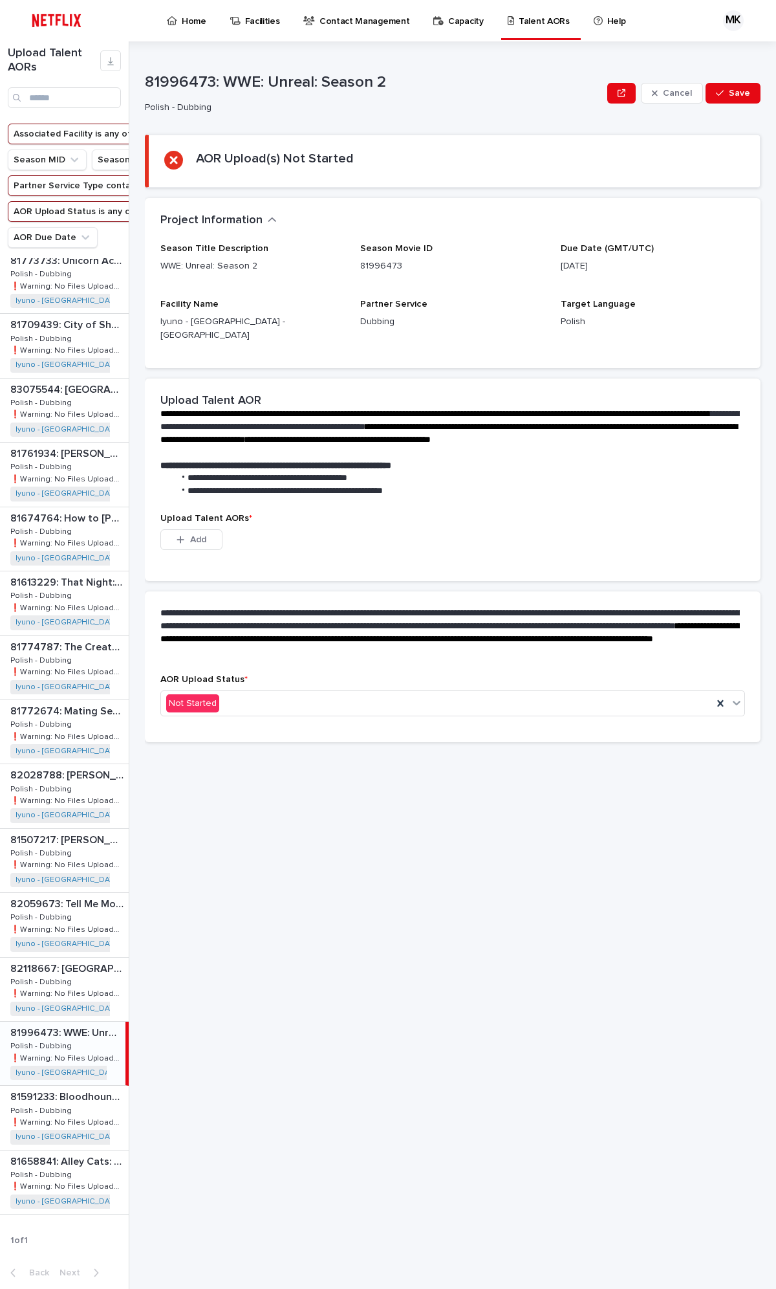
drag, startPoint x: 204, startPoint y: 60, endPoint x: 208, endPoint y: 76, distance: 17.4
click at [204, 60] on div "**********" at bounding box center [453, 664] width 616 height 1247
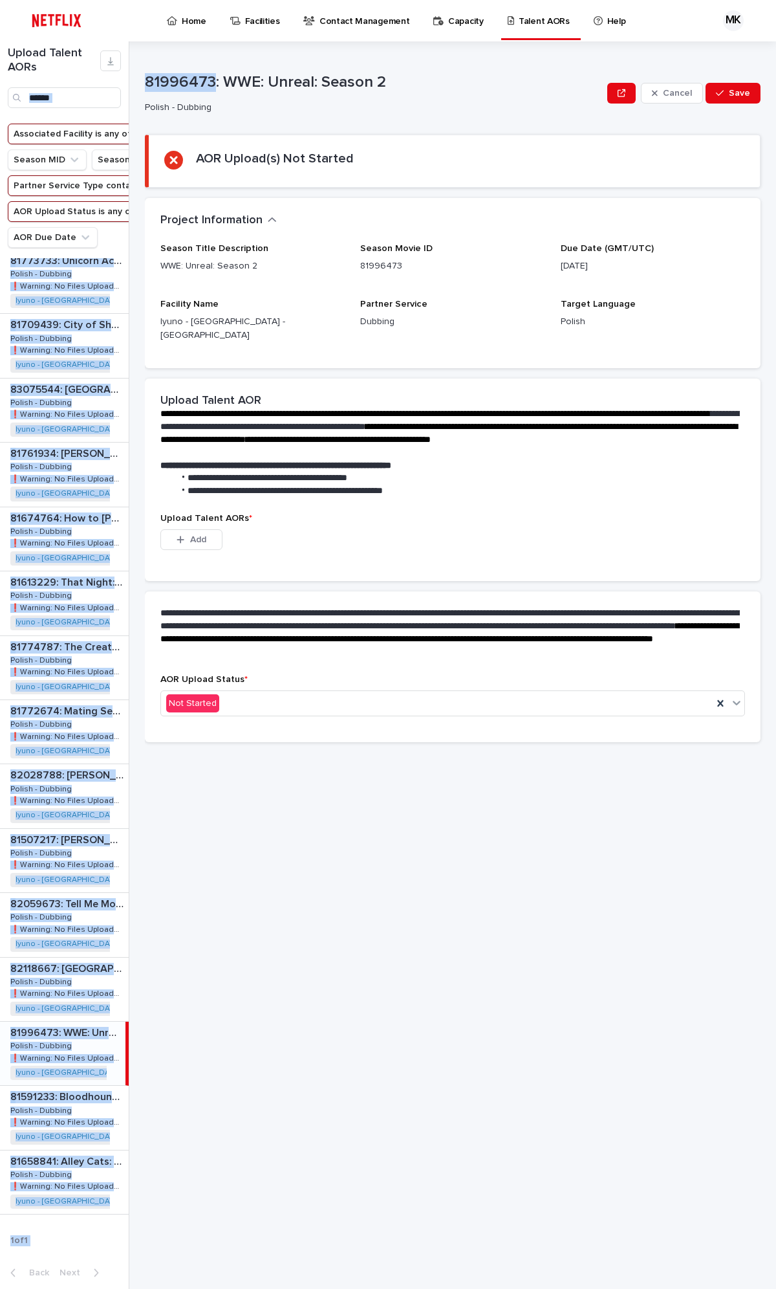
drag, startPoint x: 214, startPoint y: 79, endPoint x: 135, endPoint y: 76, distance: 79.6
click at [135, 76] on div "Upload Talent AORs Associated Facility is any of Iyuno - [GEOGRAPHIC_DATA] - [G…" at bounding box center [388, 664] width 776 height 1247
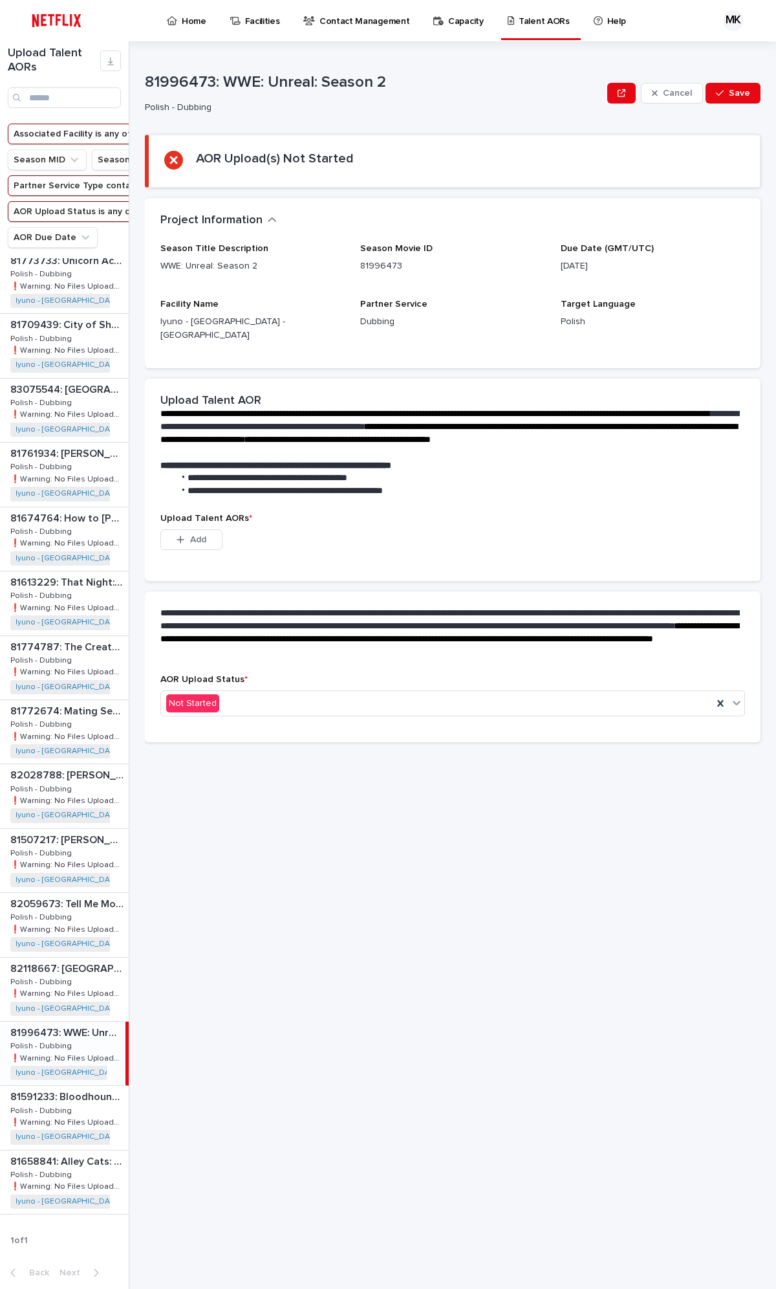
click at [182, 93] on div "81996473: WWE: Unreal: Season 2 Polish - Dubbing" at bounding box center [373, 93] width 457 height 40
drag, startPoint x: 149, startPoint y: 80, endPoint x: 214, endPoint y: 79, distance: 65.3
click at [214, 79] on p "81996473: WWE: Unreal: Season 2" at bounding box center [373, 82] width 457 height 19
click at [74, 684] on div "81591233: Bloodhounds: Season 2 81591233: Bloodhounds: Season 2 Polish - Dubbin…" at bounding box center [64, 1117] width 129 height 63
drag, startPoint x: 222, startPoint y: 76, endPoint x: 475, endPoint y: 126, distance: 257.9
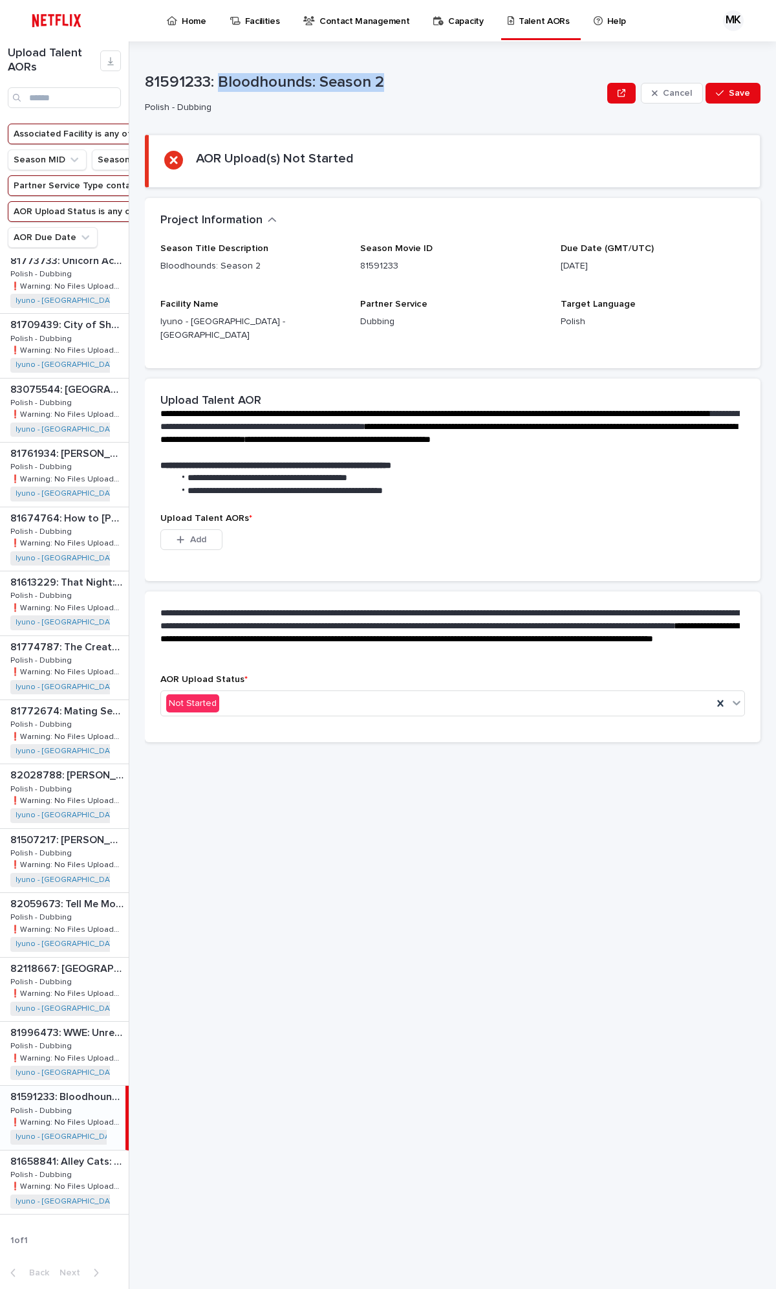
click at [383, 79] on p "81591233: Bloodhounds: Season 2" at bounding box center [373, 82] width 457 height 19
click at [268, 61] on div "**********" at bounding box center [453, 664] width 616 height 1247
drag, startPoint x: 144, startPoint y: 76, endPoint x: 211, endPoint y: 82, distance: 66.8
click at [211, 82] on p "81591233: Bloodhounds: Season 2" at bounding box center [373, 82] width 457 height 19
click at [61, 684] on p "81658841: Alley Cats: Season 1" at bounding box center [68, 1160] width 116 height 15
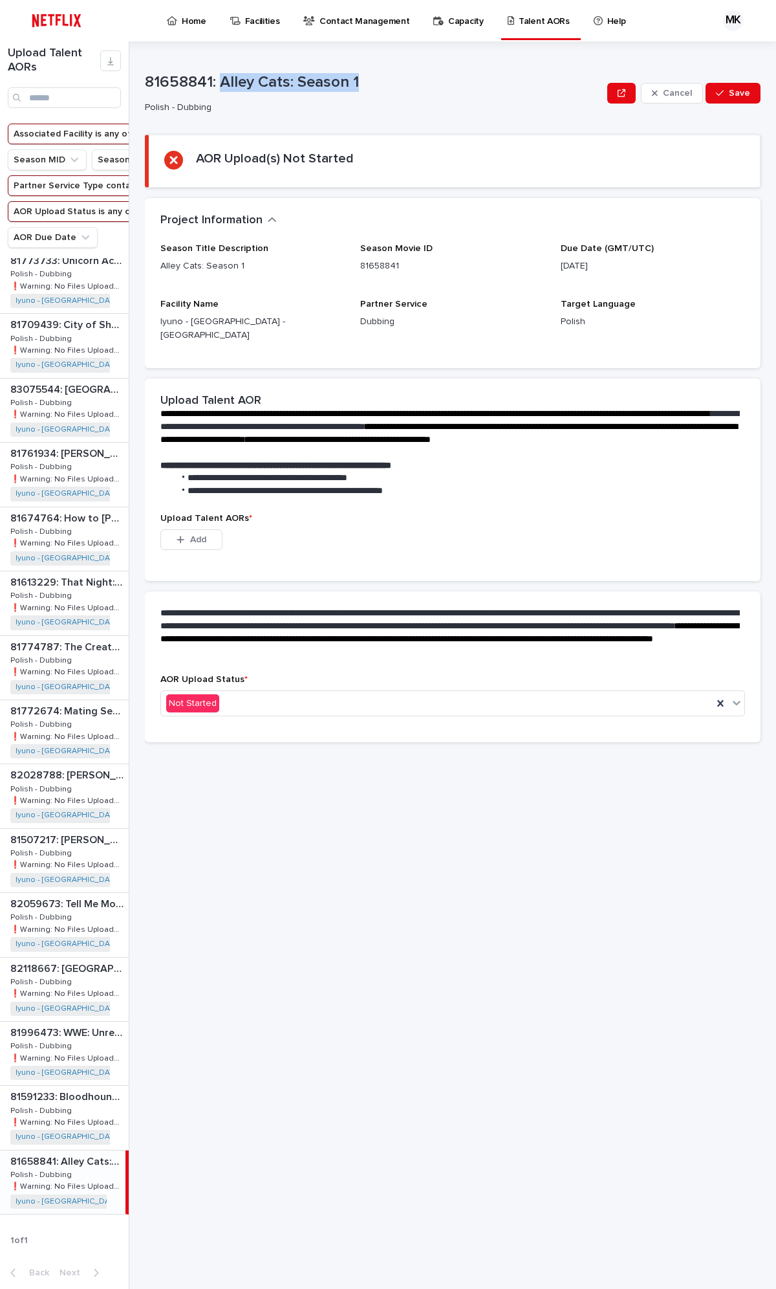
drag, startPoint x: 222, startPoint y: 80, endPoint x: 385, endPoint y: 126, distance: 169.2
click at [370, 82] on p "81658841: Alley Cats: Season 1" at bounding box center [373, 82] width 457 height 19
drag, startPoint x: 264, startPoint y: 105, endPoint x: 224, endPoint y: 93, distance: 41.5
click at [263, 105] on p "Polish - Dubbing" at bounding box center [371, 107] width 452 height 11
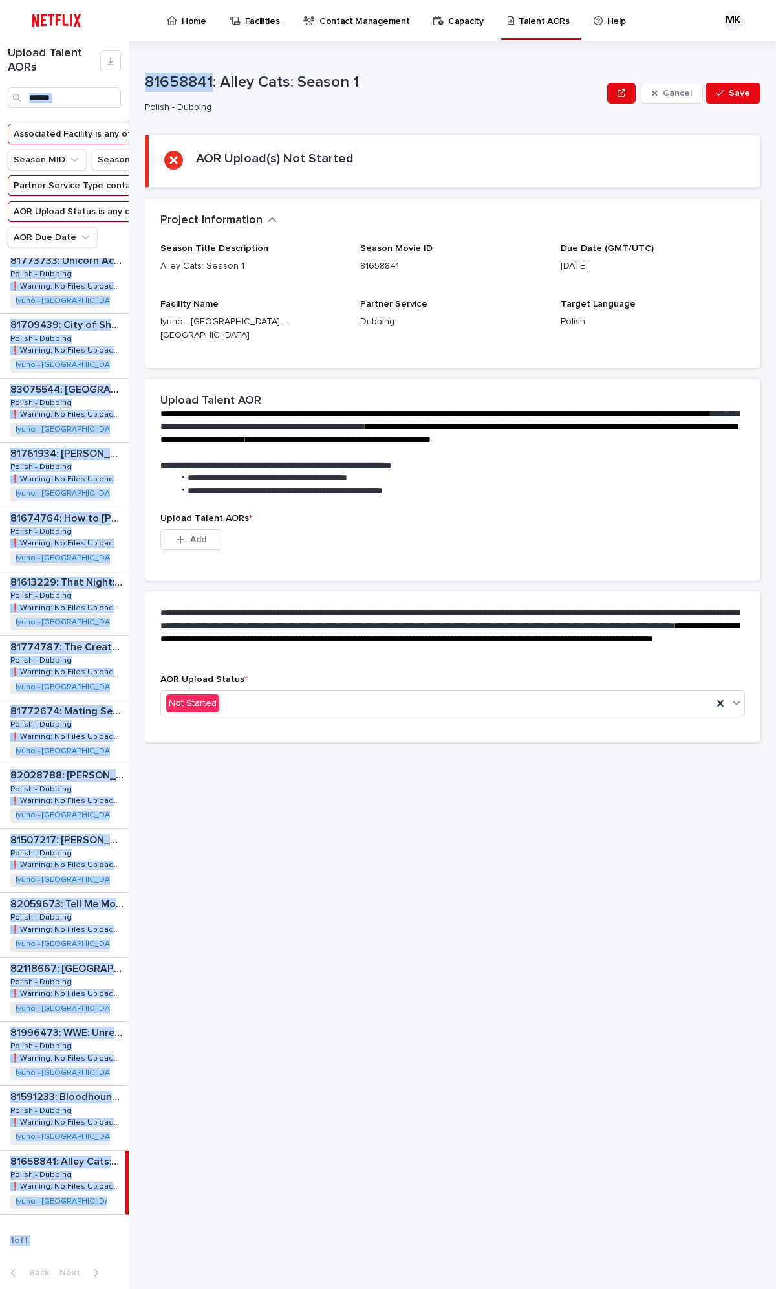
drag, startPoint x: 213, startPoint y: 78, endPoint x: 113, endPoint y: 78, distance: 100.3
click at [113, 78] on div "Upload Talent AORs Associated Facility is any of Iyuno - [GEOGRAPHIC_DATA] - [G…" at bounding box center [388, 664] width 776 height 1247
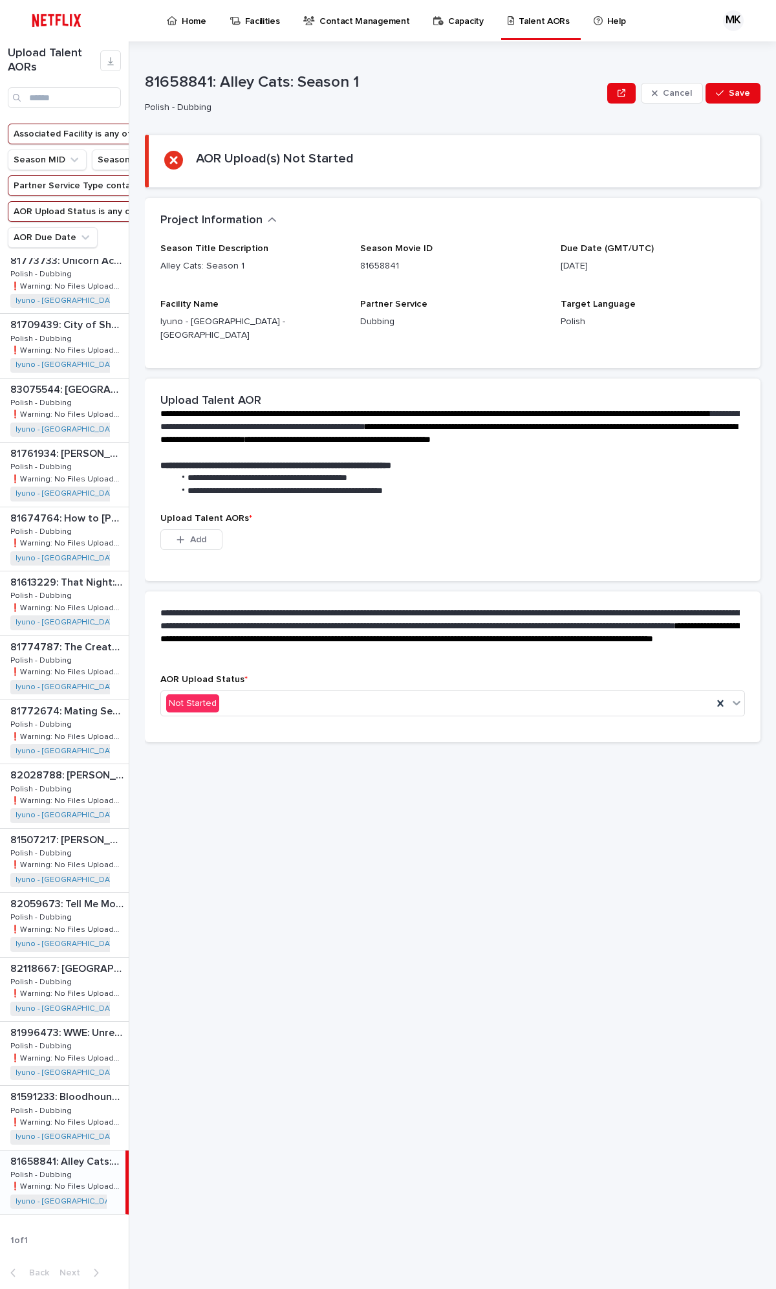
click at [221, 87] on p "81658841: Alley Cats: Season 1" at bounding box center [373, 82] width 457 height 19
drag, startPoint x: 212, startPoint y: 79, endPoint x: 147, endPoint y: 75, distance: 65.5
click at [147, 75] on p "81658841: Alley Cats: Season 1" at bounding box center [373, 82] width 457 height 19
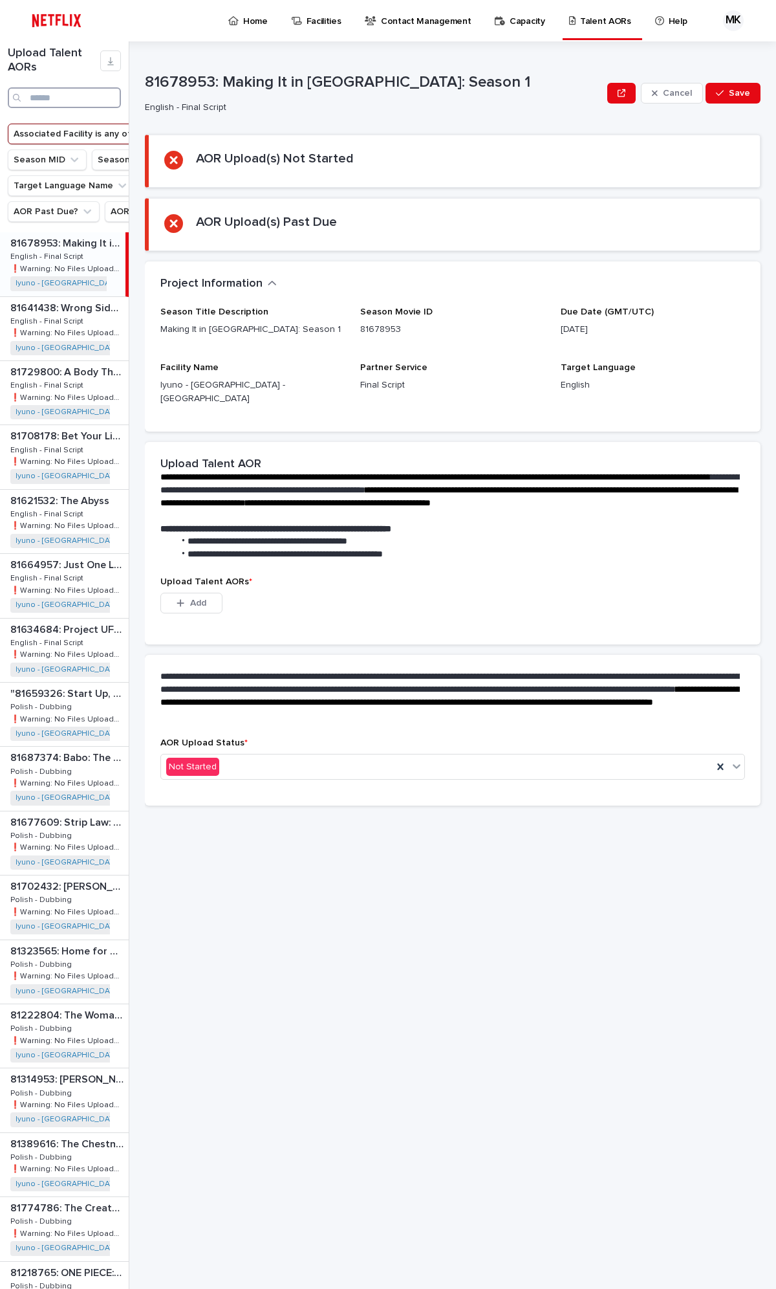
click at [47, 99] on input "Search" at bounding box center [64, 97] width 113 height 21
click at [56, 157] on button "Season MID" at bounding box center [47, 159] width 79 height 21
click at [210, 79] on p "81678953: Making It in [GEOGRAPHIC_DATA]: Season 1" at bounding box center [373, 82] width 457 height 19
click at [204, 76] on p "81678953: Making It in [GEOGRAPHIC_DATA]: Season 1" at bounding box center [373, 82] width 457 height 19
drag, startPoint x: 214, startPoint y: 79, endPoint x: 147, endPoint y: 80, distance: 66.6
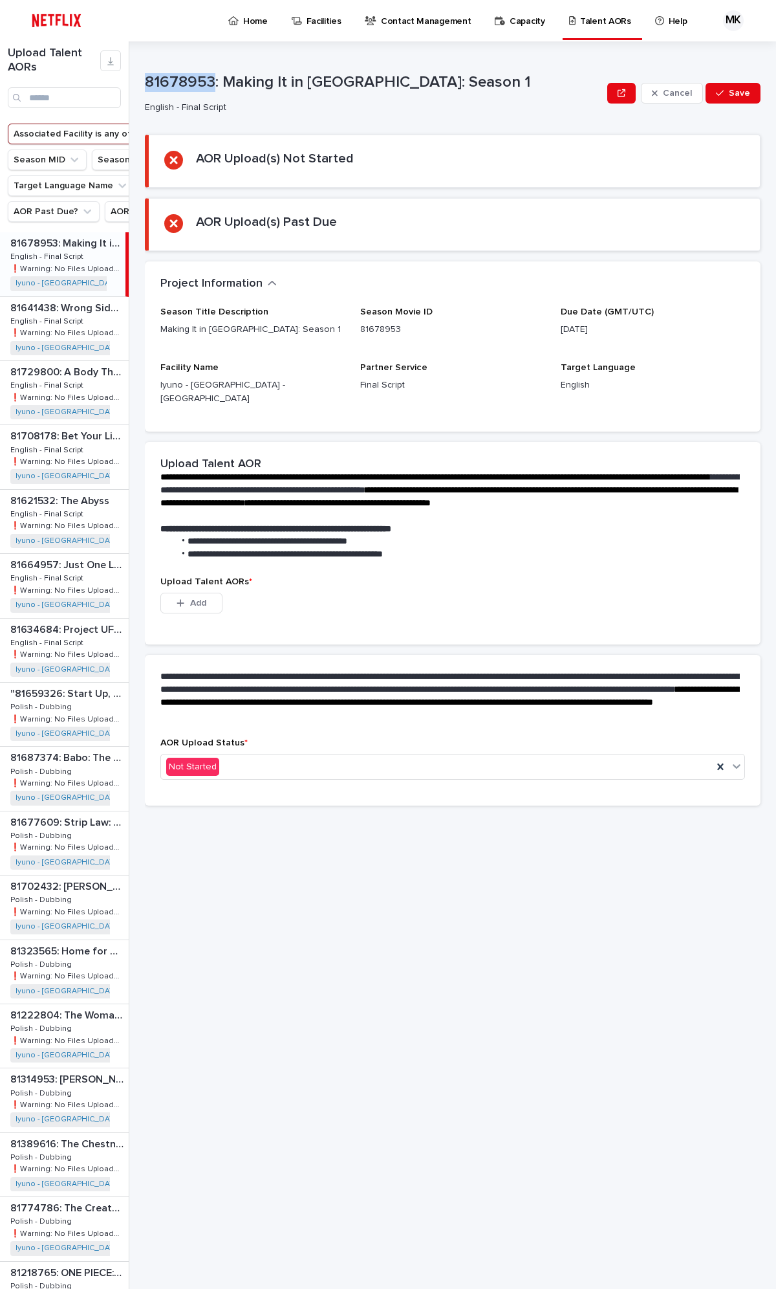
click at [147, 80] on p "81678953: Making It in [GEOGRAPHIC_DATA]: Season 1" at bounding box center [373, 82] width 457 height 19
copy p "81678953"
click at [54, 160] on button "Season MID" at bounding box center [47, 159] width 79 height 21
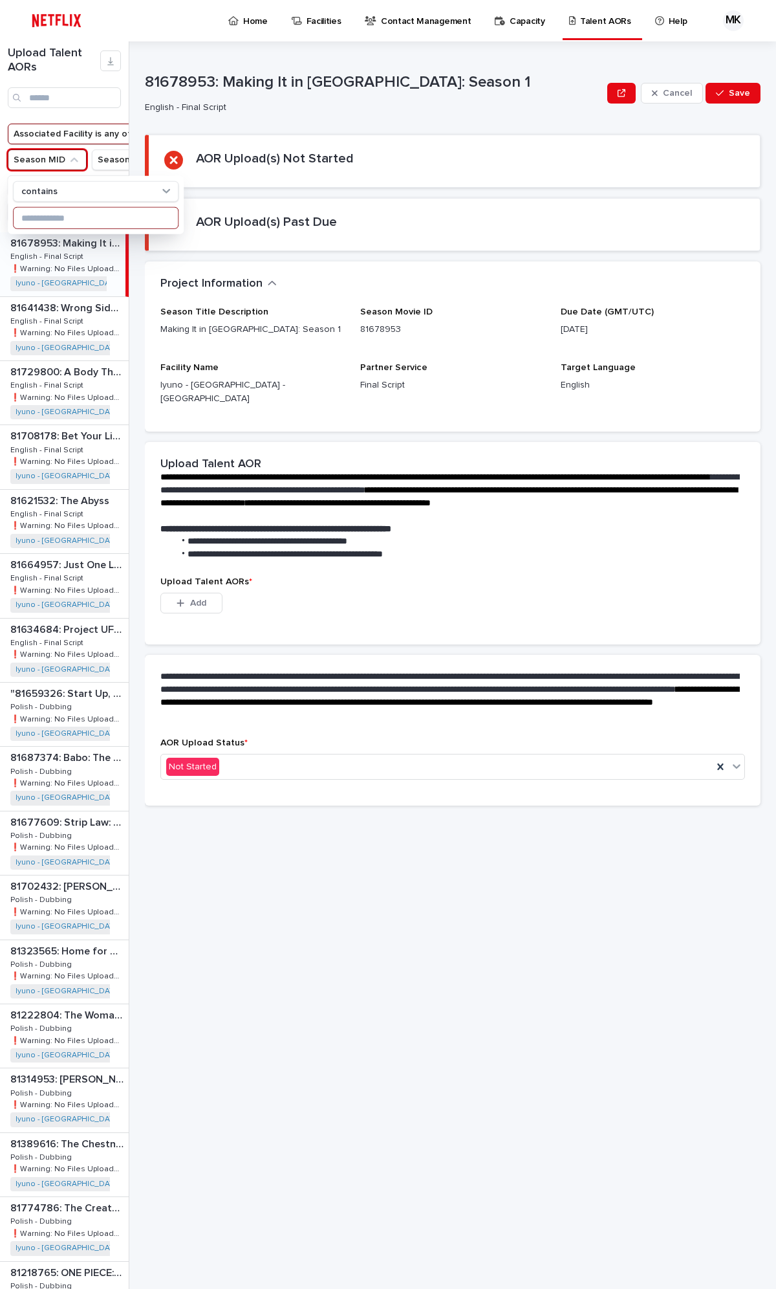
click at [43, 217] on input at bounding box center [96, 218] width 164 height 21
paste input "********"
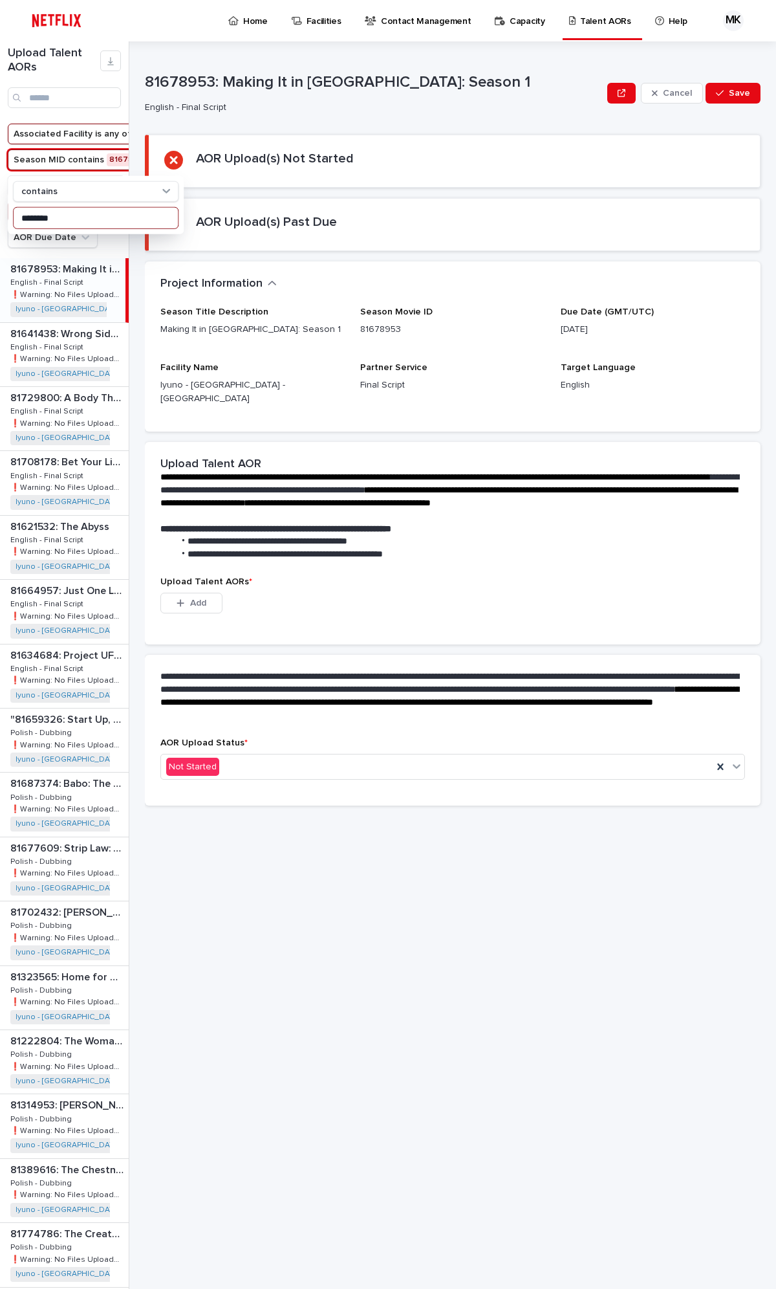
type input "********"
